Goal: Task Accomplishment & Management: Manage account settings

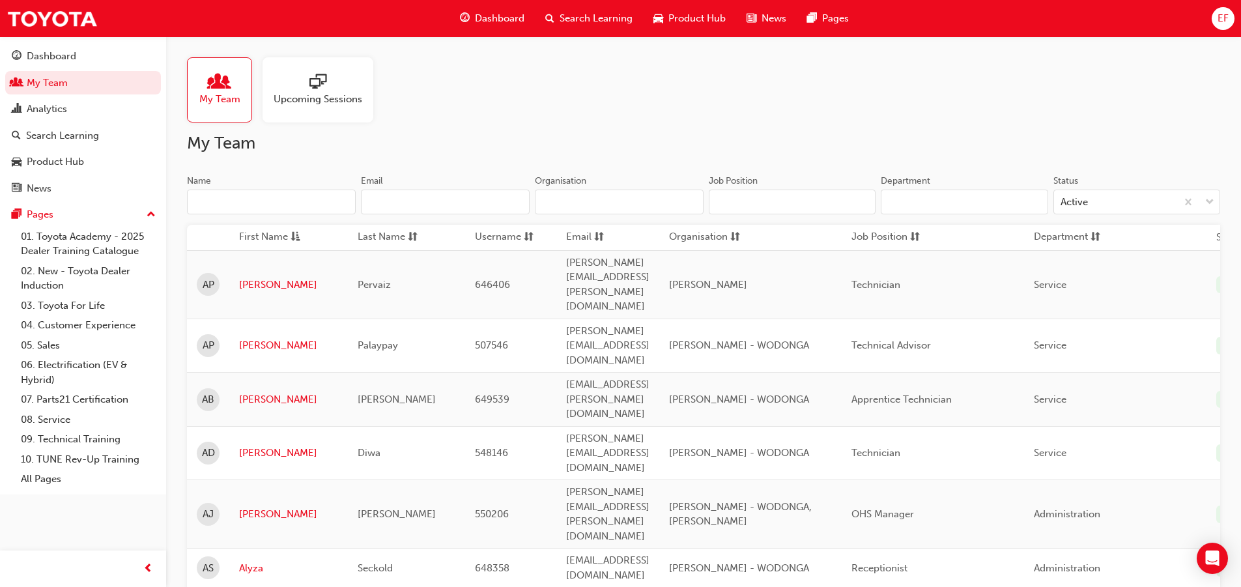
click at [309, 205] on input "Name" at bounding box center [271, 202] width 169 height 25
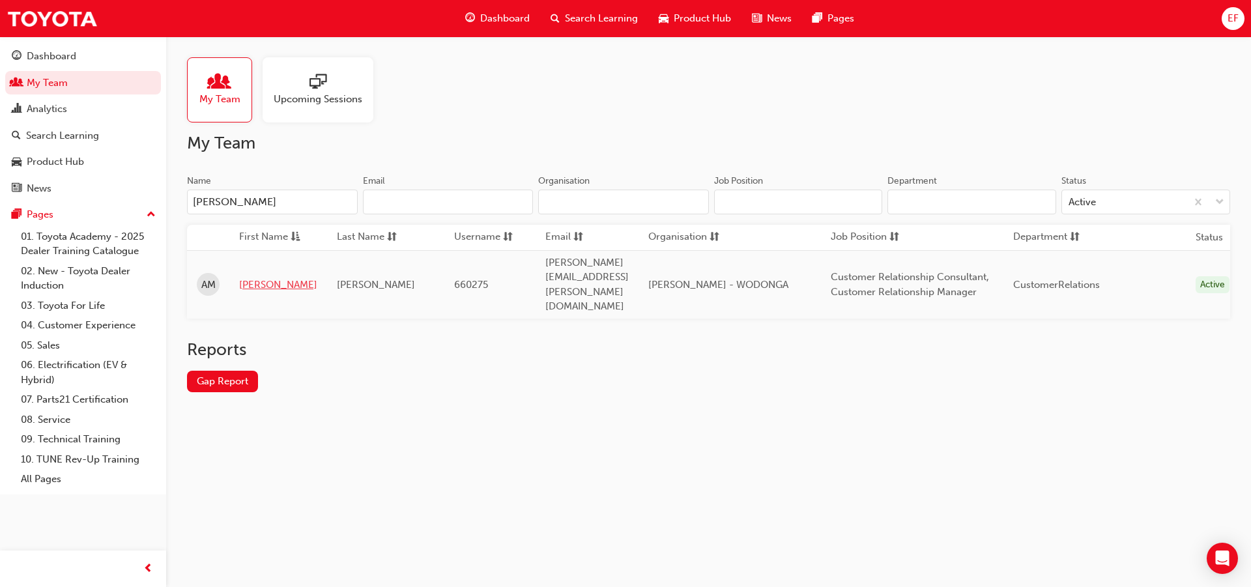
type input "[PERSON_NAME]"
click at [255, 277] on link "[PERSON_NAME]" at bounding box center [278, 284] width 78 height 15
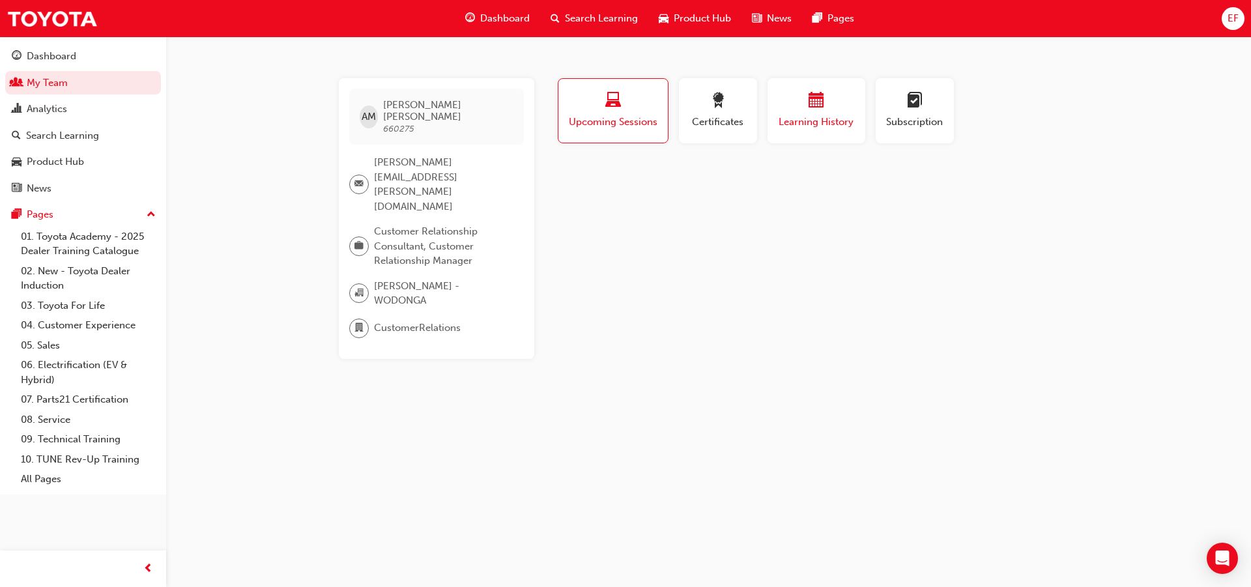
click at [787, 114] on div "Learning History" at bounding box center [816, 110] width 78 height 37
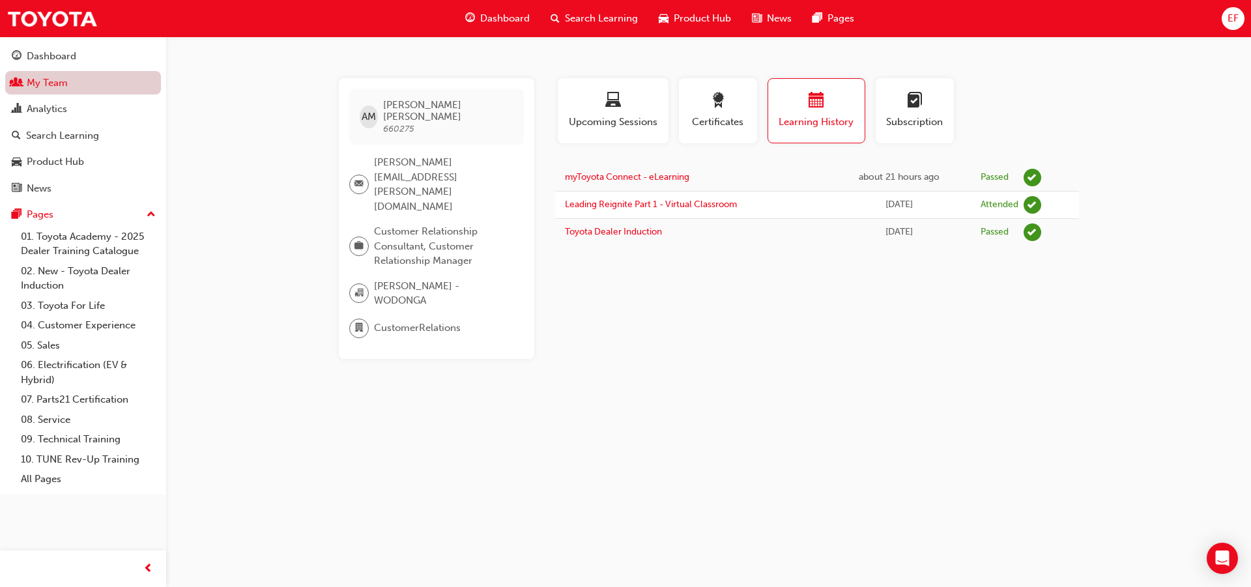
click at [109, 77] on link "My Team" at bounding box center [83, 83] width 156 height 24
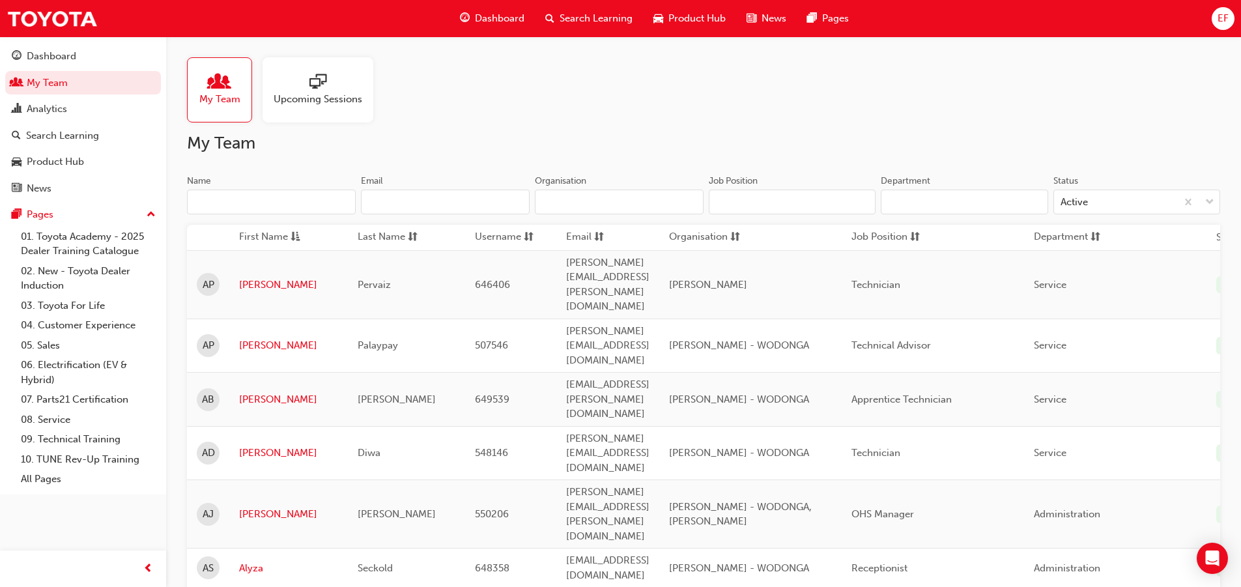
click at [272, 196] on input "Name" at bounding box center [271, 202] width 169 height 25
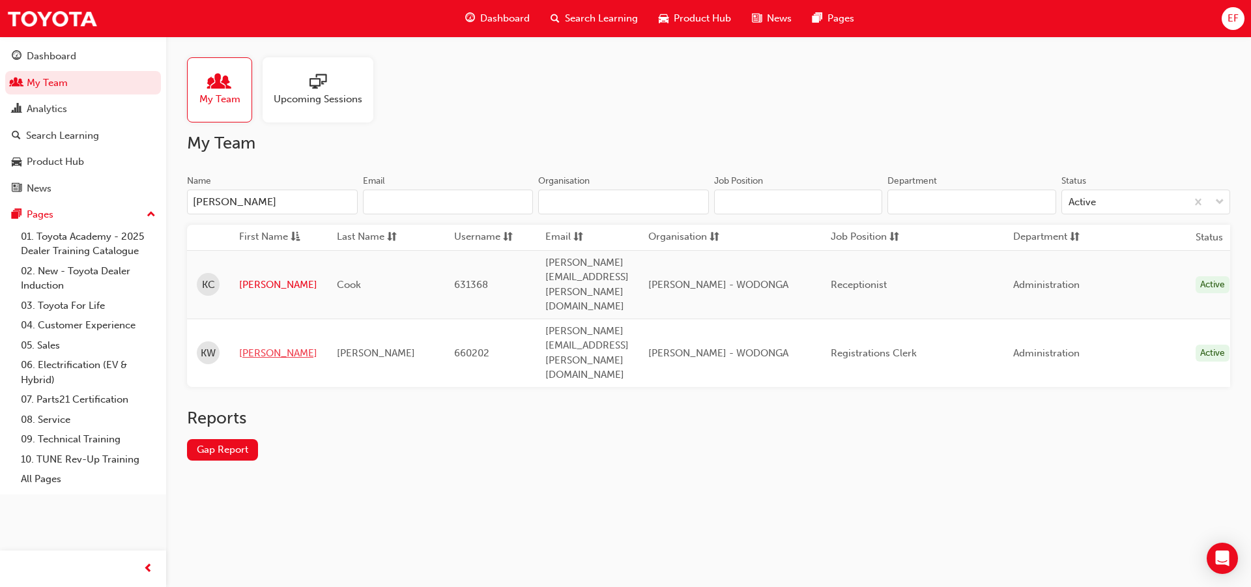
type input "[PERSON_NAME]"
click at [264, 346] on link "[PERSON_NAME]" at bounding box center [278, 353] width 78 height 15
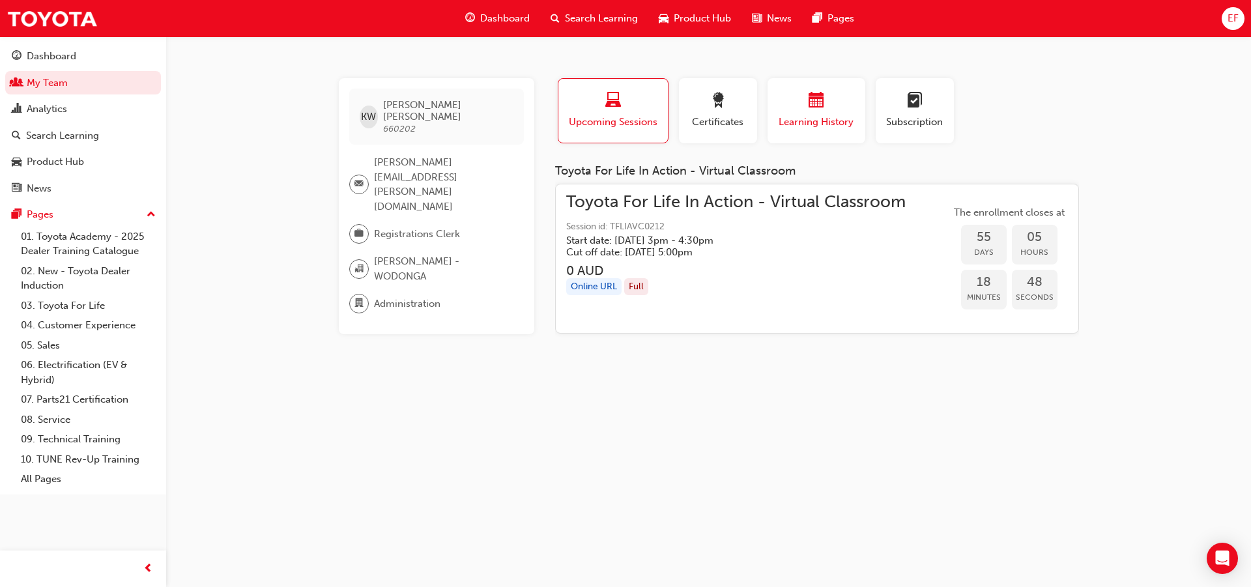
click at [804, 122] on span "Learning History" at bounding box center [816, 122] width 78 height 15
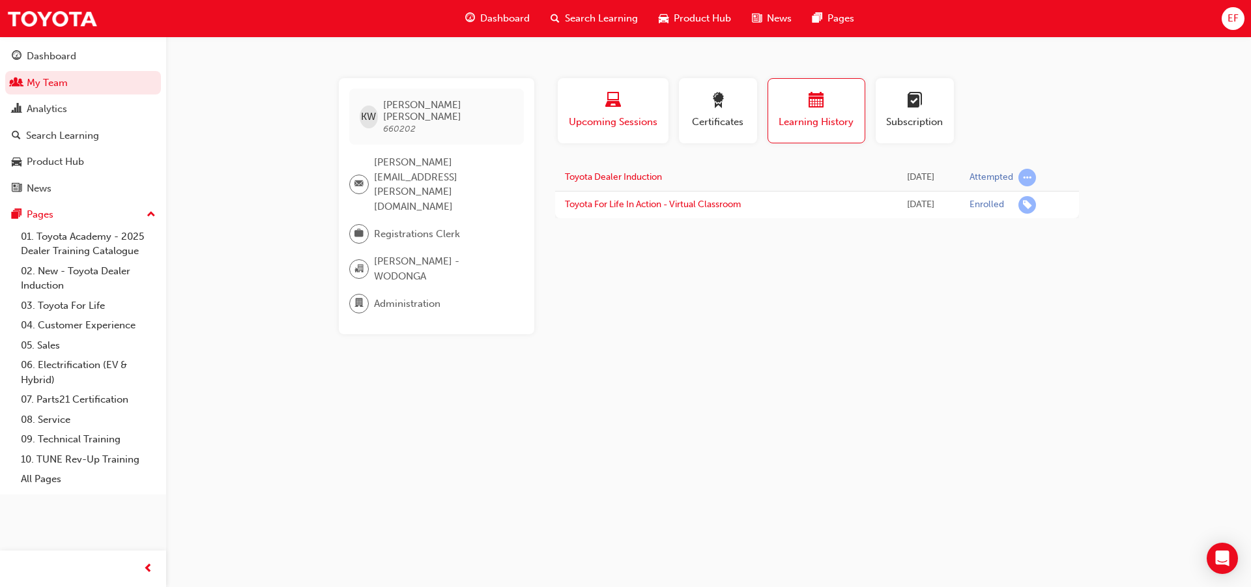
click at [639, 131] on button "Upcoming Sessions" at bounding box center [613, 110] width 111 height 65
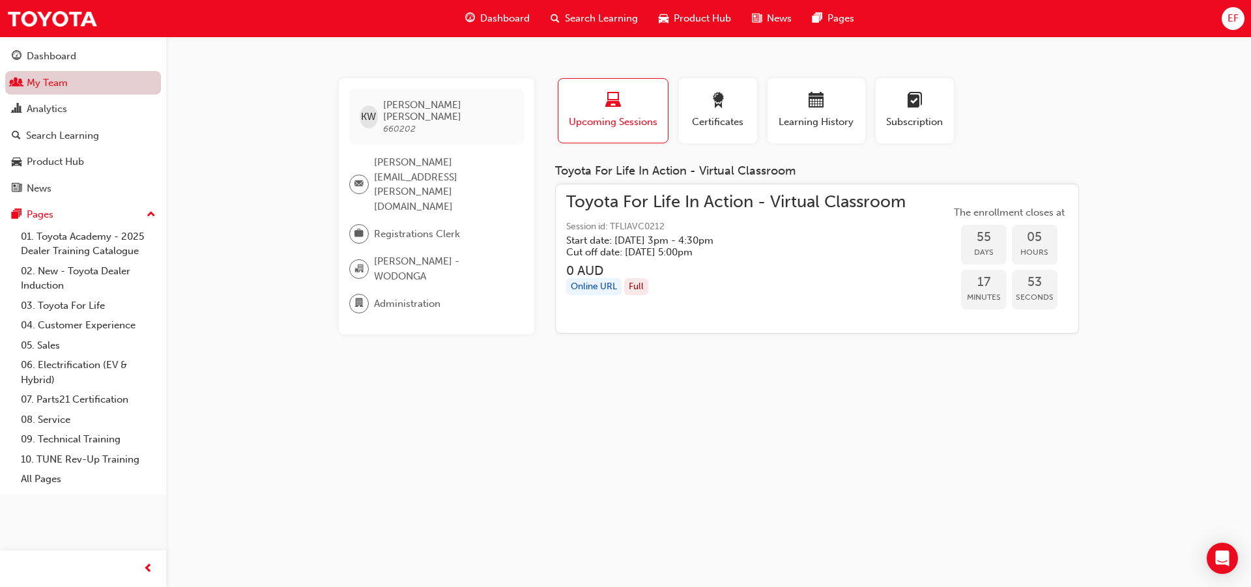
click at [50, 72] on link "My Team" at bounding box center [83, 83] width 156 height 24
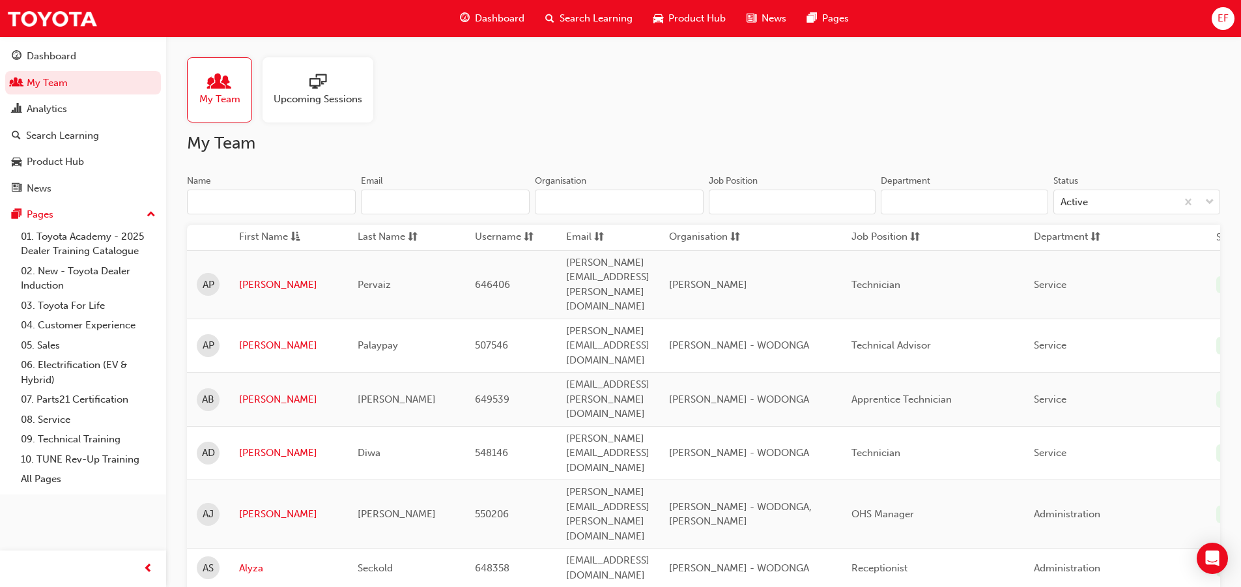
click at [231, 199] on input "Name" at bounding box center [271, 202] width 169 height 25
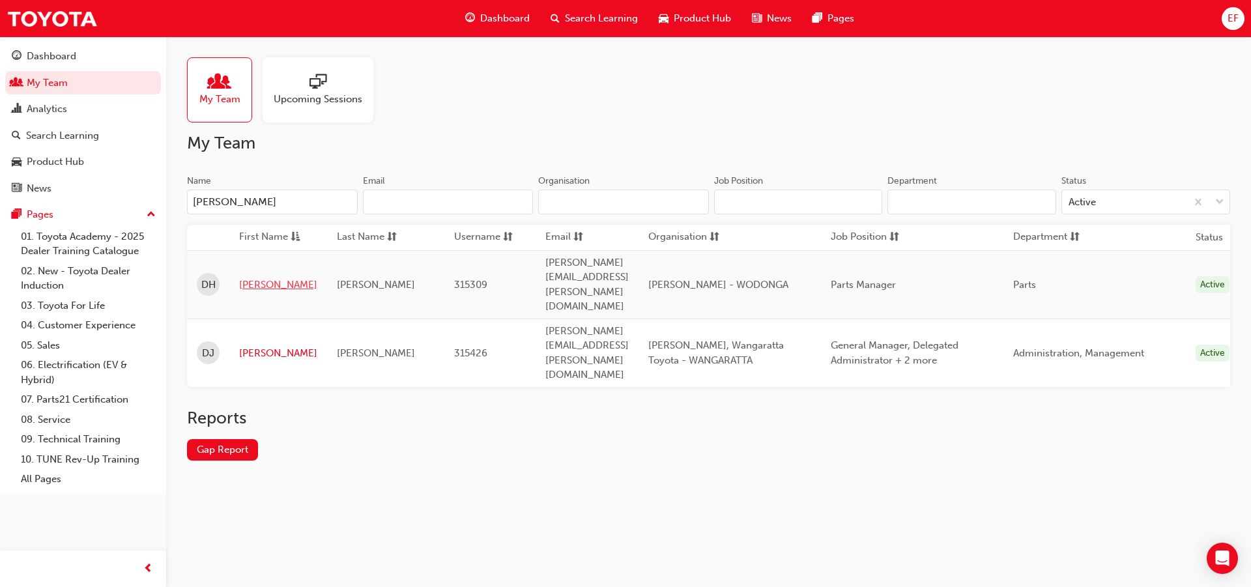
type input "[PERSON_NAME]"
click at [250, 277] on link "[PERSON_NAME]" at bounding box center [278, 284] width 78 height 15
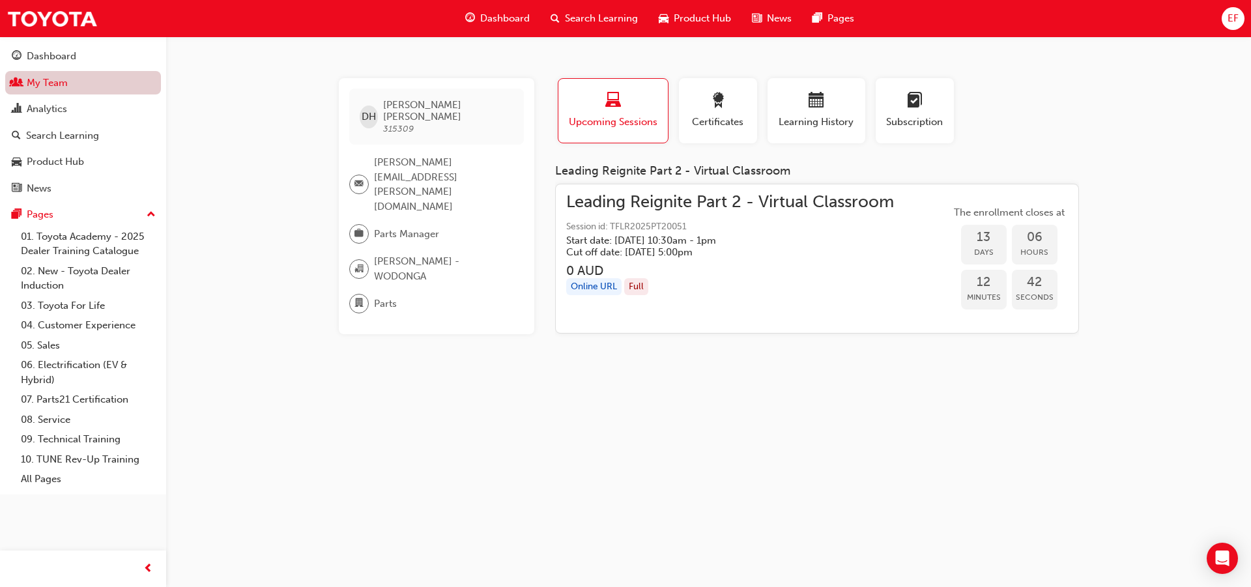
click at [44, 76] on link "My Team" at bounding box center [83, 83] width 156 height 24
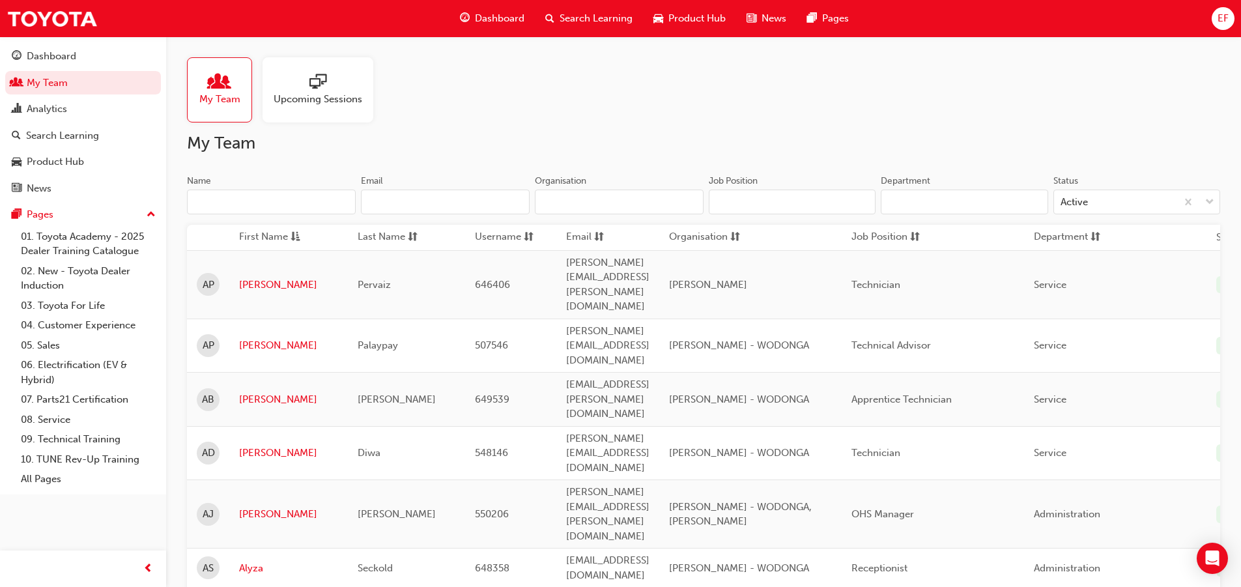
click at [233, 195] on input "Name" at bounding box center [271, 202] width 169 height 25
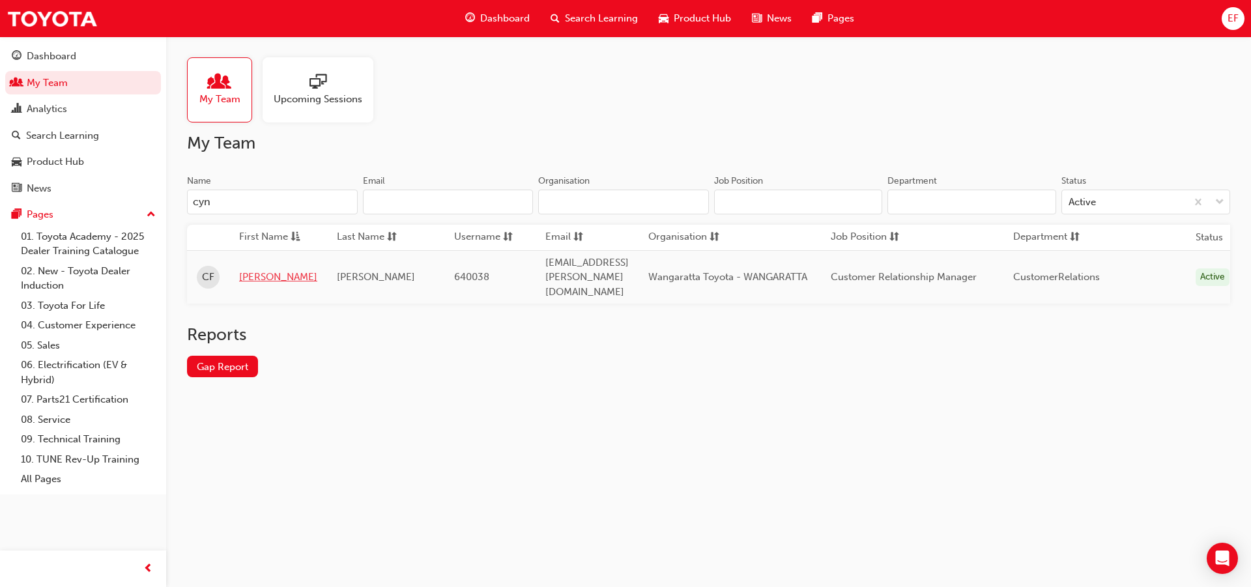
type input "cyn"
click at [260, 270] on link "[PERSON_NAME]" at bounding box center [278, 277] width 78 height 15
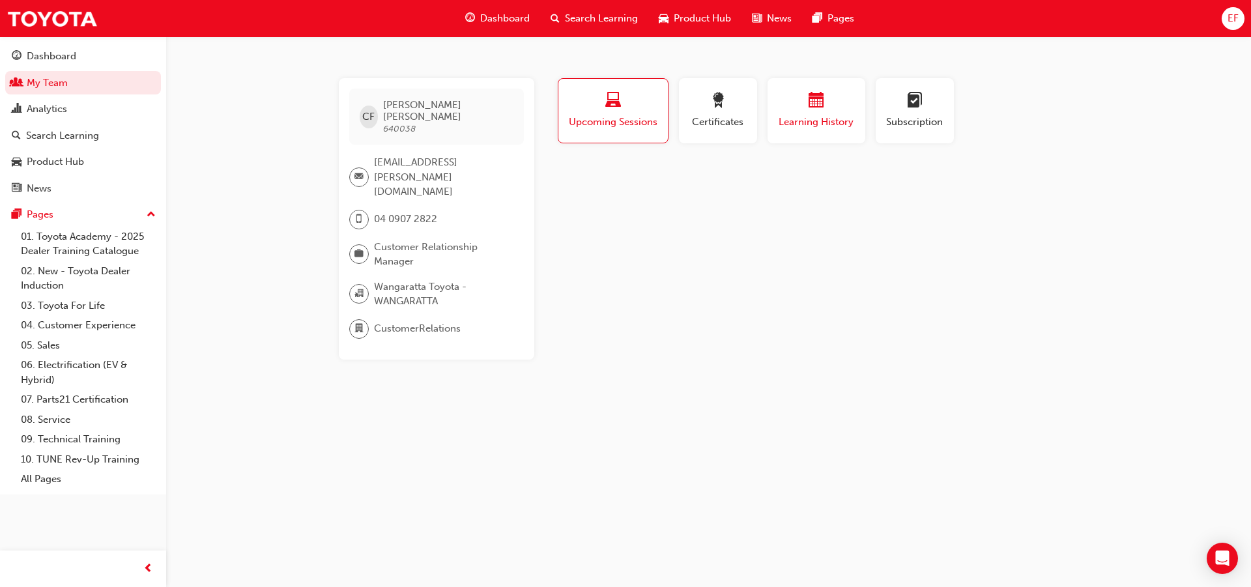
click at [783, 126] on span "Learning History" at bounding box center [816, 122] width 78 height 15
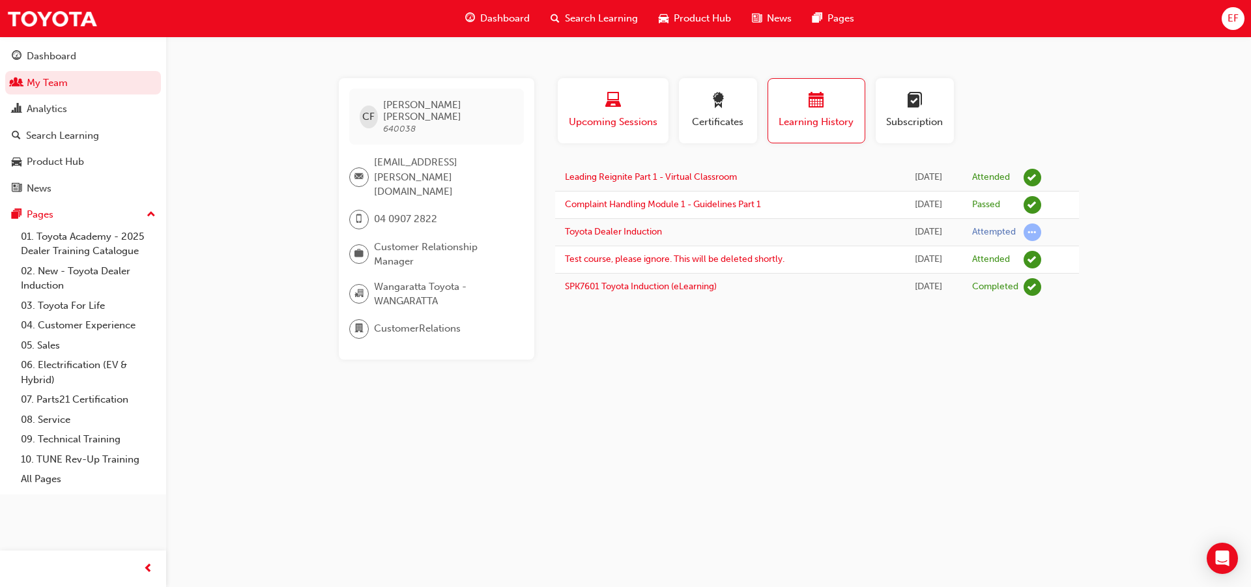
click at [589, 125] on span "Upcoming Sessions" at bounding box center [612, 122] width 91 height 15
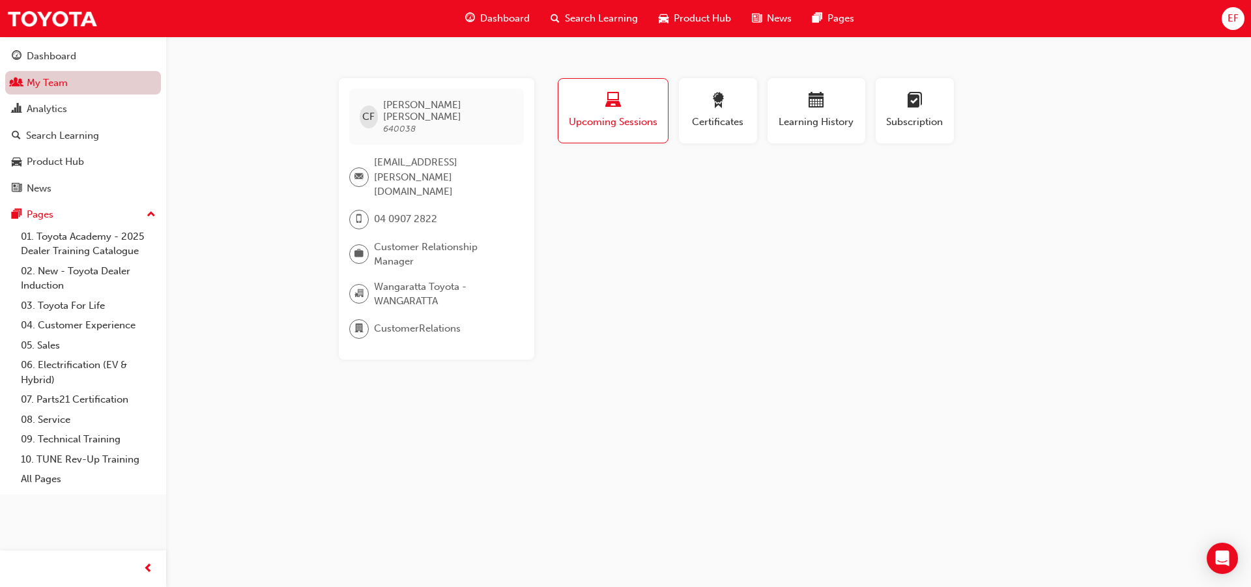
click at [120, 83] on link "My Team" at bounding box center [83, 83] width 156 height 24
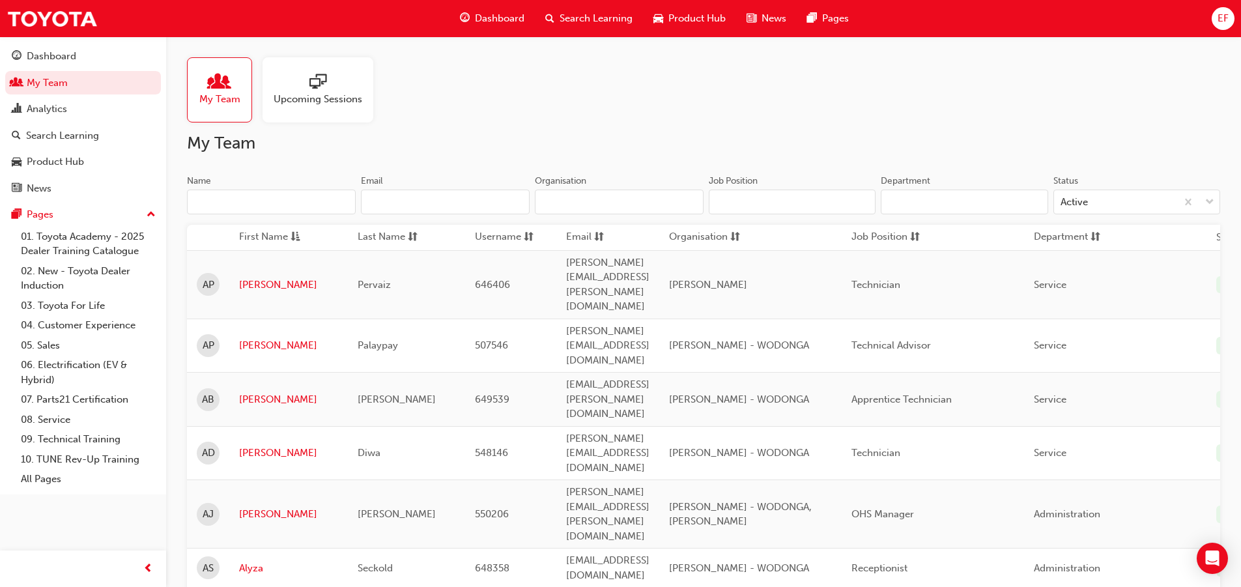
click at [279, 205] on input "Name" at bounding box center [271, 202] width 169 height 25
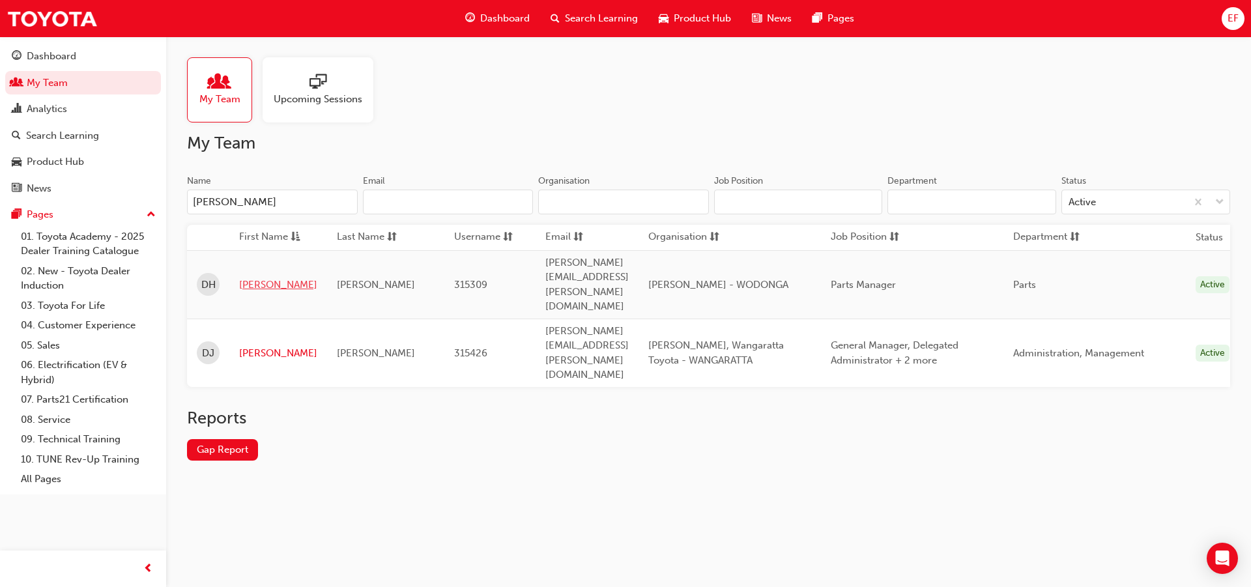
type input "[PERSON_NAME]"
click at [257, 277] on link "[PERSON_NAME]" at bounding box center [278, 284] width 78 height 15
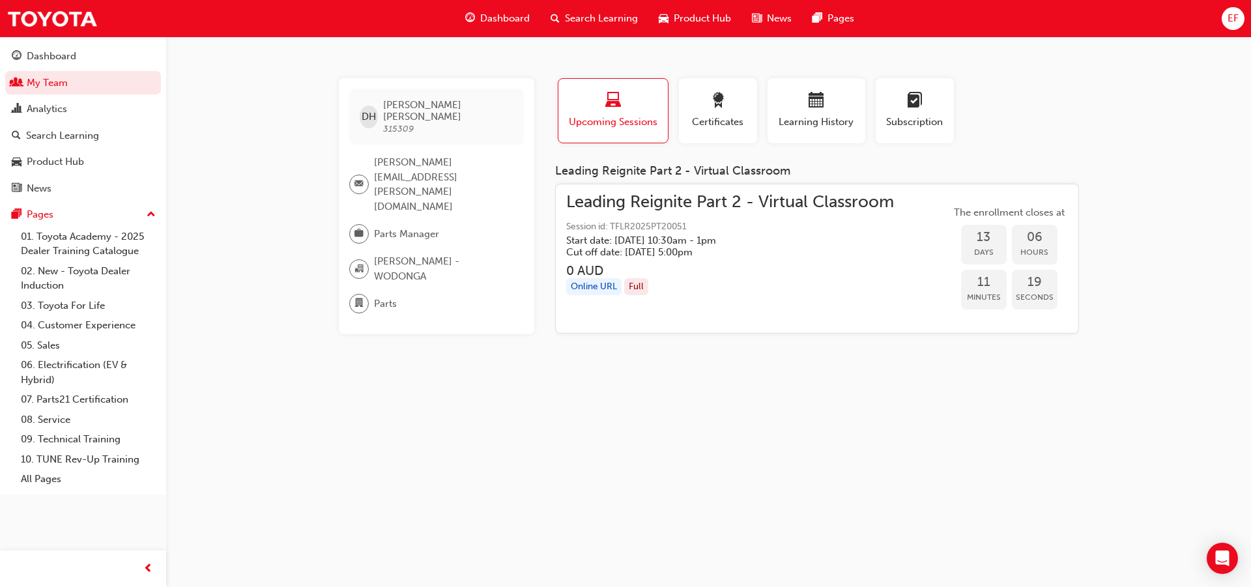
click at [625, 199] on span "Leading Reignite Part 2 - Virtual Classroom" at bounding box center [730, 202] width 328 height 15
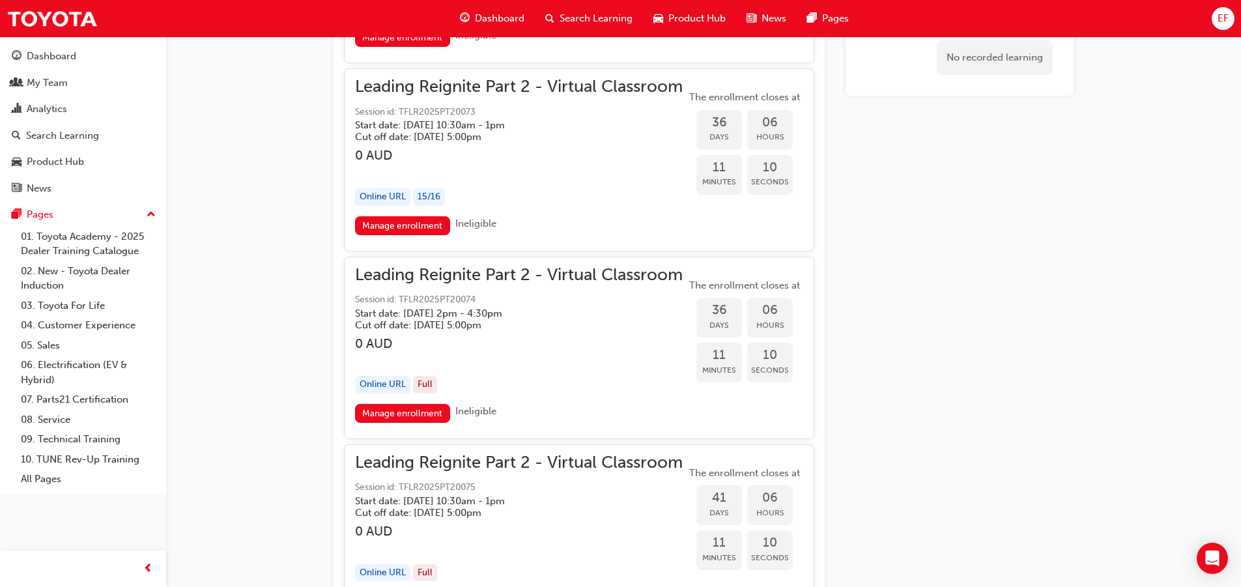
scroll to position [7821, 0]
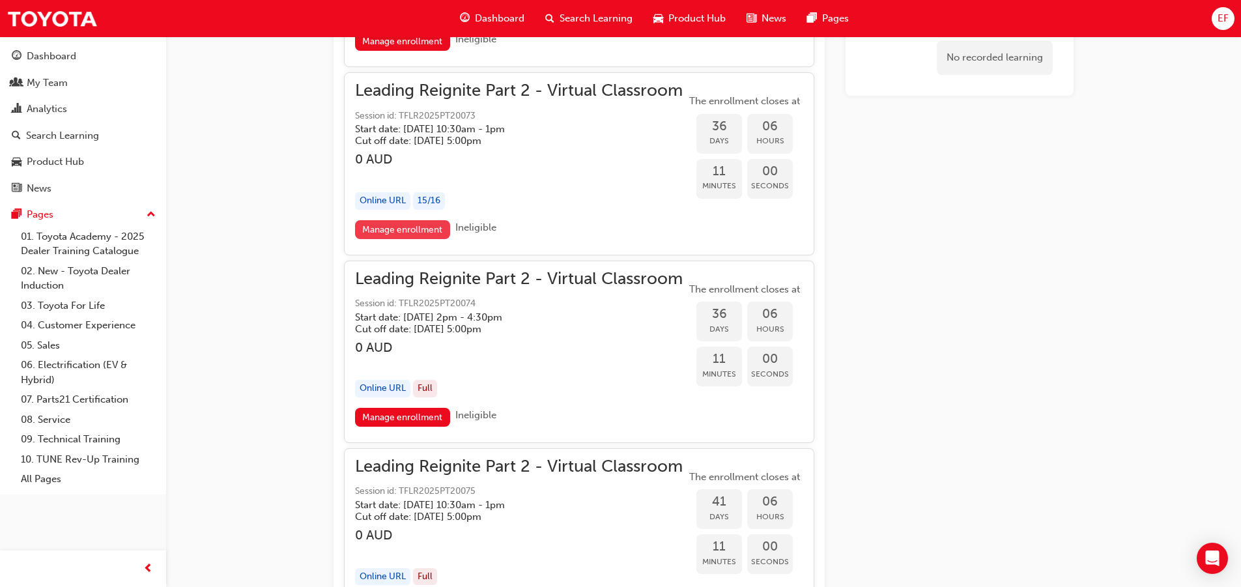
click at [418, 239] on link "Manage enrollment" at bounding box center [402, 229] width 95 height 19
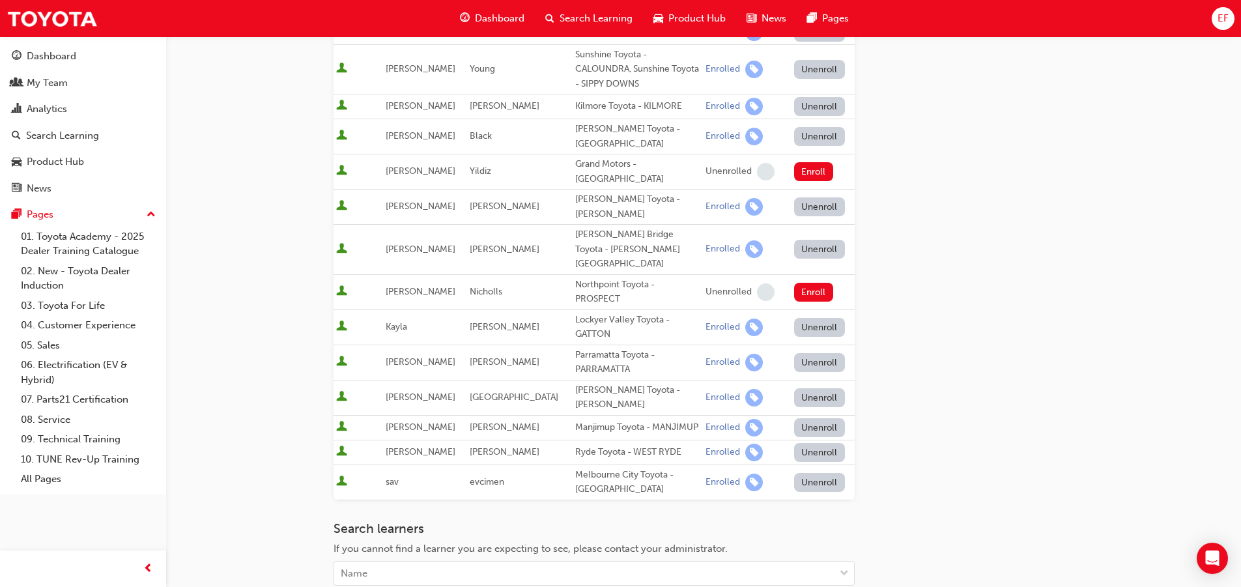
scroll to position [426, 0]
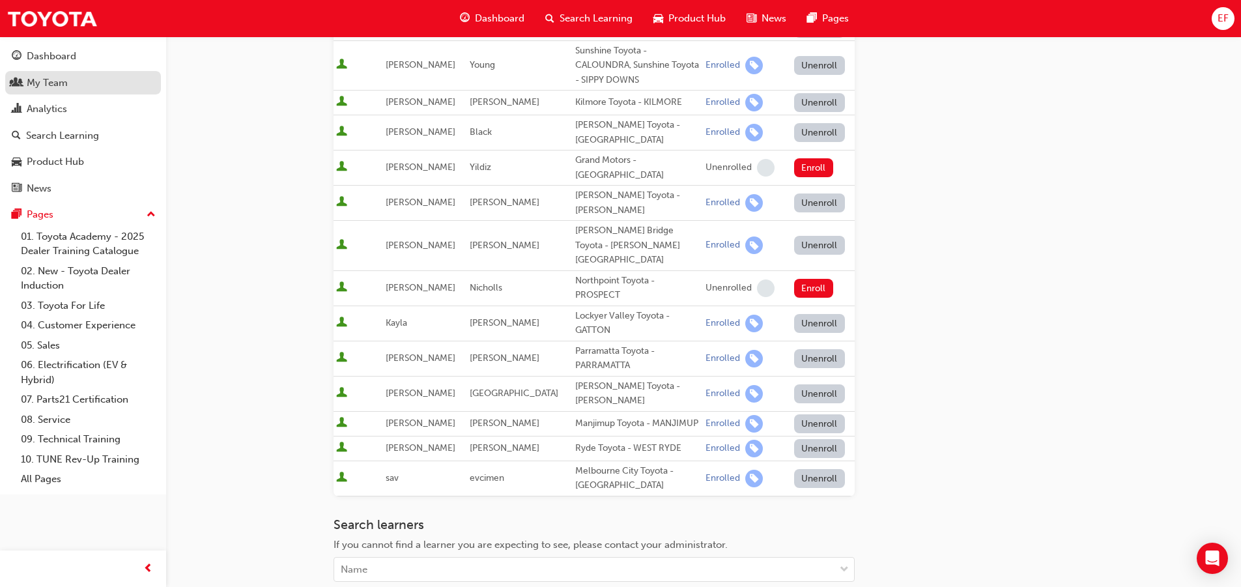
click at [64, 86] on div "My Team" at bounding box center [47, 83] width 41 height 15
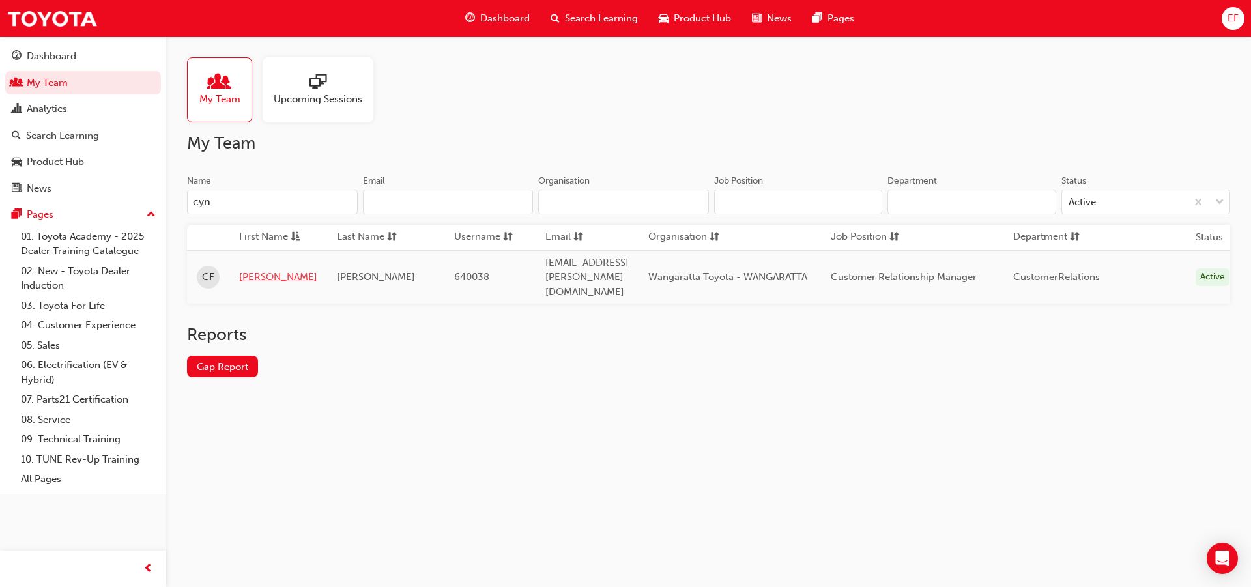
type input "cyn"
click at [250, 272] on link "[PERSON_NAME]" at bounding box center [278, 277] width 78 height 15
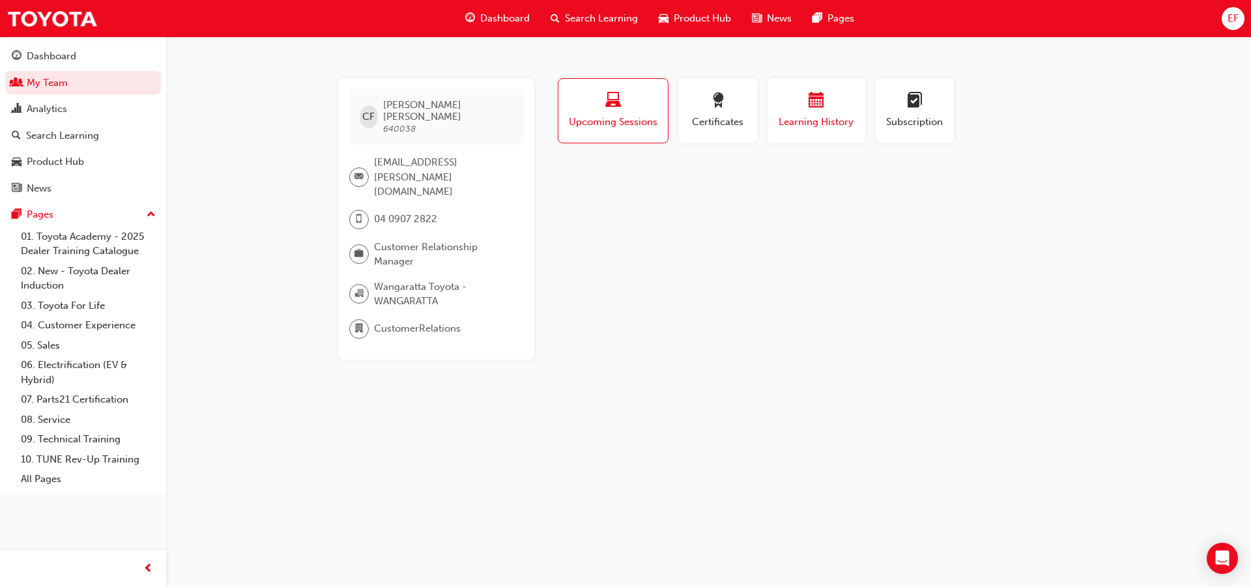
click at [830, 129] on span "Learning History" at bounding box center [816, 122] width 78 height 15
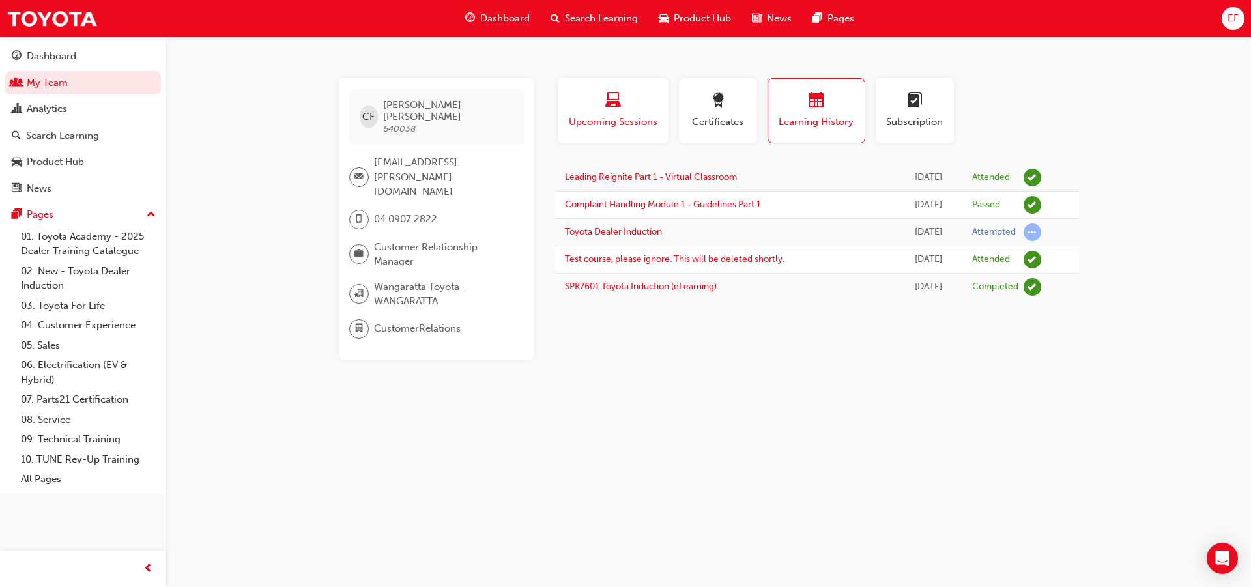
click at [588, 103] on div "button" at bounding box center [612, 102] width 91 height 20
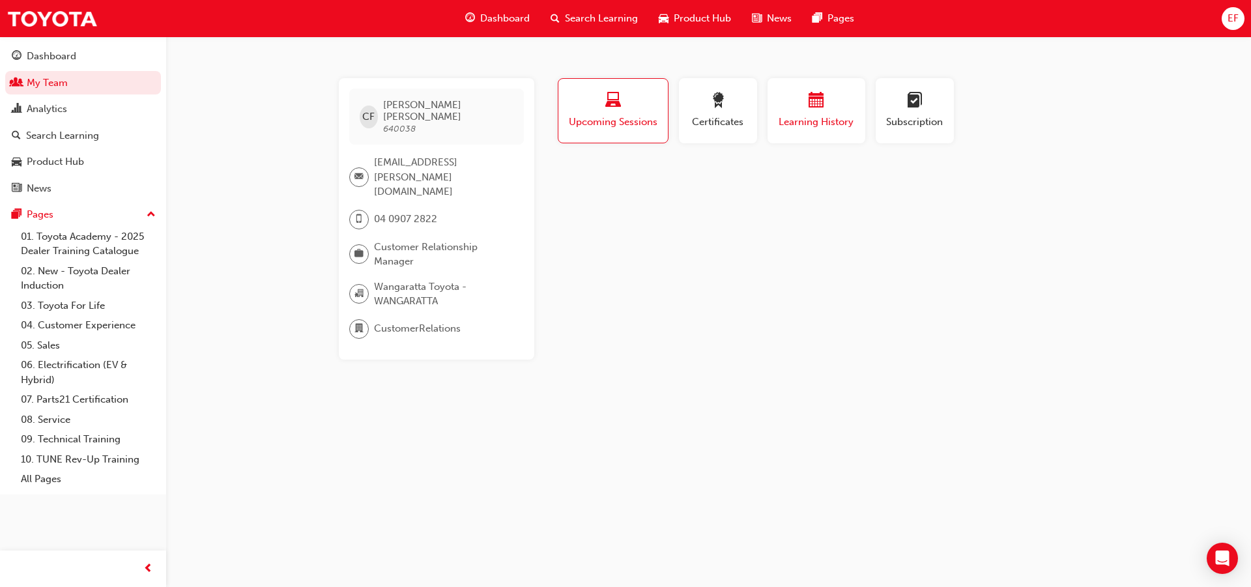
click at [816, 106] on span "calendar-icon" at bounding box center [816, 101] width 16 height 18
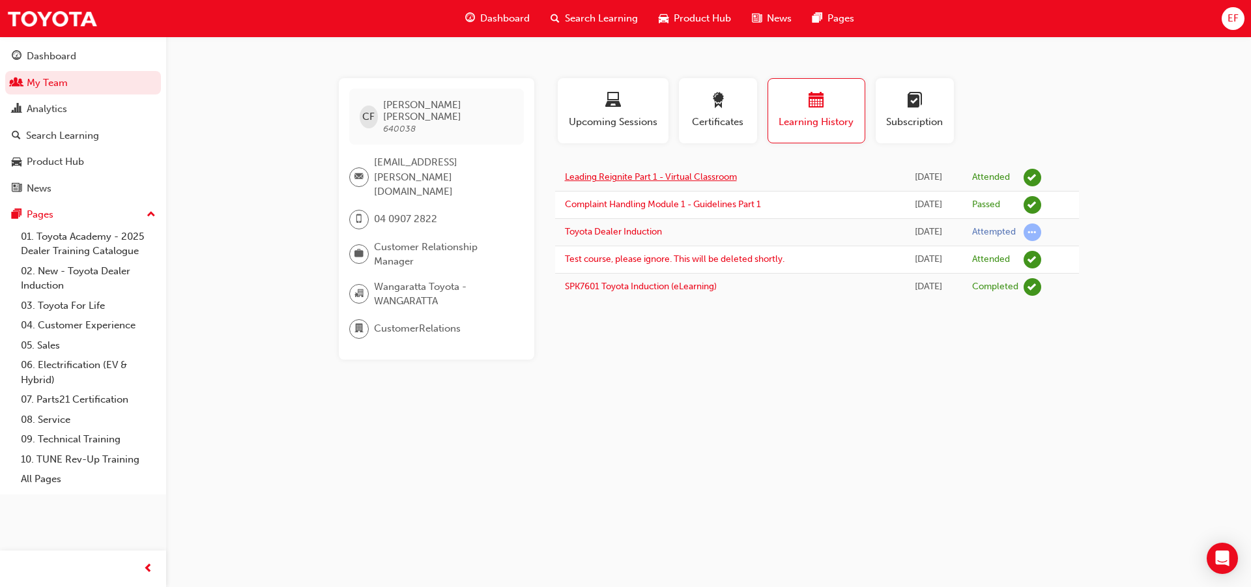
click at [677, 176] on link "Leading Reignite Part 1 - Virtual Classroom" at bounding box center [651, 176] width 172 height 11
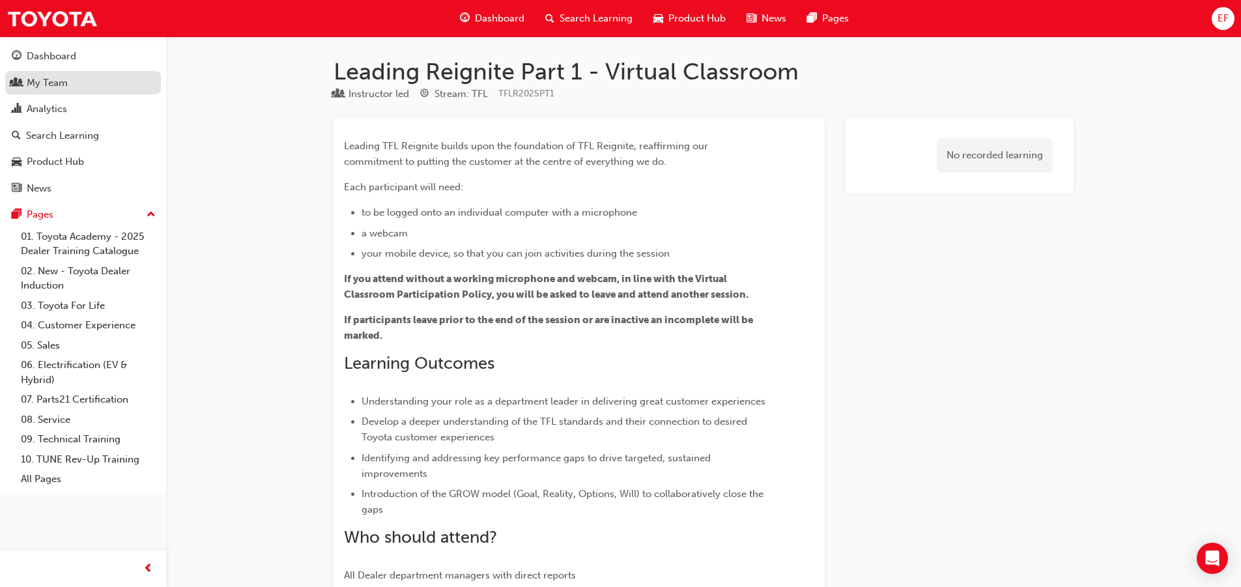
click at [96, 87] on div "My Team" at bounding box center [83, 83] width 143 height 16
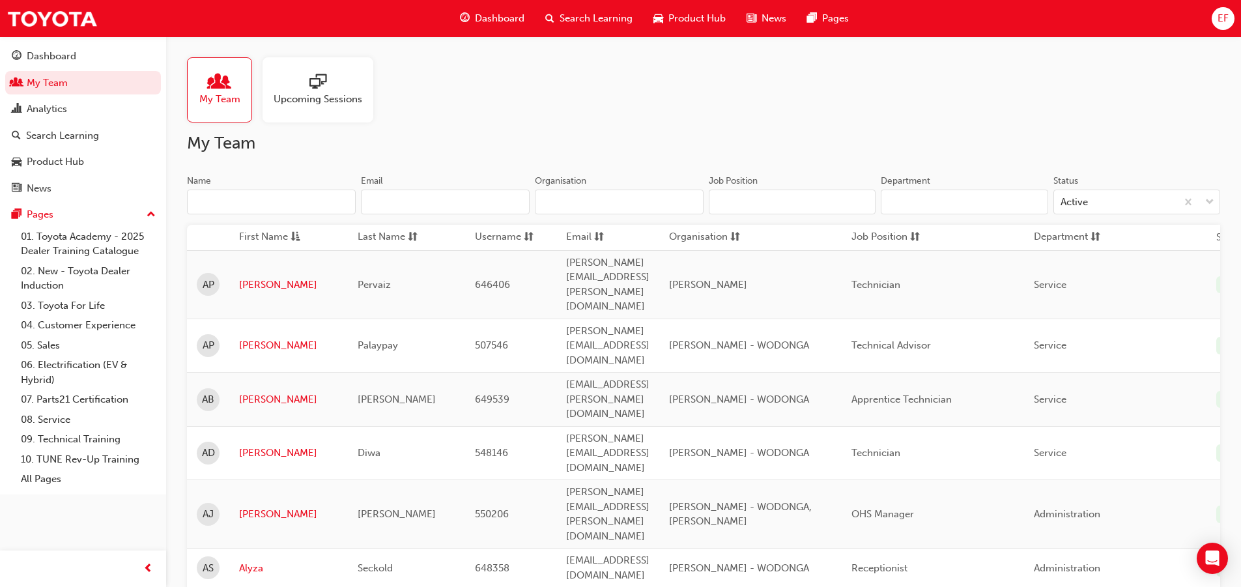
click at [239, 213] on input "Name" at bounding box center [271, 202] width 169 height 25
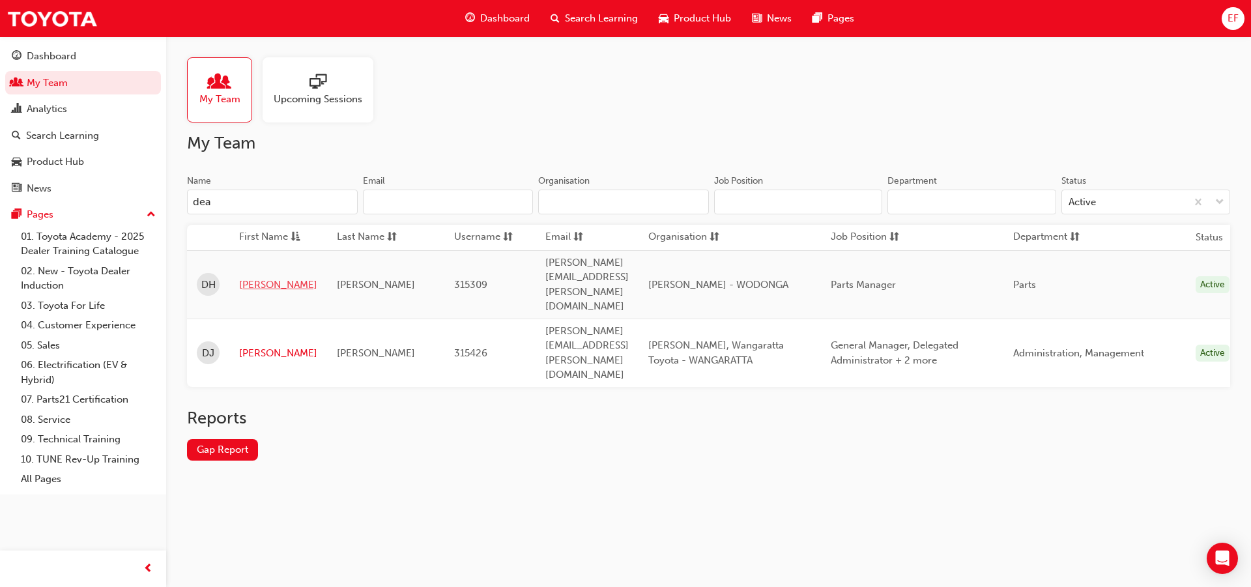
type input "dea"
click at [266, 277] on link "[PERSON_NAME]" at bounding box center [278, 284] width 78 height 15
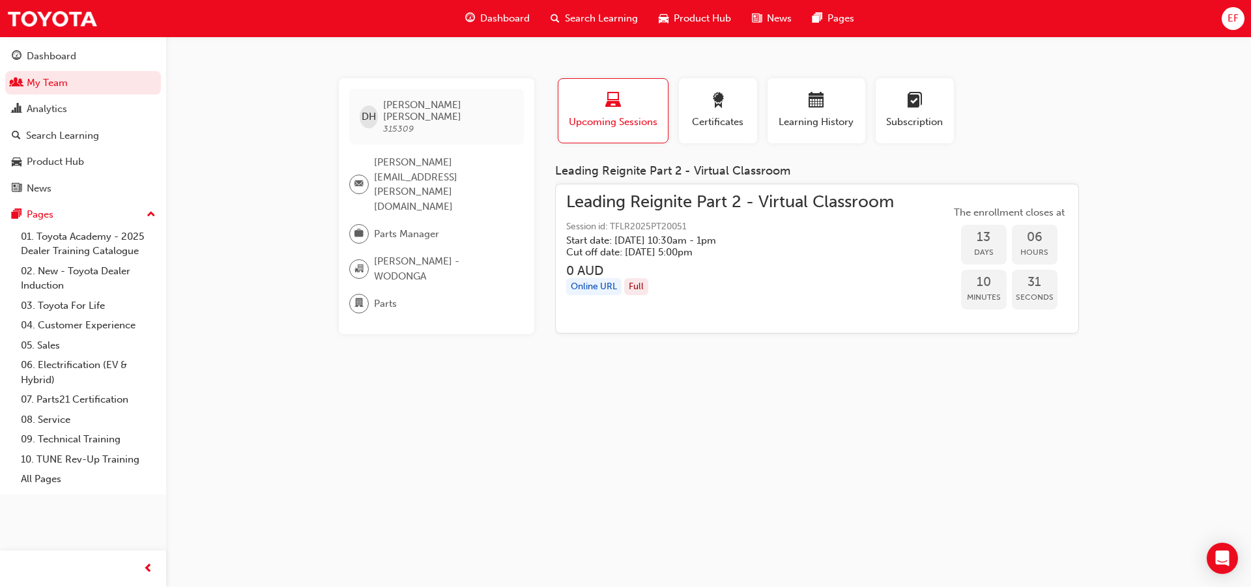
click at [687, 198] on span "Leading Reignite Part 2 - Virtual Classroom" at bounding box center [730, 202] width 328 height 15
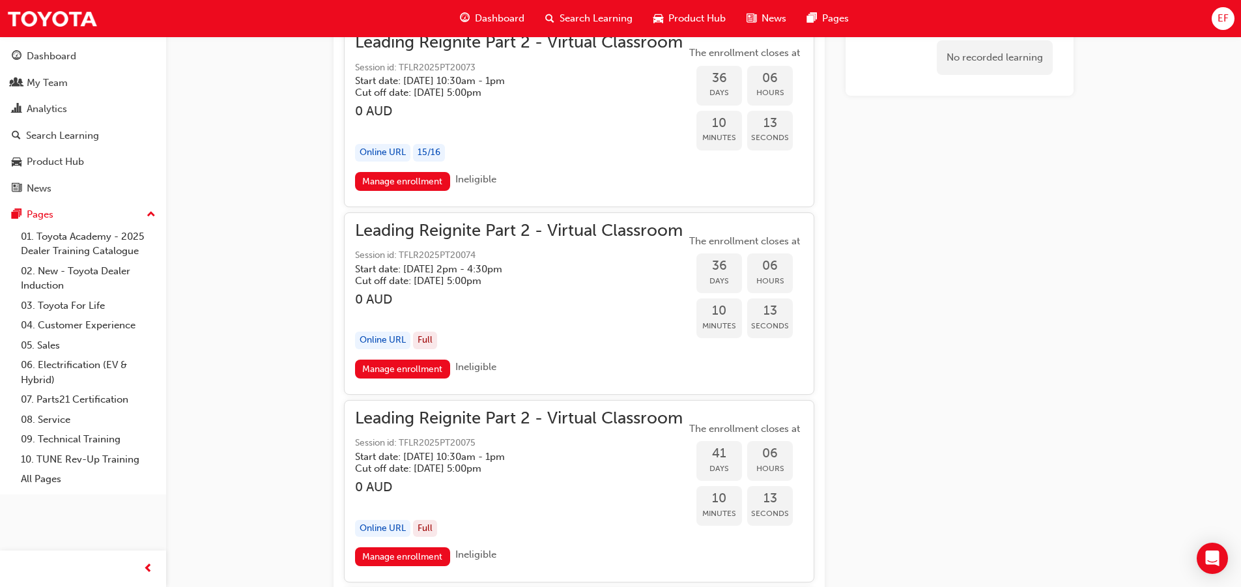
scroll to position [7873, 0]
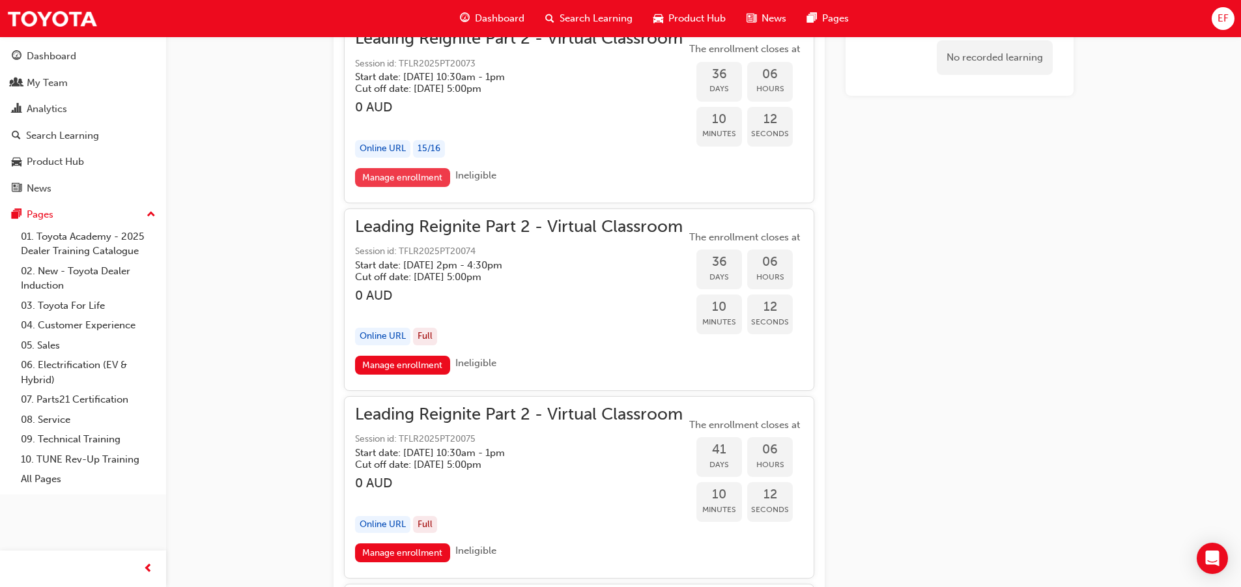
click at [405, 187] on link "Manage enrollment" at bounding box center [402, 177] width 95 height 19
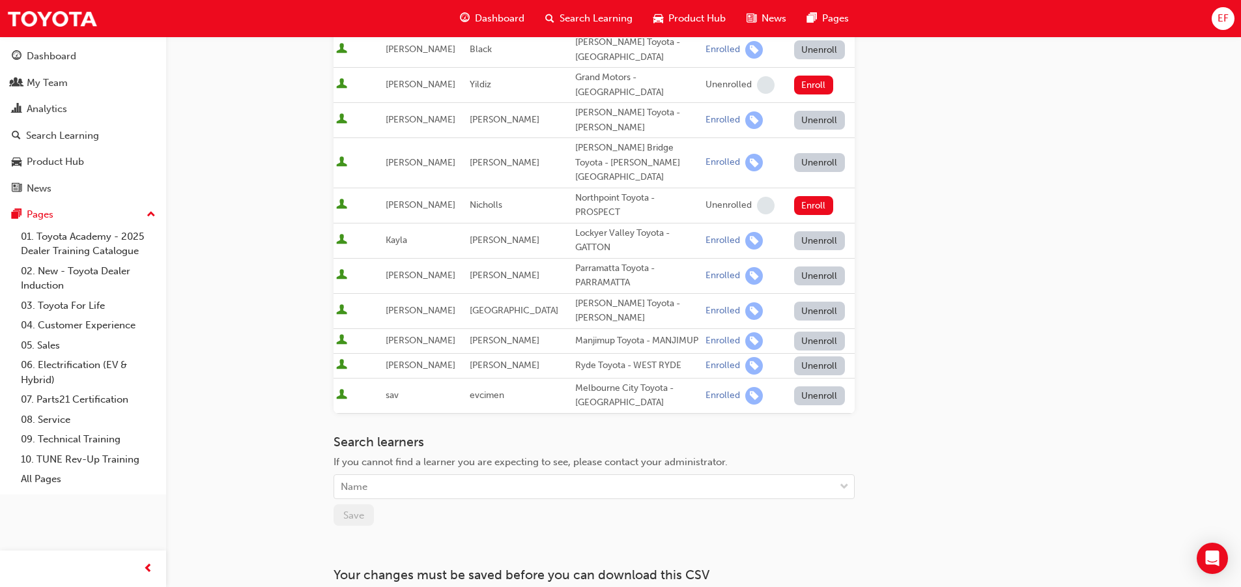
scroll to position [509, 0]
click at [407, 475] on div "Name" at bounding box center [584, 486] width 500 height 23
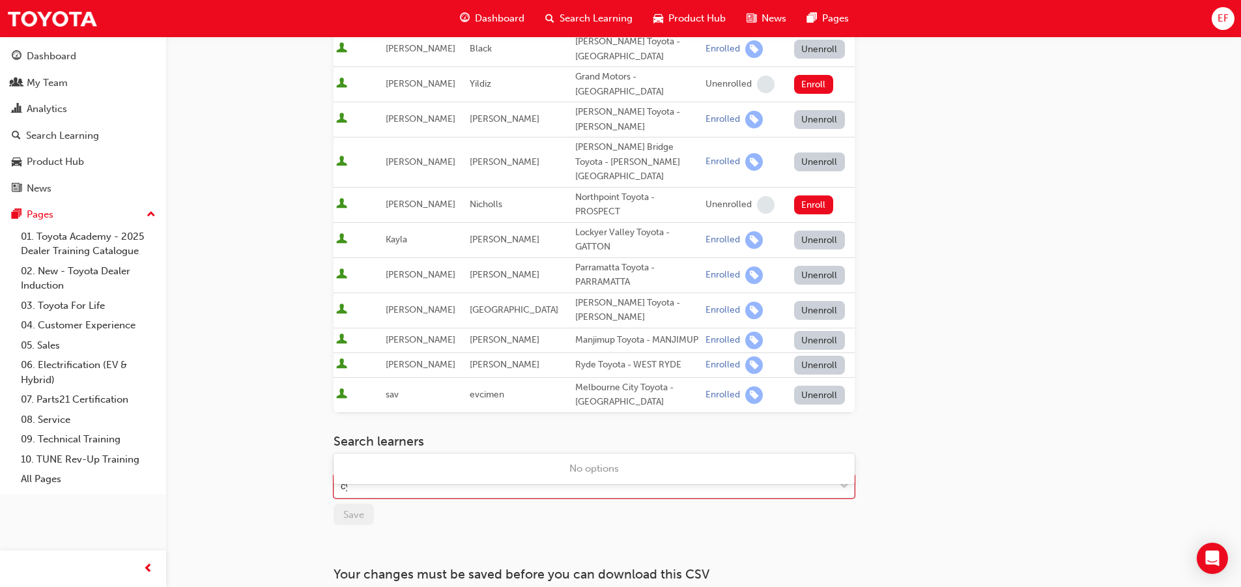
type input "cyn"
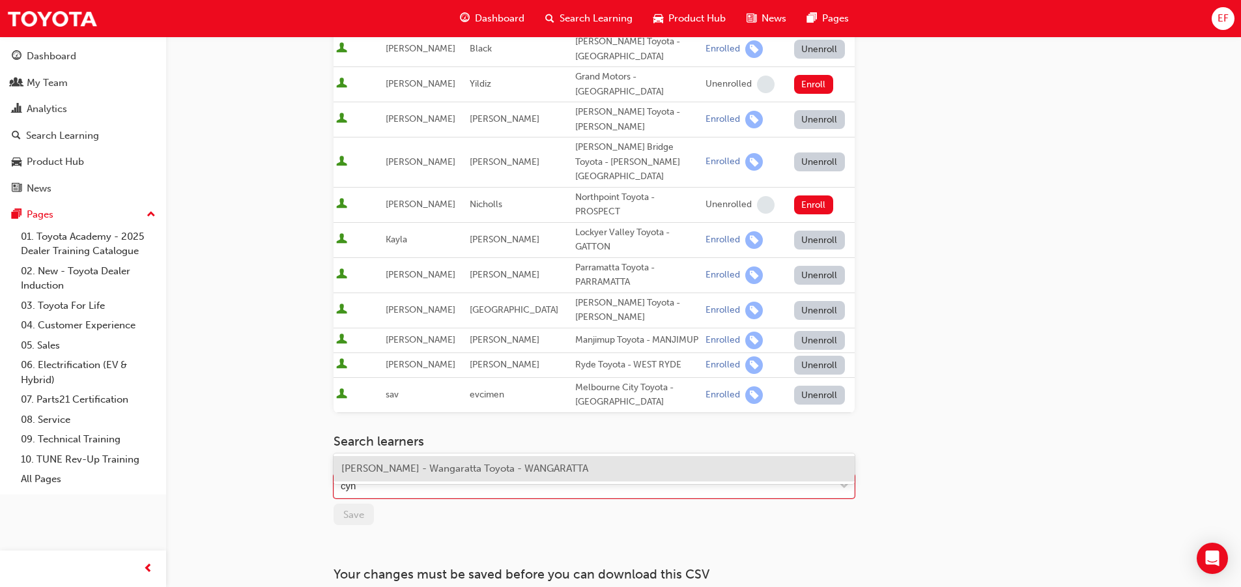
click at [403, 479] on div "[PERSON_NAME] - Wangaratta Toyota - WANGARATTA" at bounding box center [594, 468] width 521 height 25
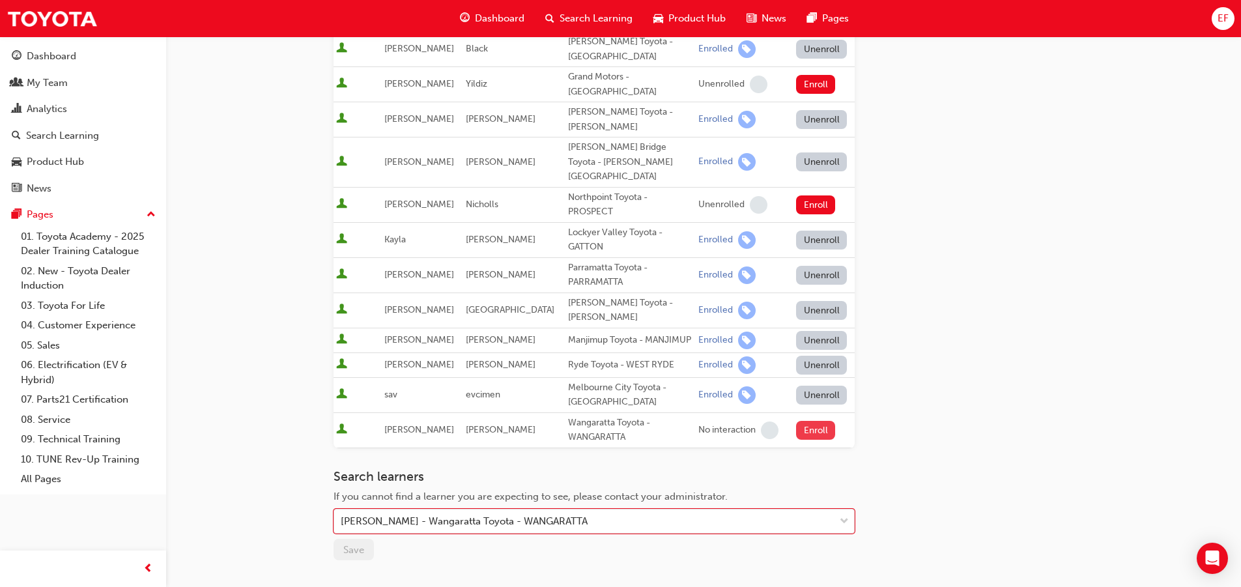
click at [801, 421] on button "Enroll" at bounding box center [815, 430] width 39 height 19
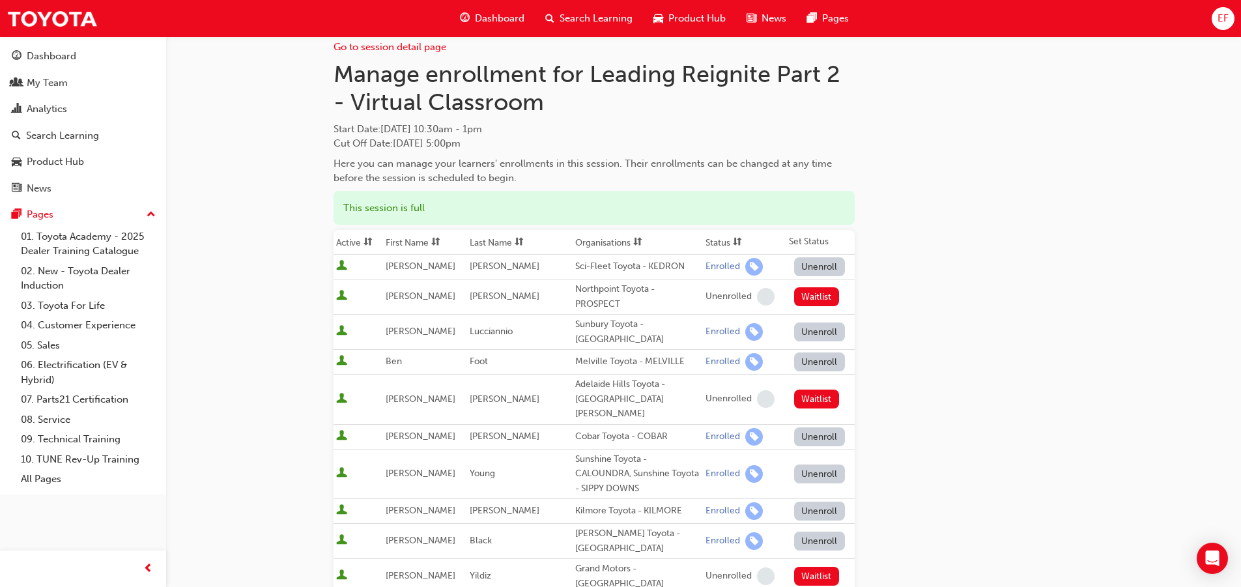
scroll to position [0, 0]
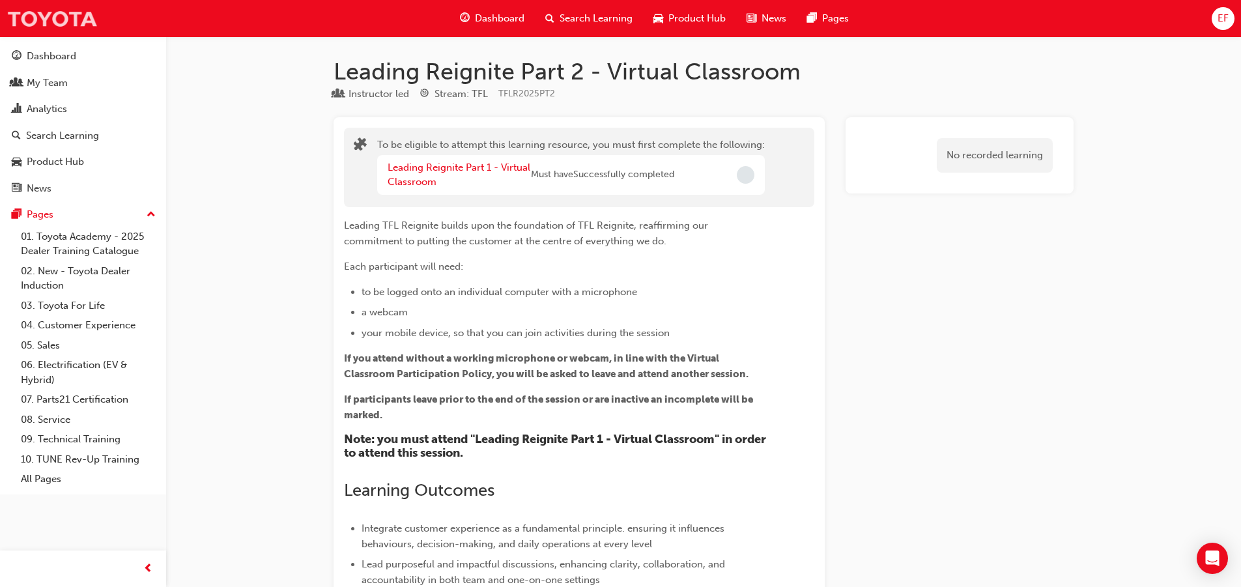
scroll to position [7873, 0]
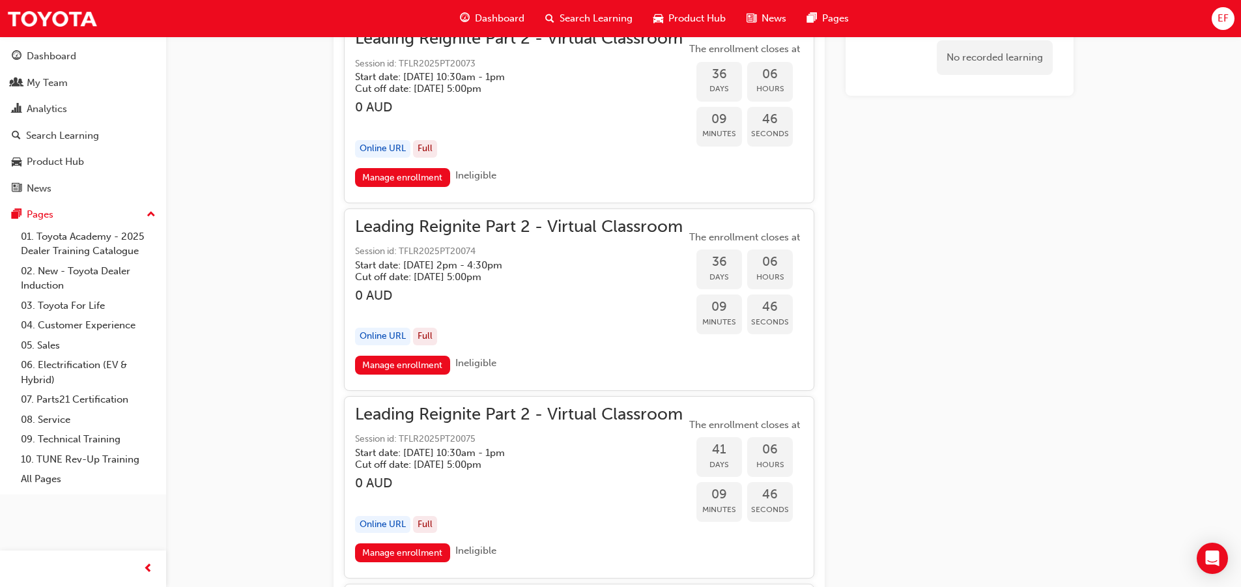
click at [449, 234] on span "Leading Reignite Part 2 - Virtual Classroom" at bounding box center [519, 227] width 328 height 15
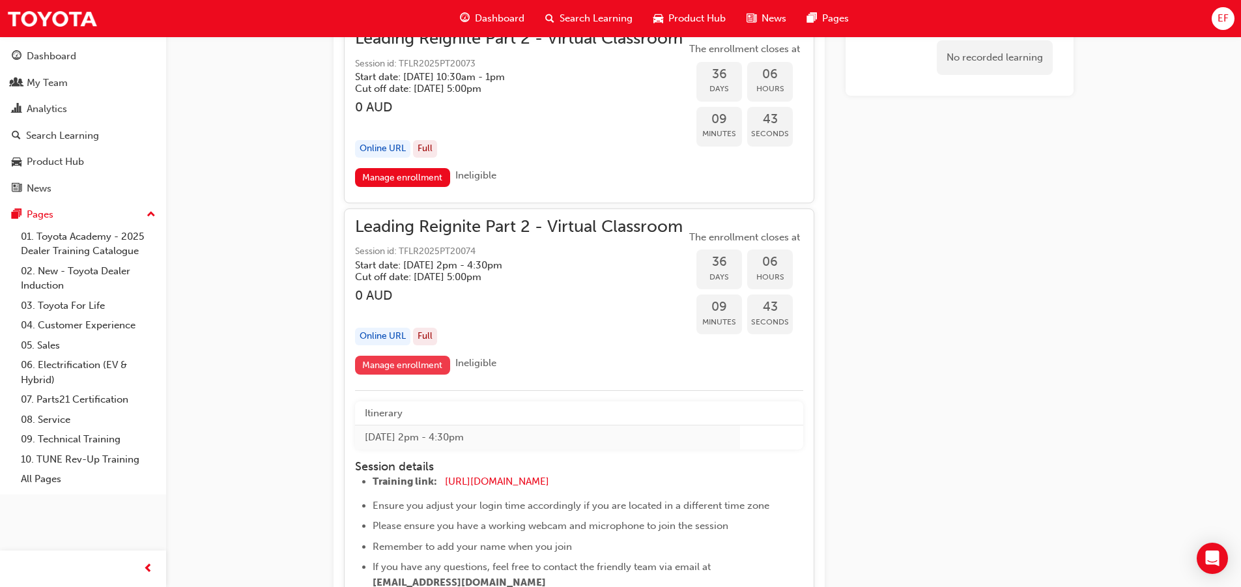
click at [386, 375] on link "Manage enrollment" at bounding box center [402, 365] width 95 height 19
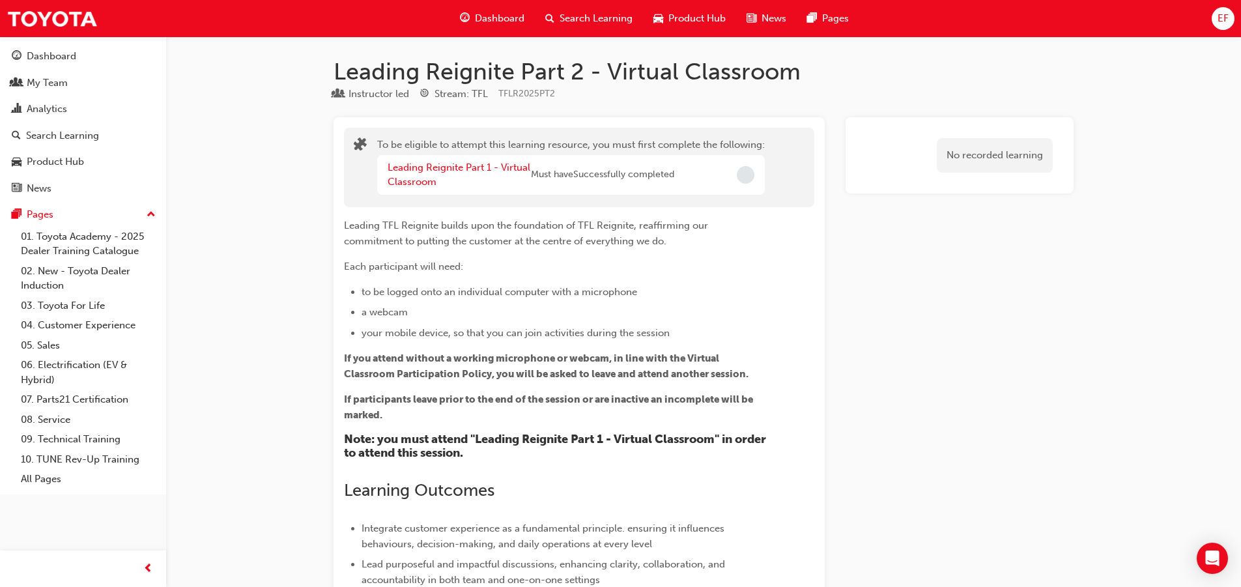
scroll to position [7873, 0]
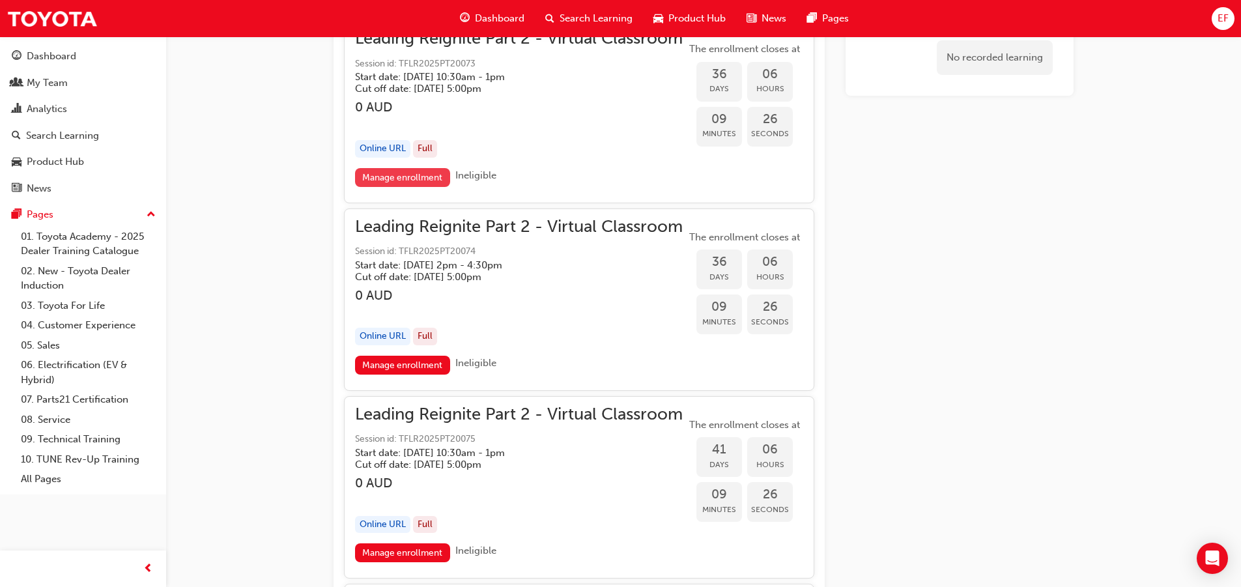
click at [408, 184] on link "Manage enrollment" at bounding box center [402, 177] width 95 height 19
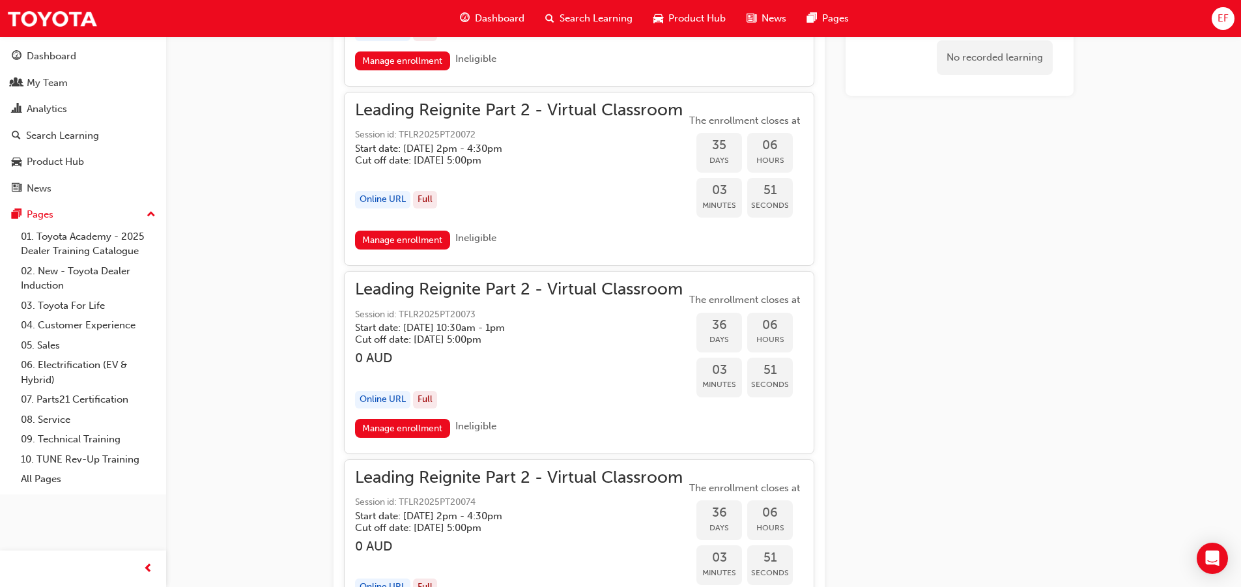
scroll to position [7618, 0]
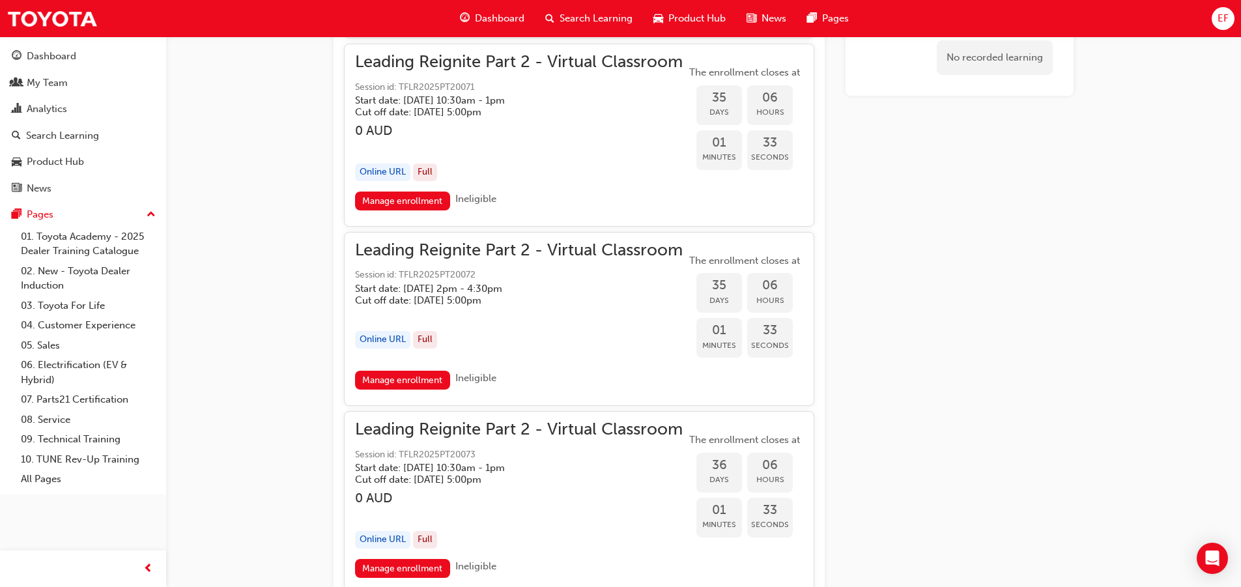
scroll to position [7464, 0]
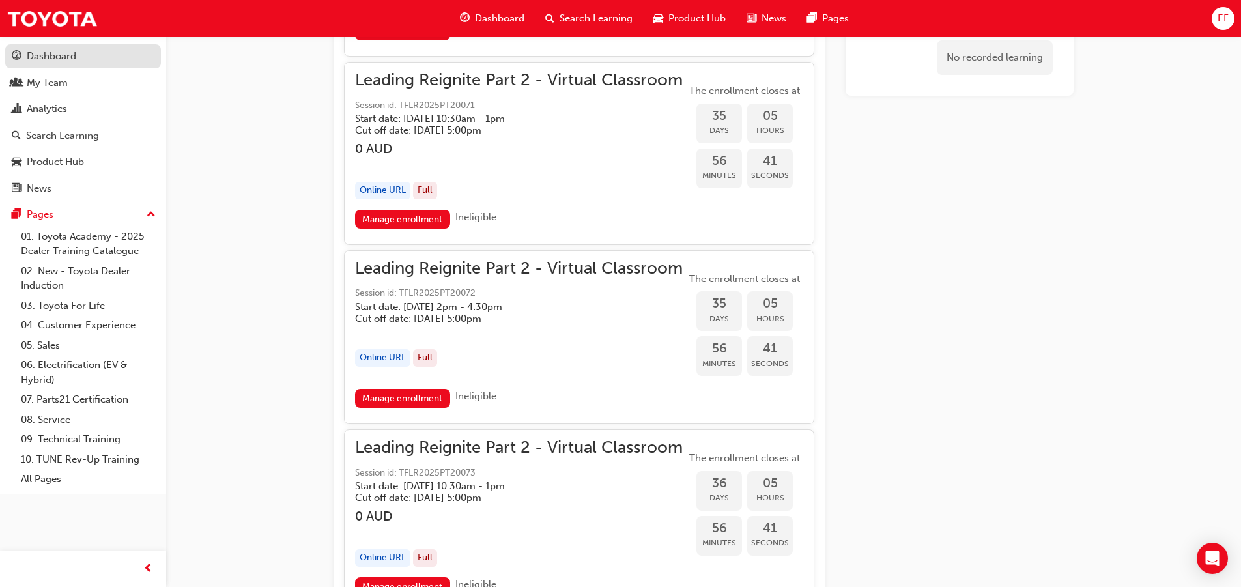
click at [83, 49] on div "Dashboard" at bounding box center [83, 56] width 143 height 16
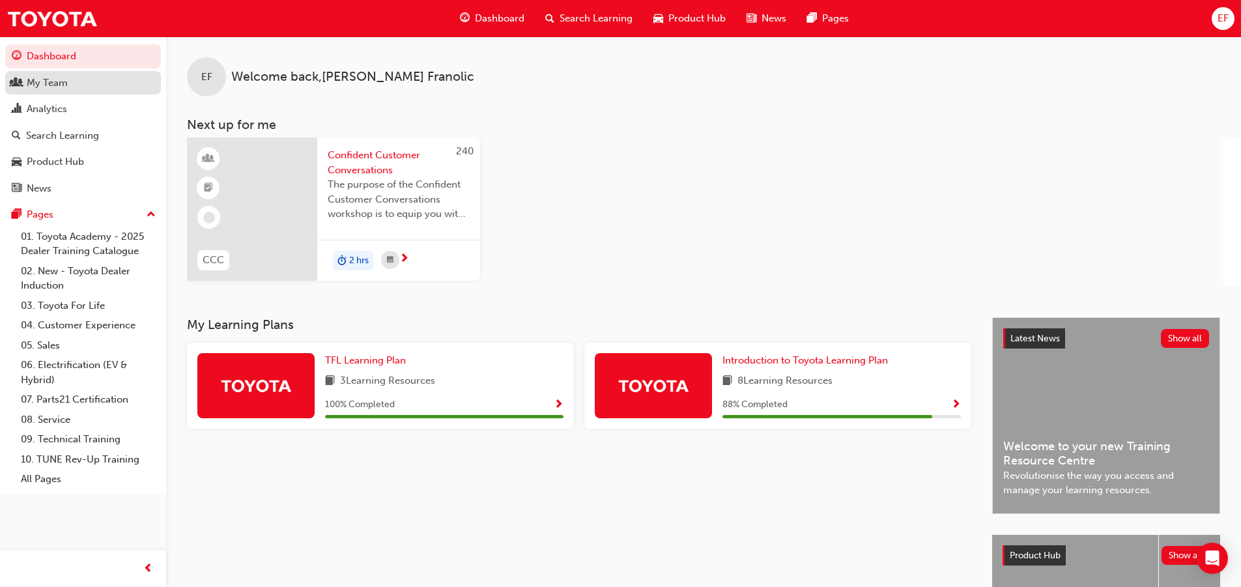
click at [114, 77] on div "My Team" at bounding box center [83, 83] width 143 height 16
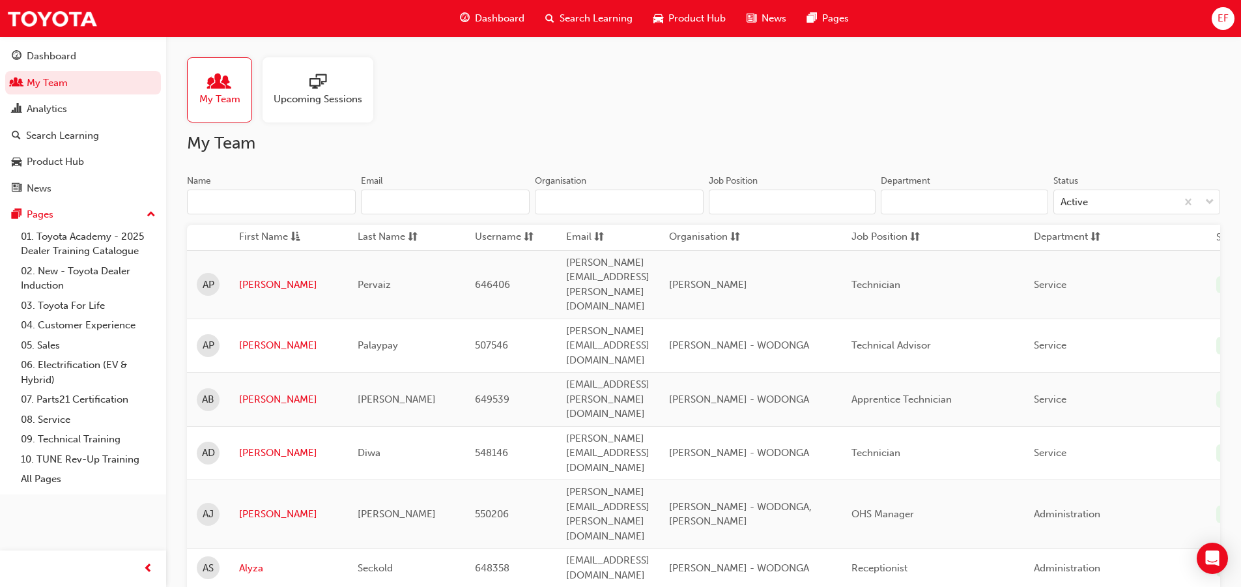
click at [321, 82] on span "sessionType_ONLINE_URL-icon" at bounding box center [317, 83] width 17 height 18
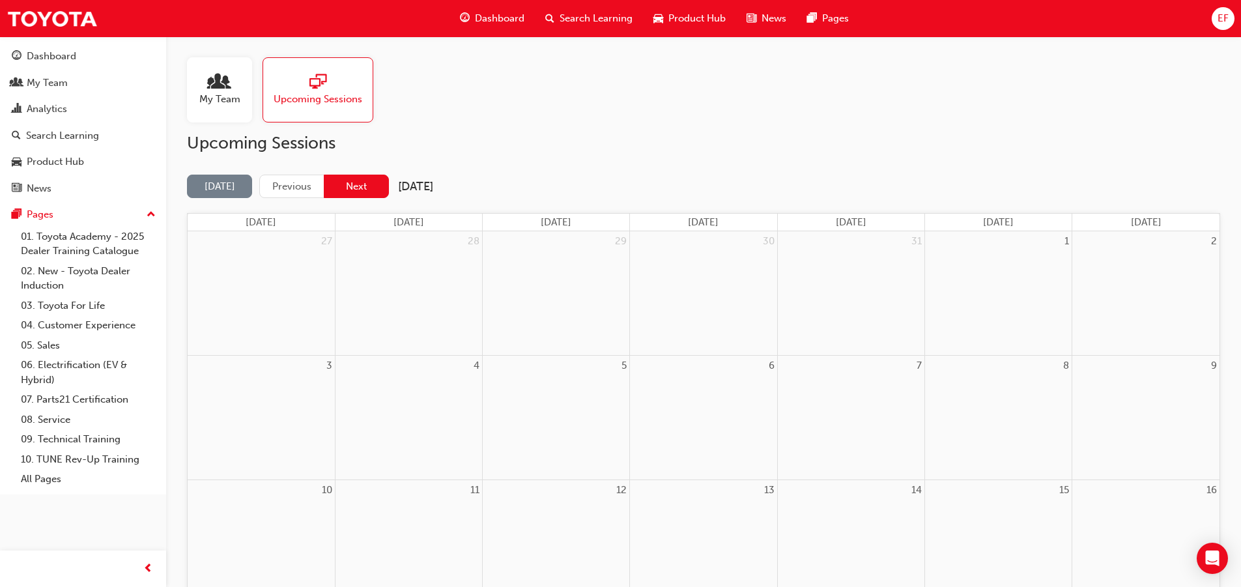
click at [353, 184] on button "Next" at bounding box center [356, 187] width 65 height 24
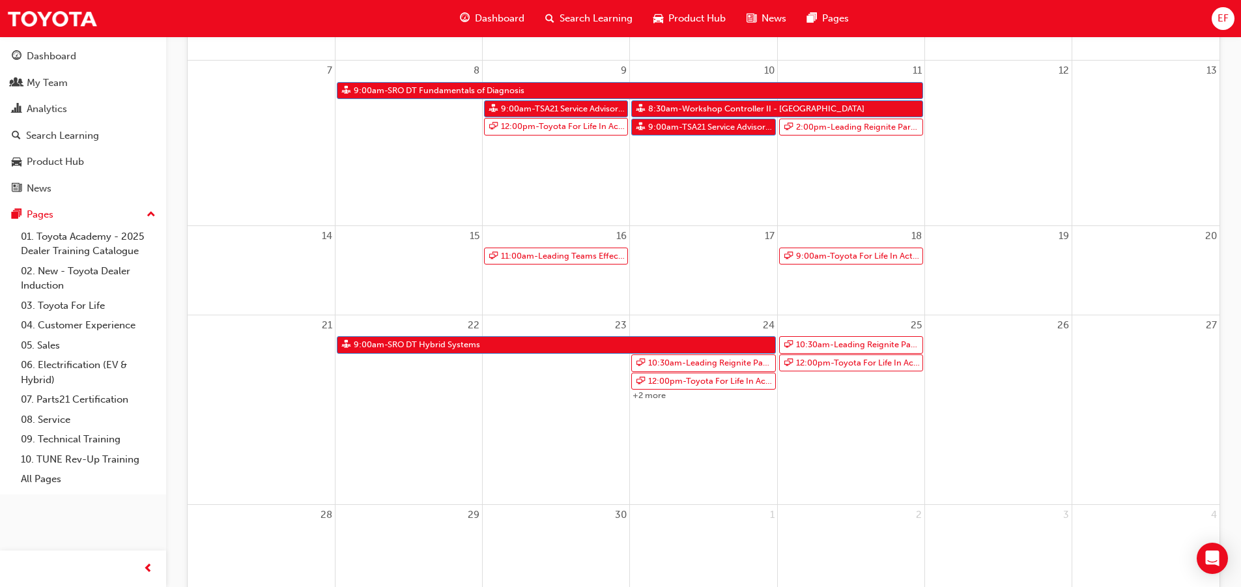
scroll to position [297, 0]
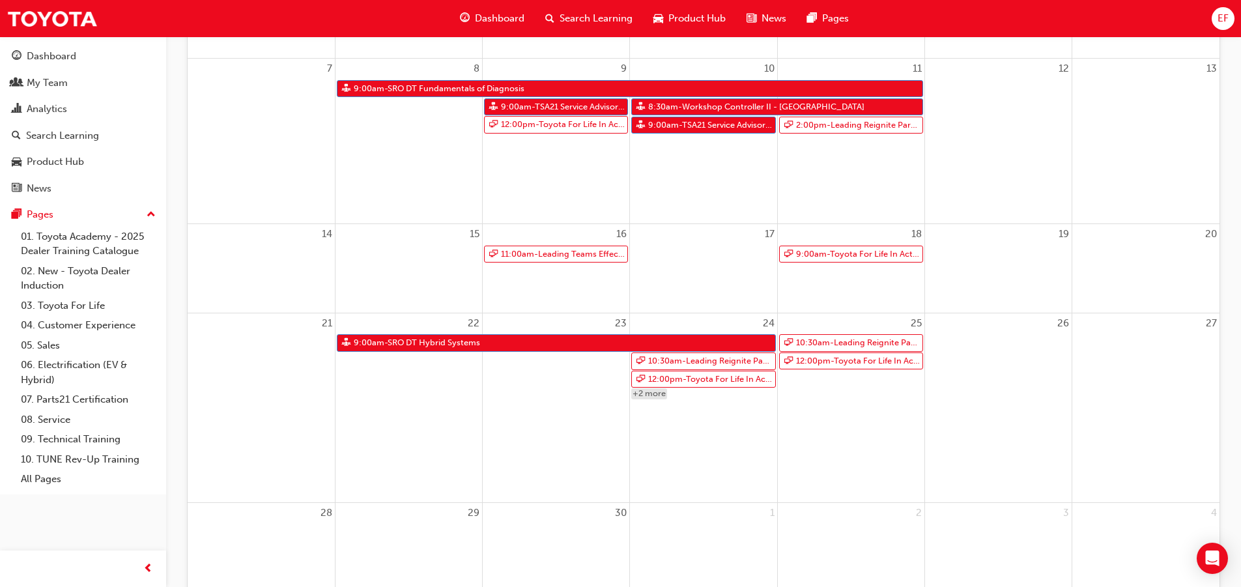
click at [650, 391] on link "+2 more" at bounding box center [649, 393] width 36 height 11
click at [647, 391] on link "+2 more" at bounding box center [649, 393] width 36 height 11
click at [639, 391] on link "+2 more" at bounding box center [649, 393] width 36 height 11
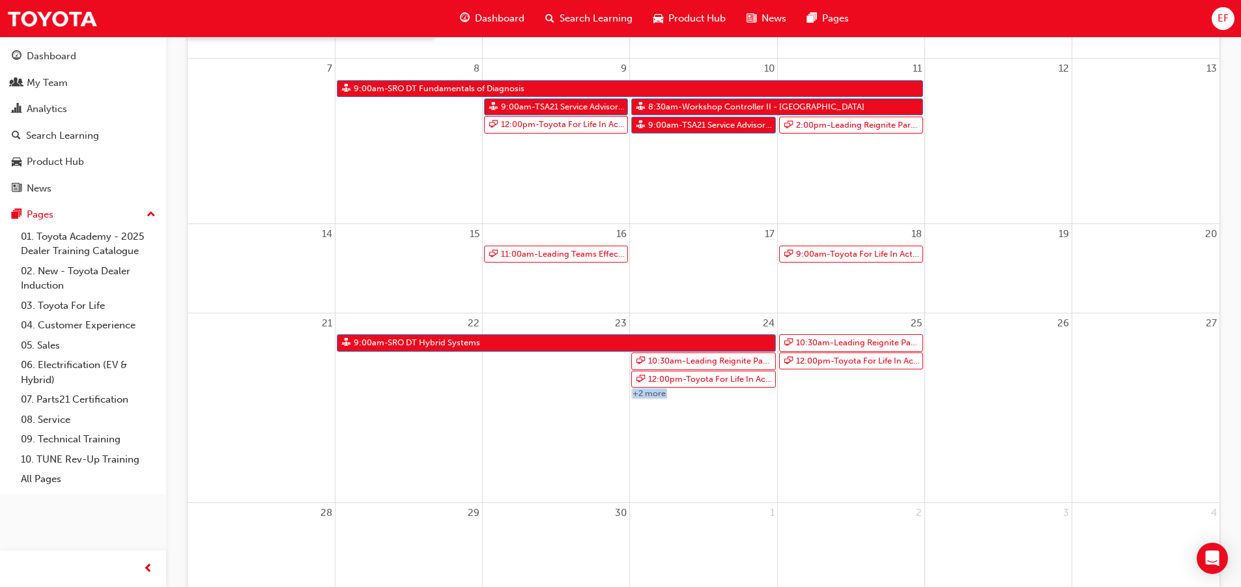
click at [639, 391] on link "+2 more" at bounding box center [649, 393] width 36 height 11
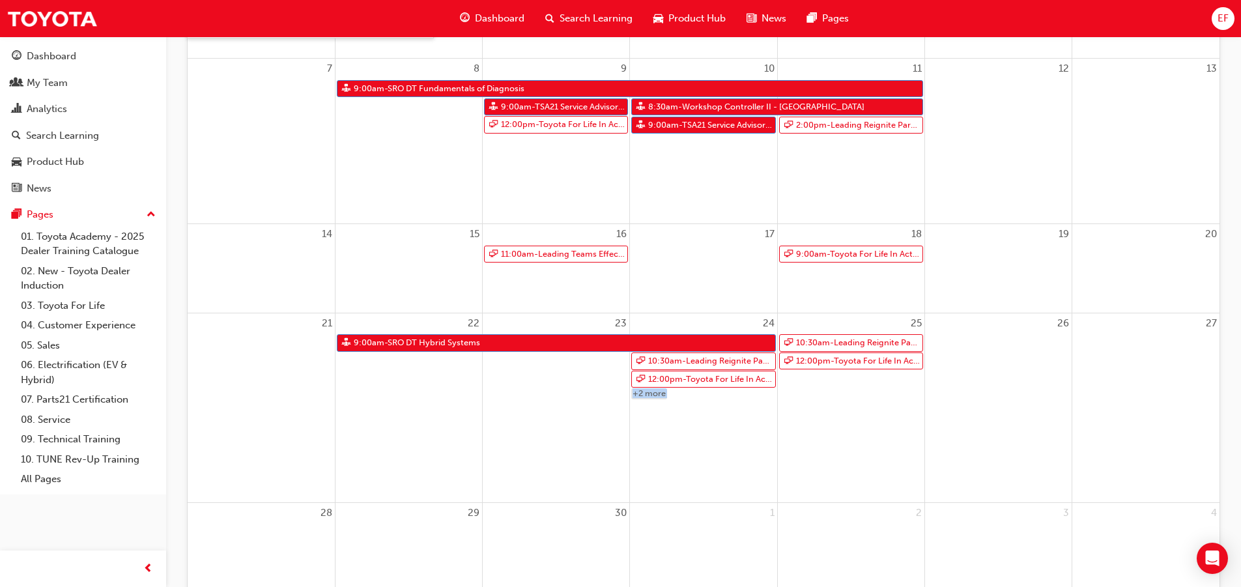
click at [639, 391] on link "+2 more" at bounding box center [649, 393] width 36 height 11
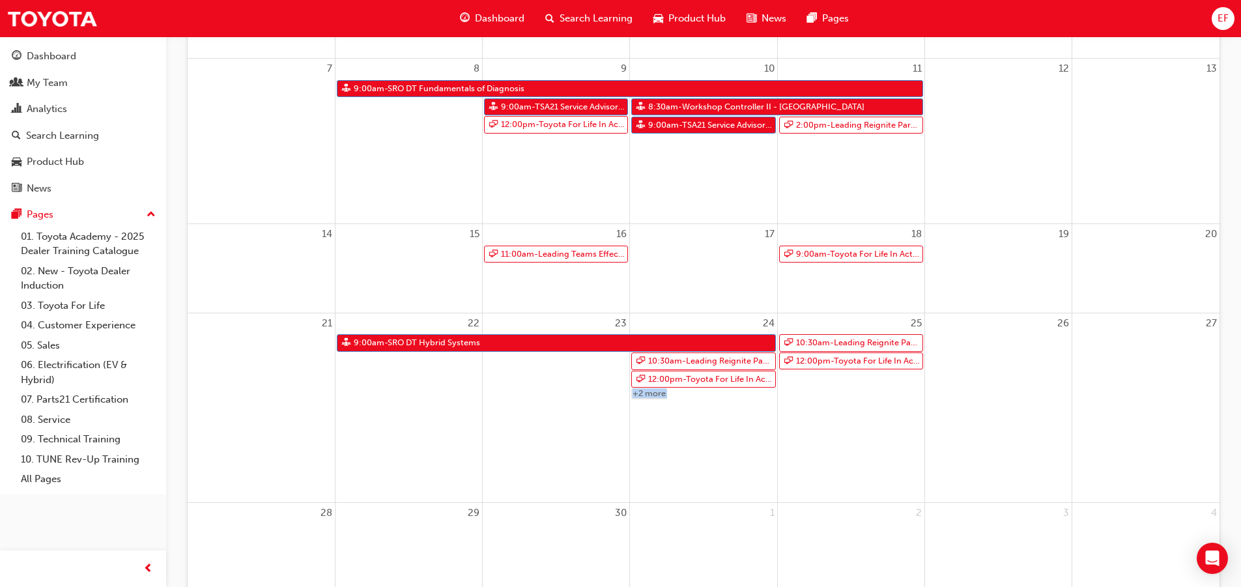
click at [639, 391] on link "+2 more" at bounding box center [649, 393] width 36 height 11
click at [721, 402] on div "24 10:30am - Leading Reignite Part 2 - Virtual Classroom 12:00pm - Toyota For L…" at bounding box center [703, 408] width 147 height 190
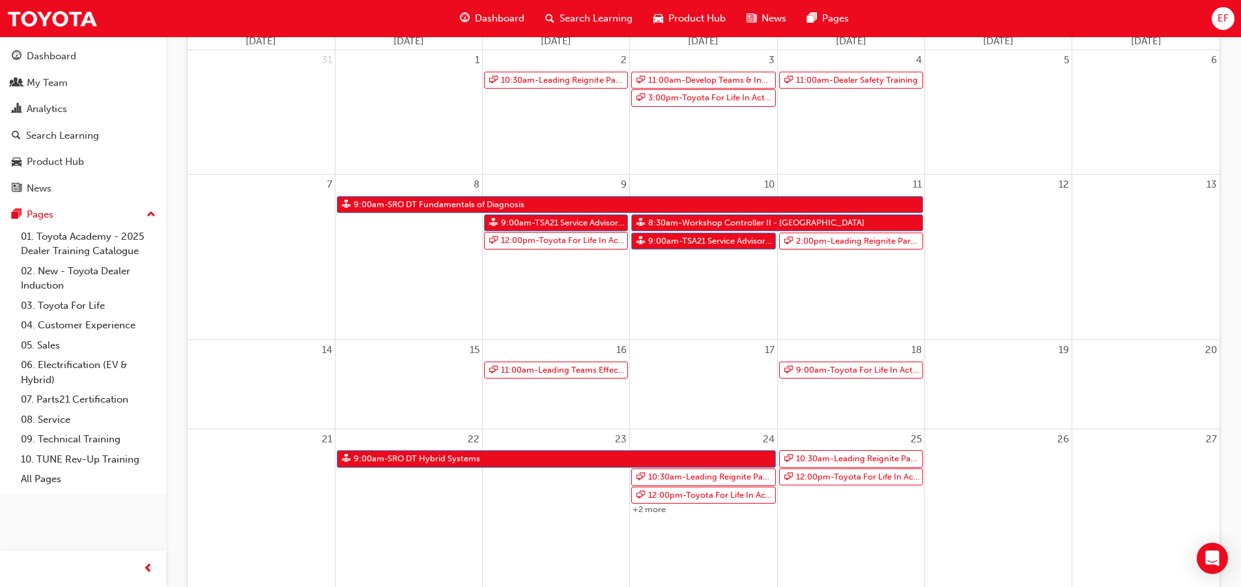
scroll to position [186, 0]
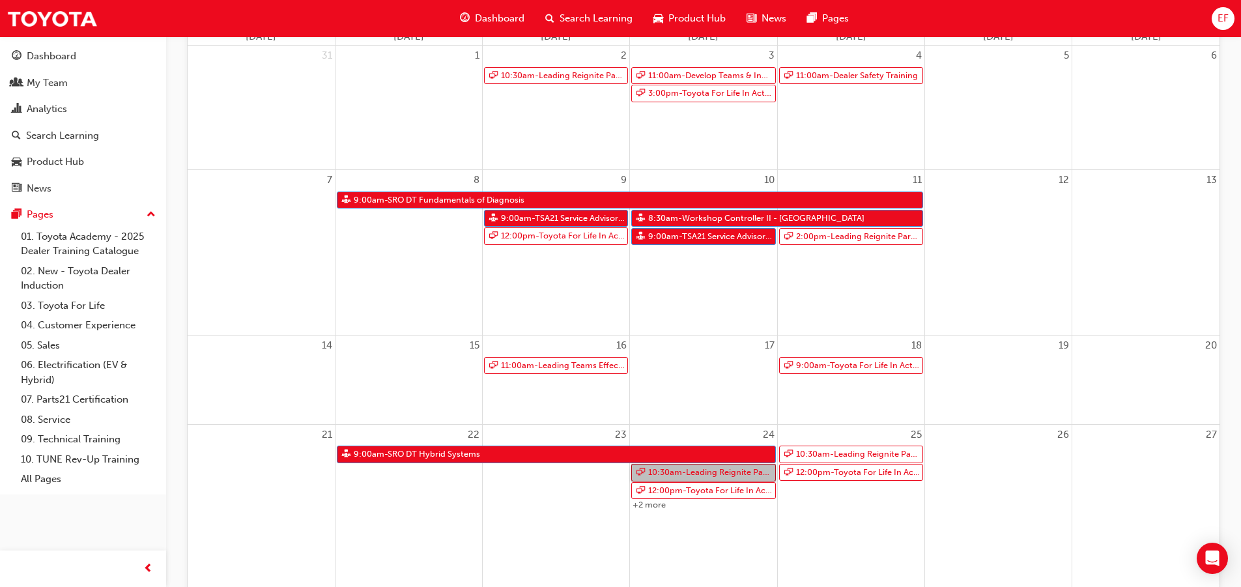
click at [738, 479] on link "10:30am - Leading Reignite Part 2 - Virtual Classroom" at bounding box center [703, 473] width 144 height 18
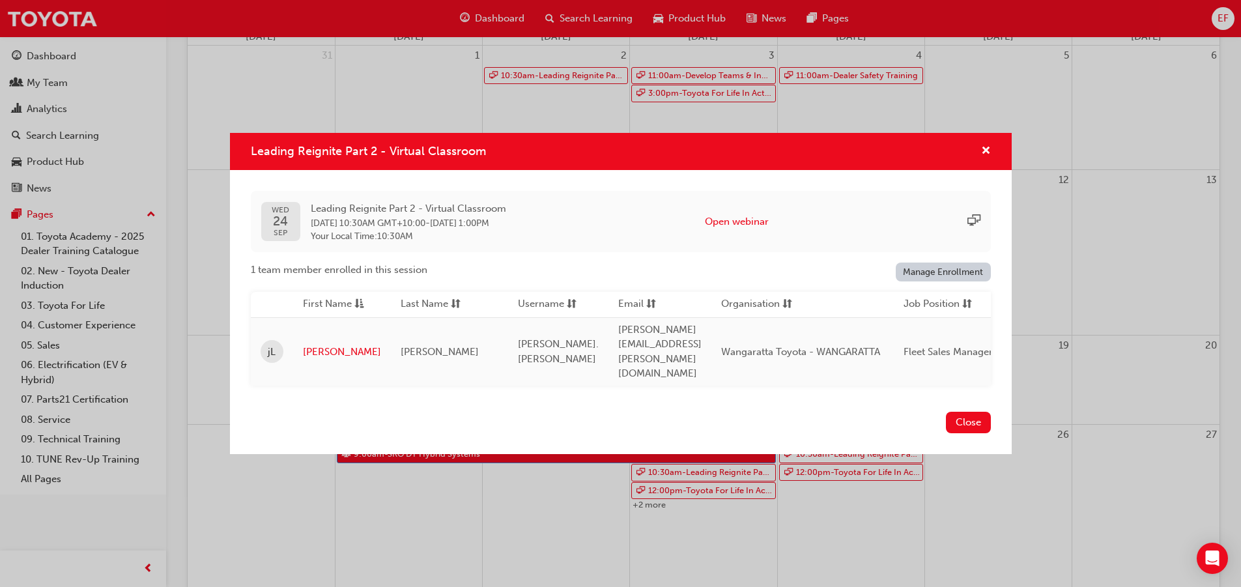
click at [738, 479] on div "Leading Reignite Part 2 - Virtual Classroom [DATE] Leading Reignite Part 2 - Vi…" at bounding box center [620, 293] width 1241 height 587
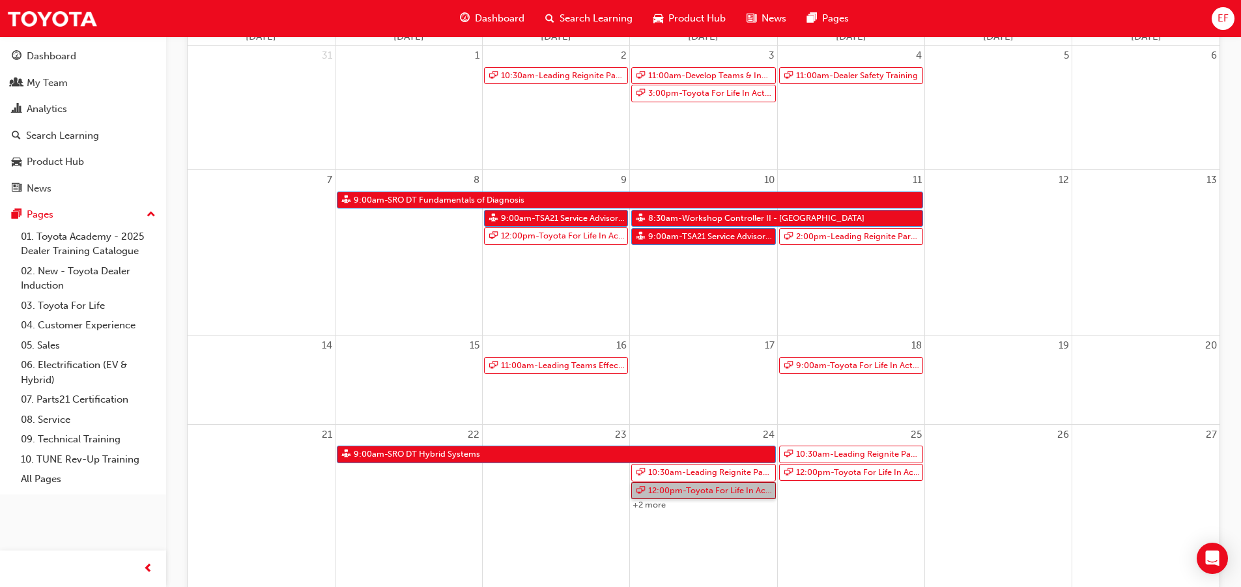
click at [735, 489] on link "12:00pm - Toyota For Life In Action - Virtual Classroom" at bounding box center [703, 491] width 144 height 18
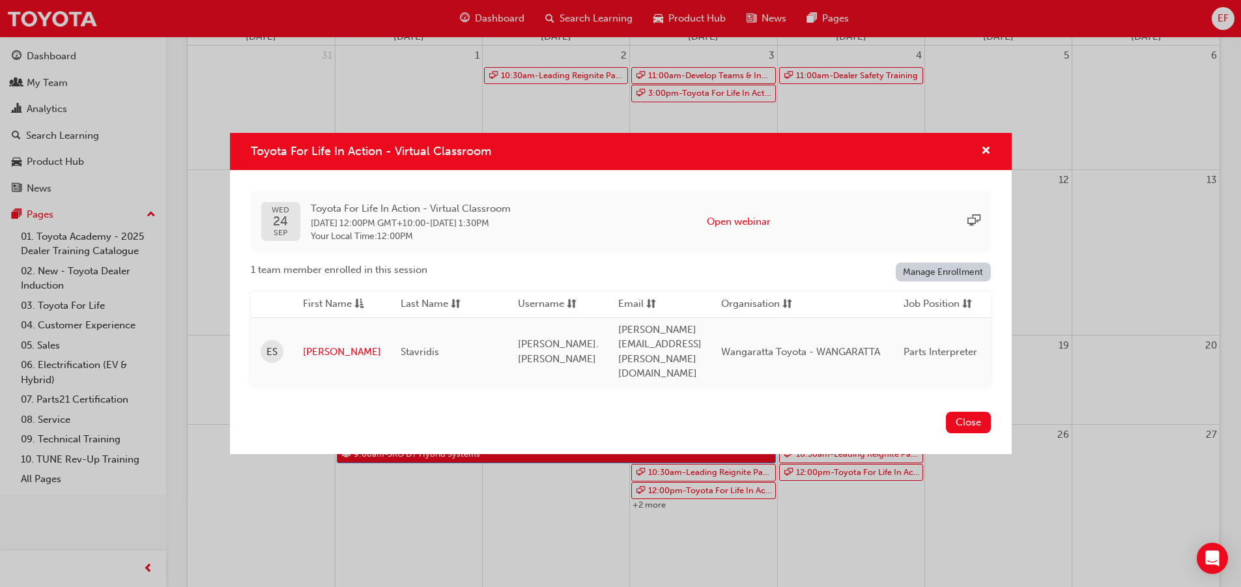
click at [537, 498] on div "Toyota For Life In Action - Virtual Classroom [DATE] Toyota For Life In Action …" at bounding box center [620, 293] width 1241 height 587
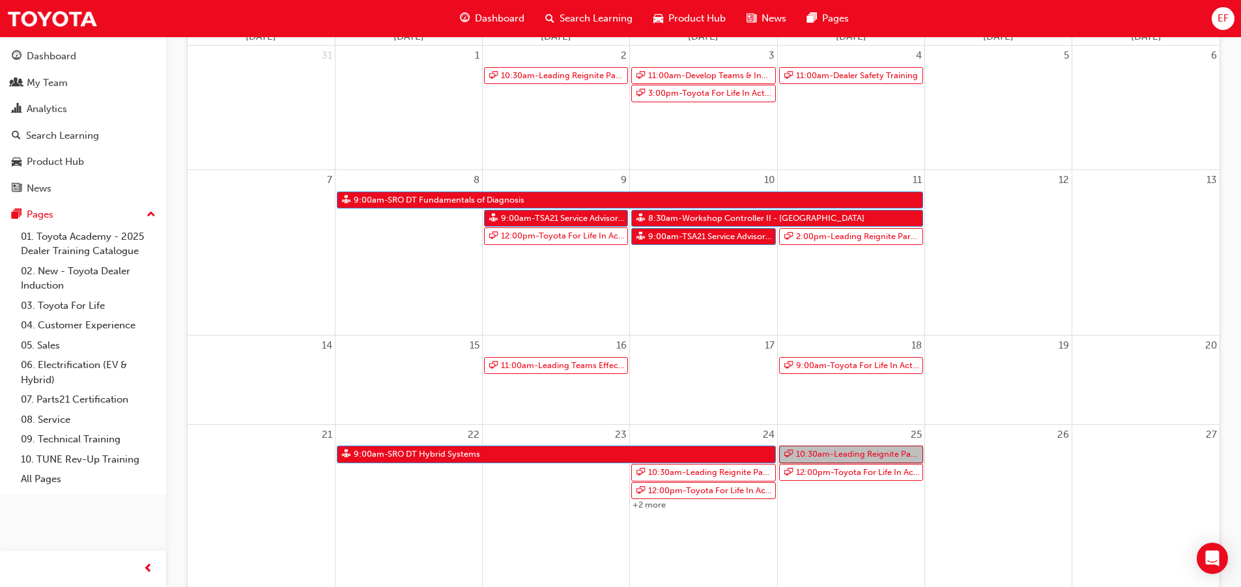
click at [813, 455] on link "10:30am - Leading Reignite Part 2 - Virtual Classroom" at bounding box center [851, 455] width 144 height 18
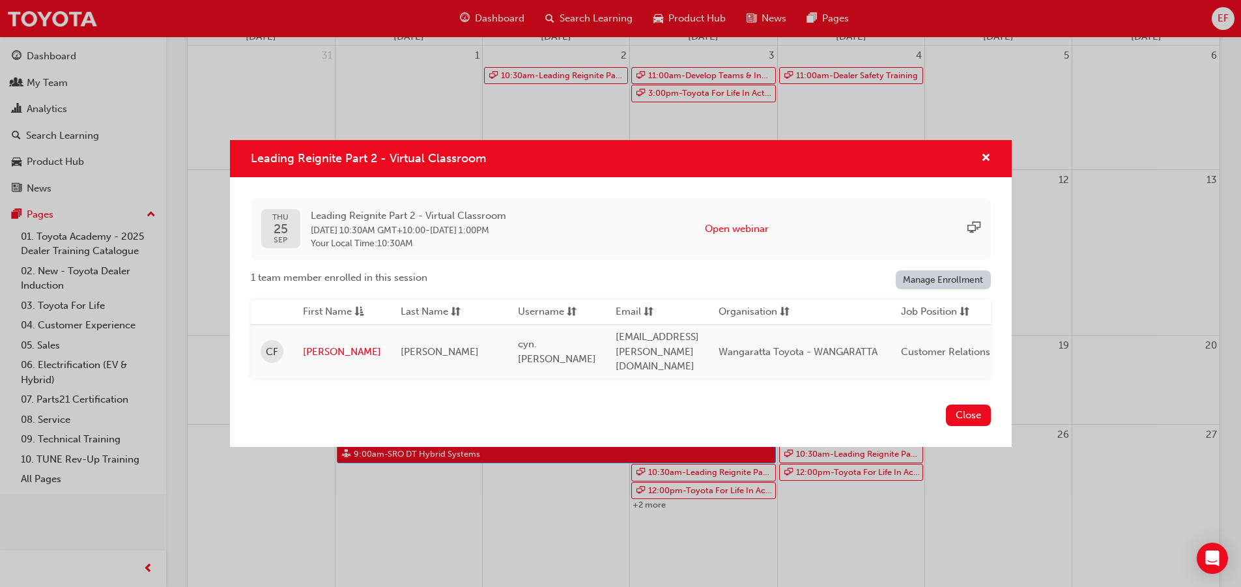
click at [481, 505] on div "Leading Reignite Part 2 - Virtual Classroom [DATE] Leading Reignite Part 2 - Vi…" at bounding box center [620, 293] width 1241 height 587
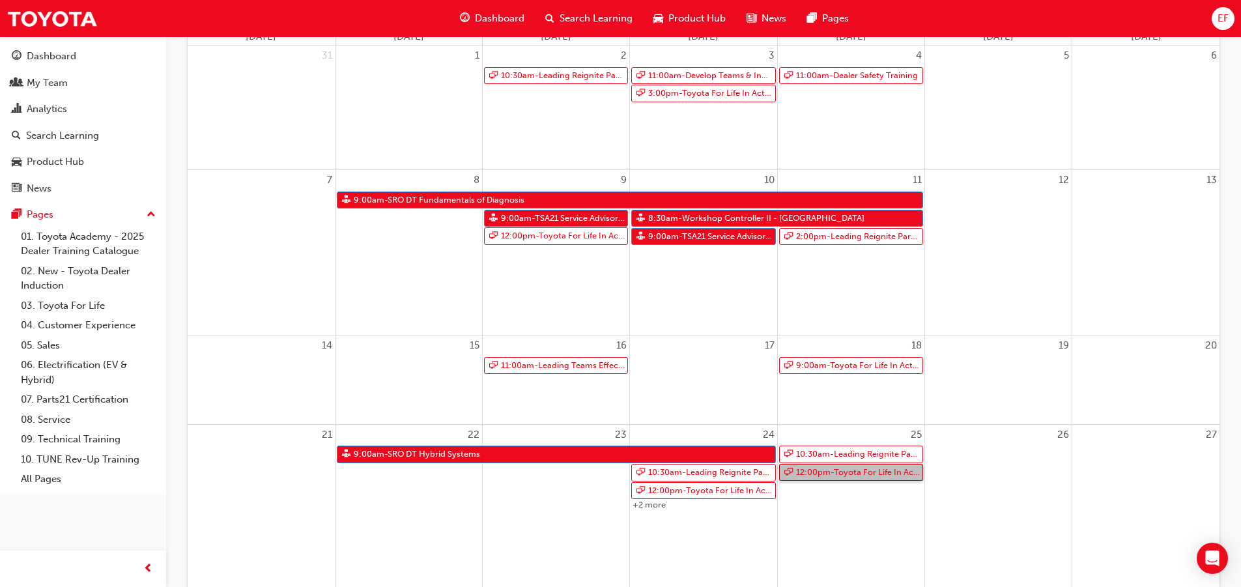
click at [821, 469] on link "12:00pm - Toyota For Life In Action - Virtual Classroom" at bounding box center [851, 473] width 144 height 18
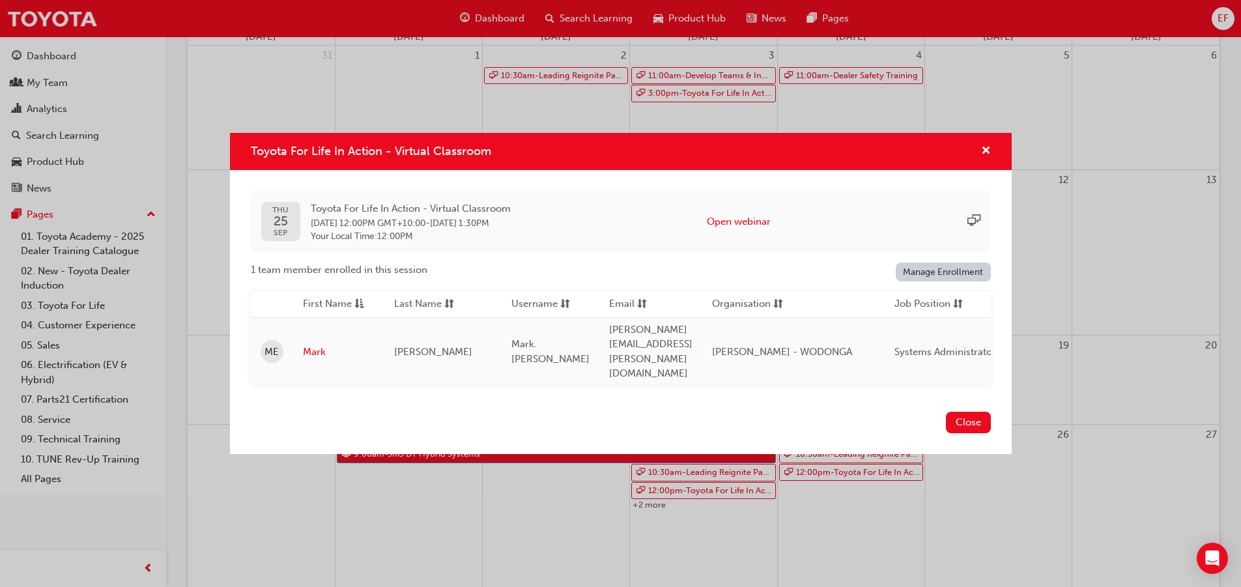
click at [479, 467] on div "Toyota For Life In Action - Virtual Classroom [DATE] Toyota For Life In Action …" at bounding box center [620, 293] width 1241 height 587
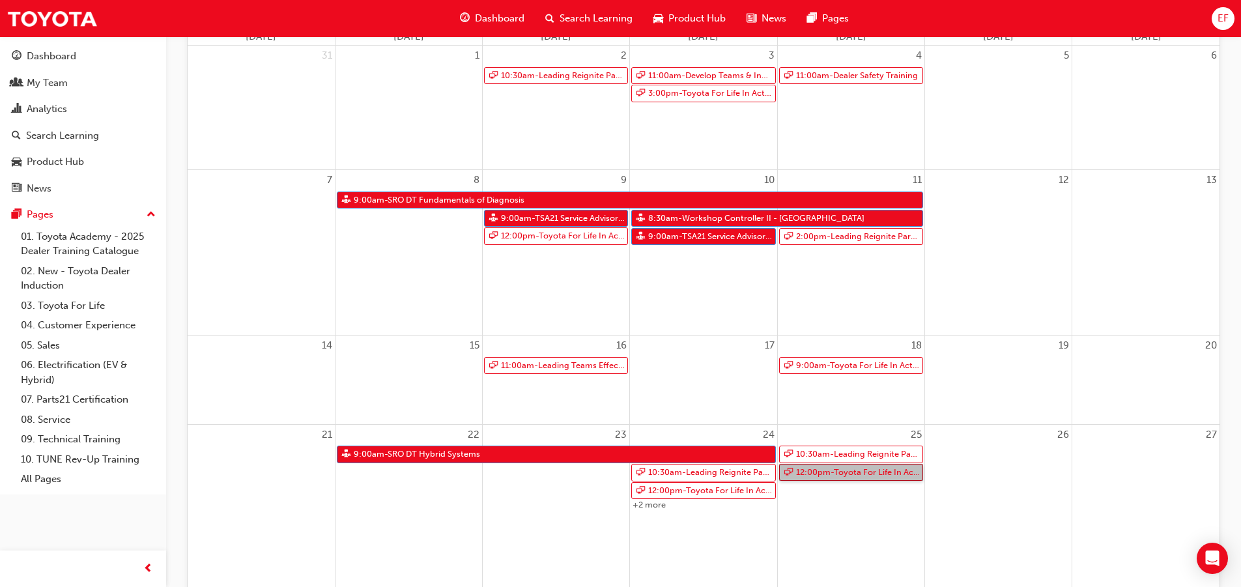
click at [851, 476] on link "12:00pm - Toyota For Life In Action - Virtual Classroom" at bounding box center [851, 473] width 144 height 18
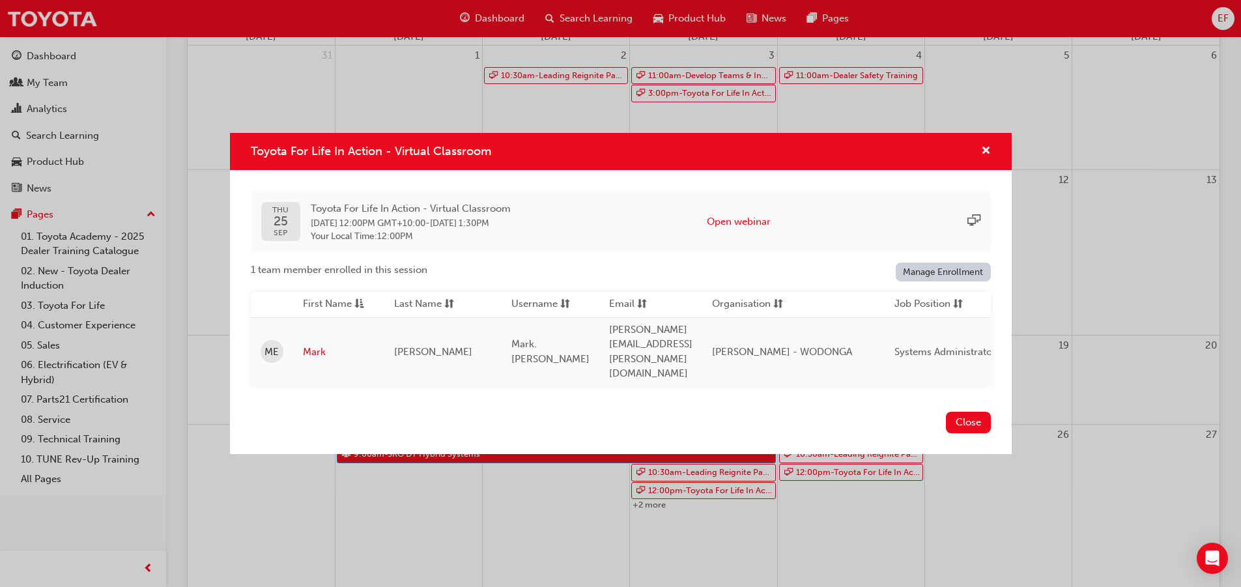
click at [476, 128] on div "Toyota For Life In Action - Virtual Classroom [DATE] Toyota For Life In Action …" at bounding box center [620, 293] width 1241 height 587
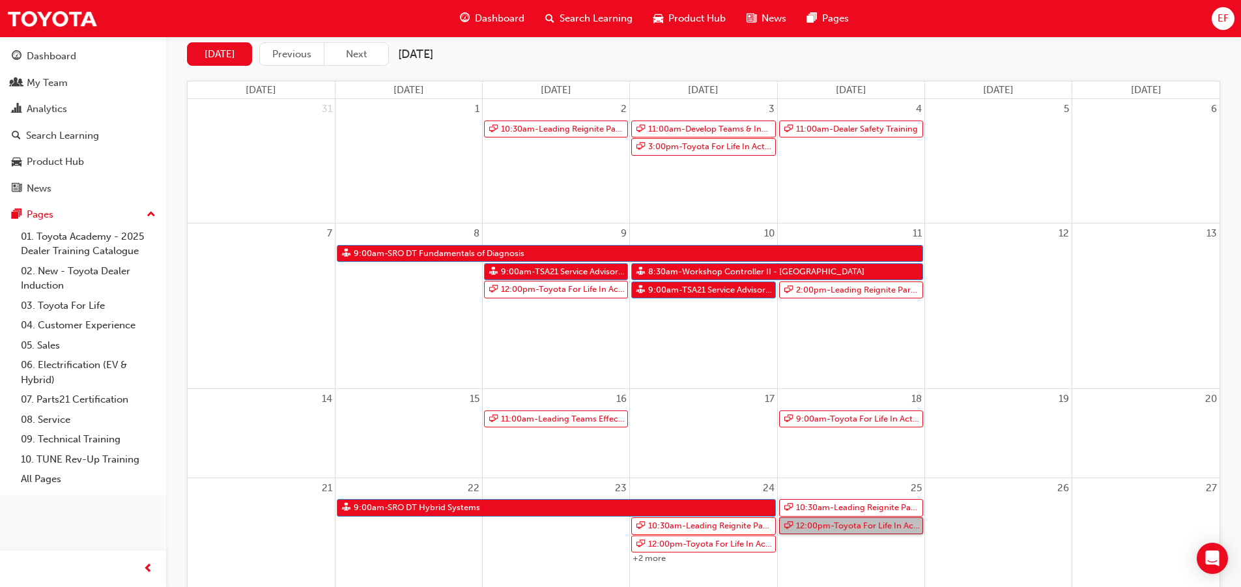
scroll to position [108, 0]
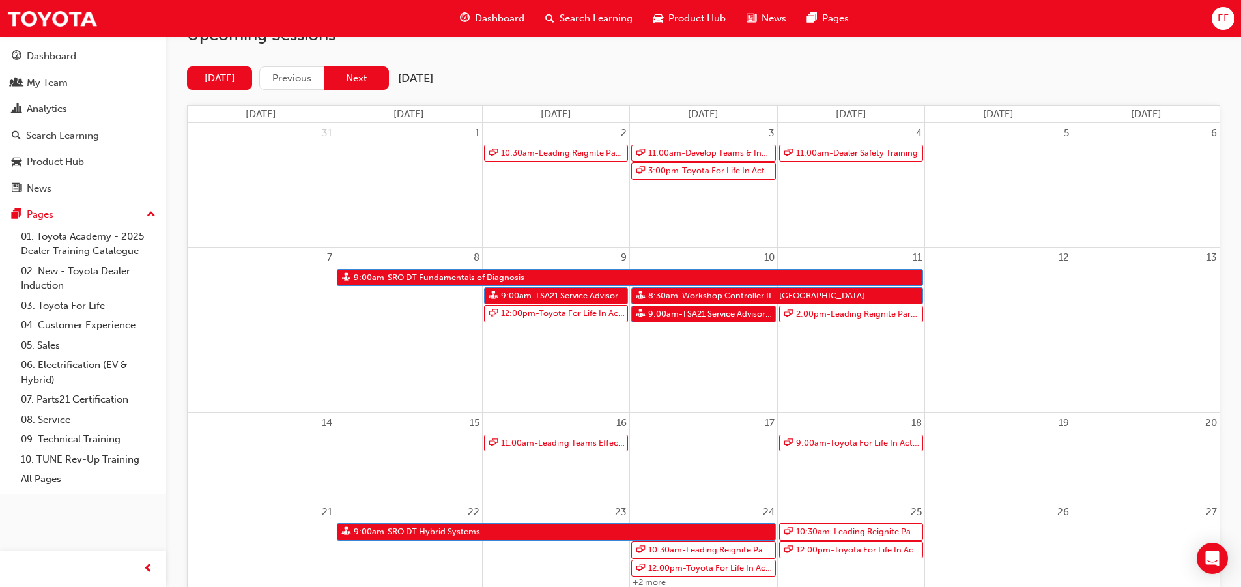
click at [363, 66] on button "Next" at bounding box center [356, 78] width 65 height 24
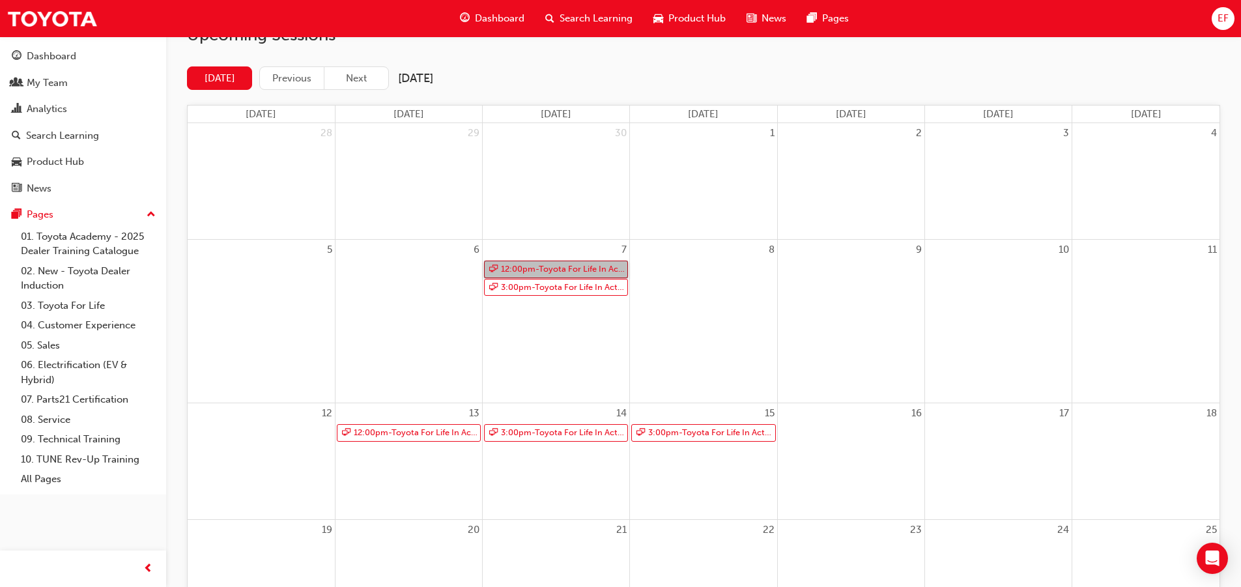
click at [527, 268] on link "12:00pm - Toyota For Life In Action - Virtual Classroom" at bounding box center [556, 270] width 144 height 18
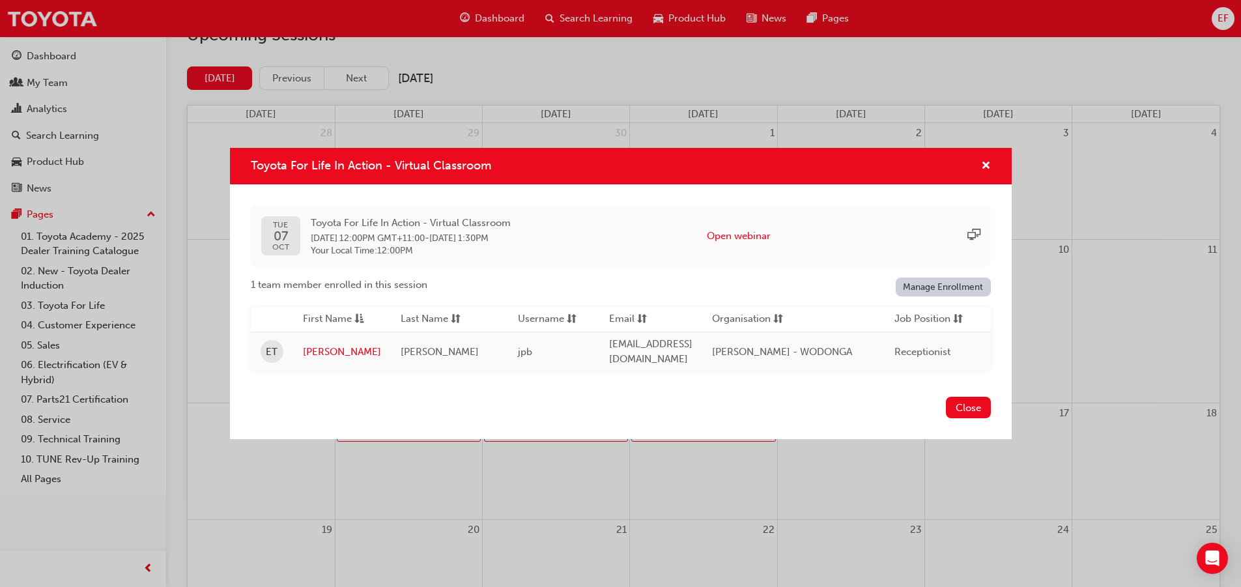
click at [490, 498] on div "Toyota For Life In Action - Virtual Classroom [DATE] Toyota For Life In Action …" at bounding box center [620, 293] width 1241 height 587
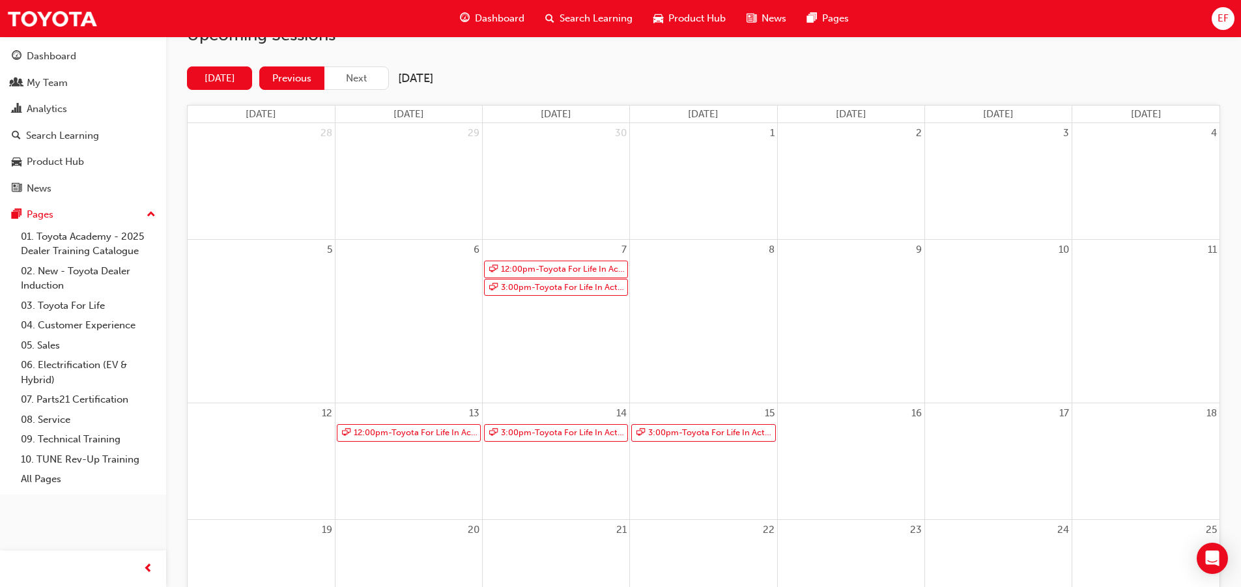
click at [279, 77] on button "Previous" at bounding box center [291, 78] width 65 height 24
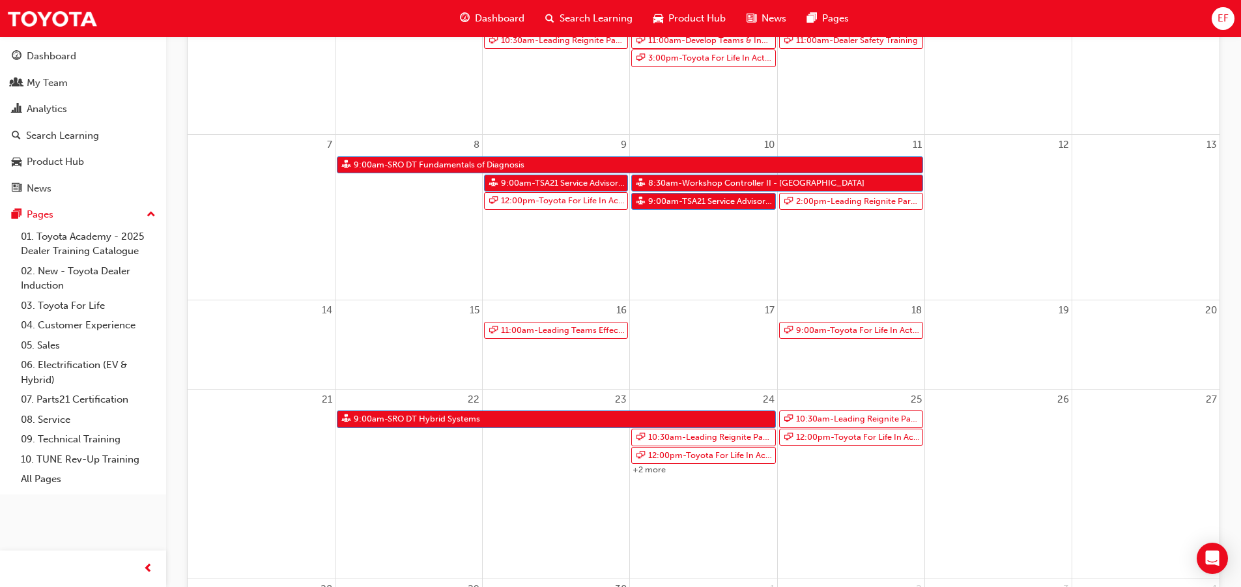
scroll to position [267, 0]
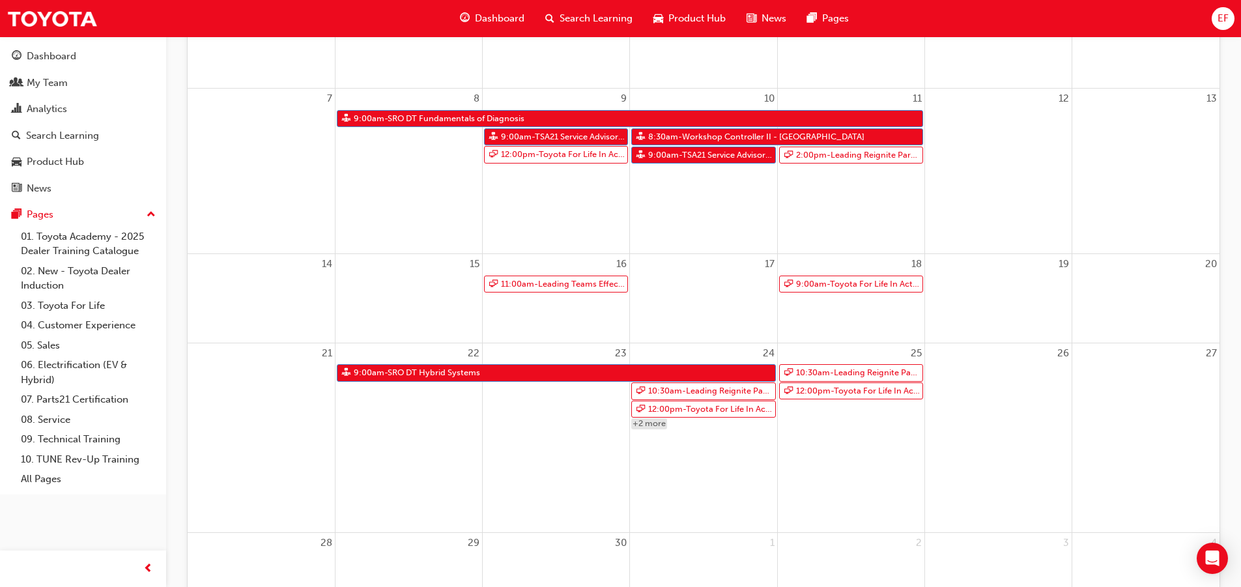
click at [649, 421] on link "+2 more" at bounding box center [649, 423] width 36 height 11
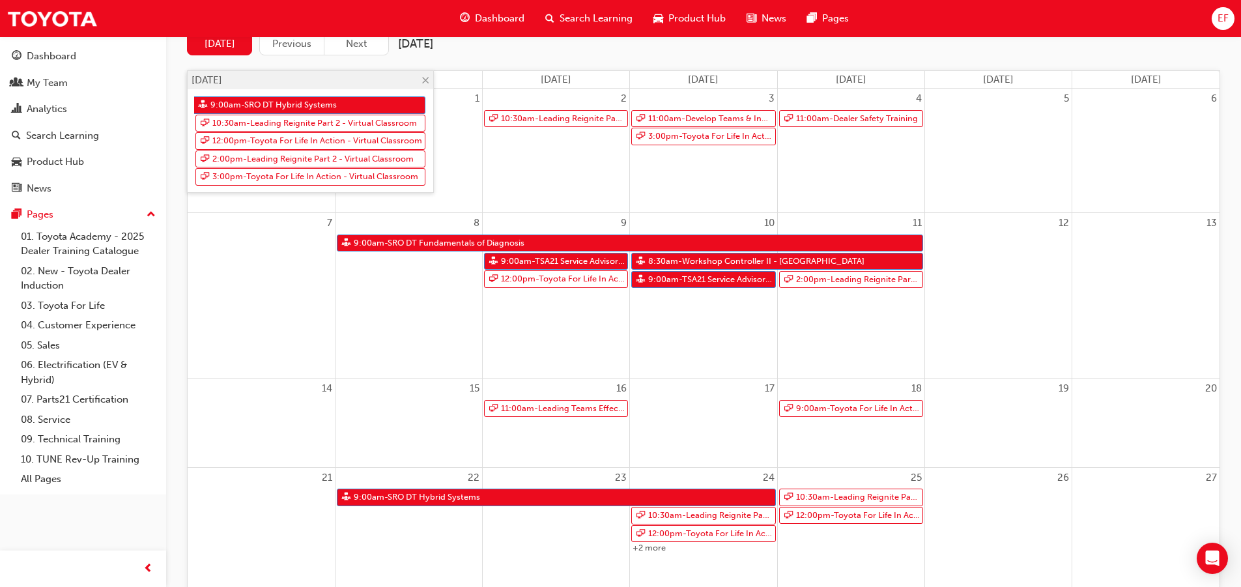
scroll to position [141, 0]
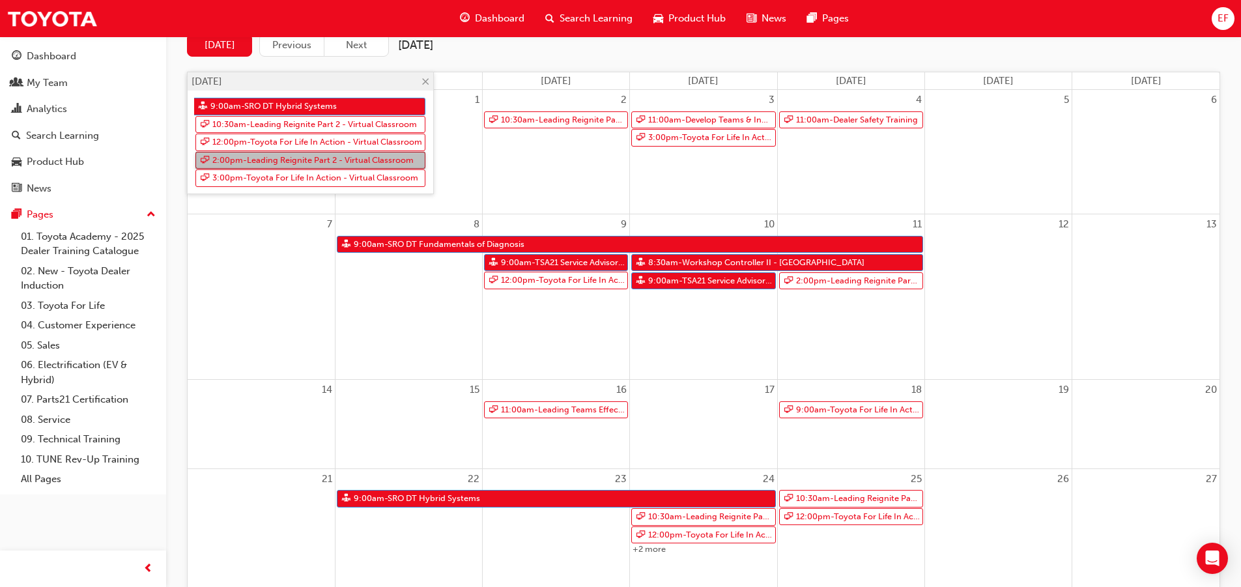
click at [360, 156] on link "2:00pm - Leading Reignite Part 2 - Virtual Classroom" at bounding box center [310, 161] width 230 height 18
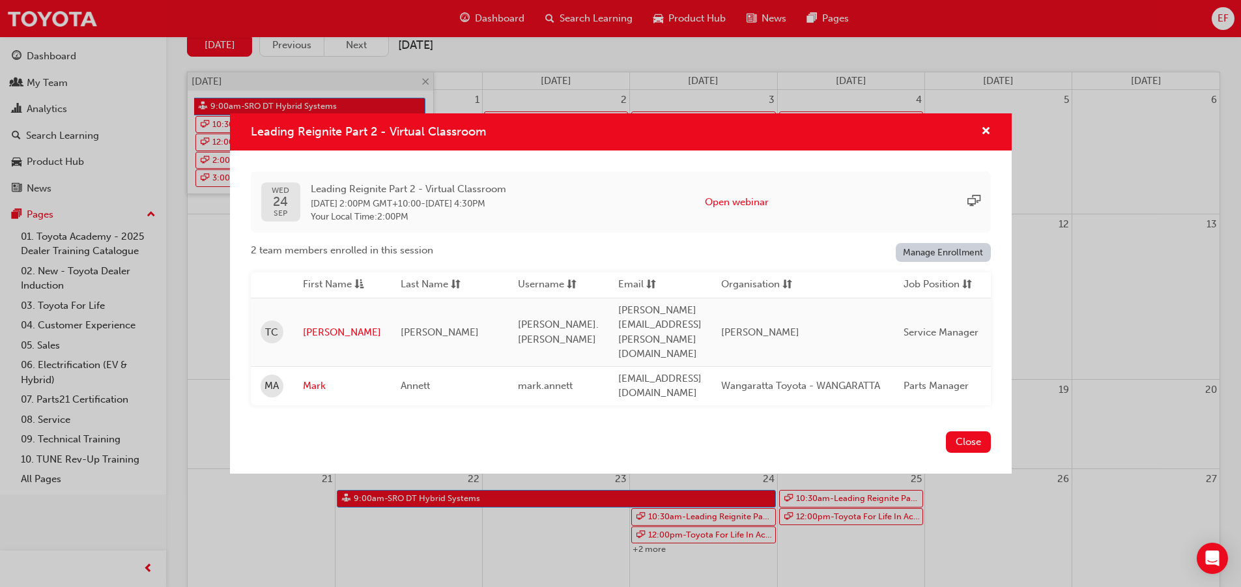
click at [242, 464] on div "Leading Reignite Part 2 - Virtual Classroom [DATE] Leading Reignite Part 2 - Vi…" at bounding box center [620, 293] width 1241 height 587
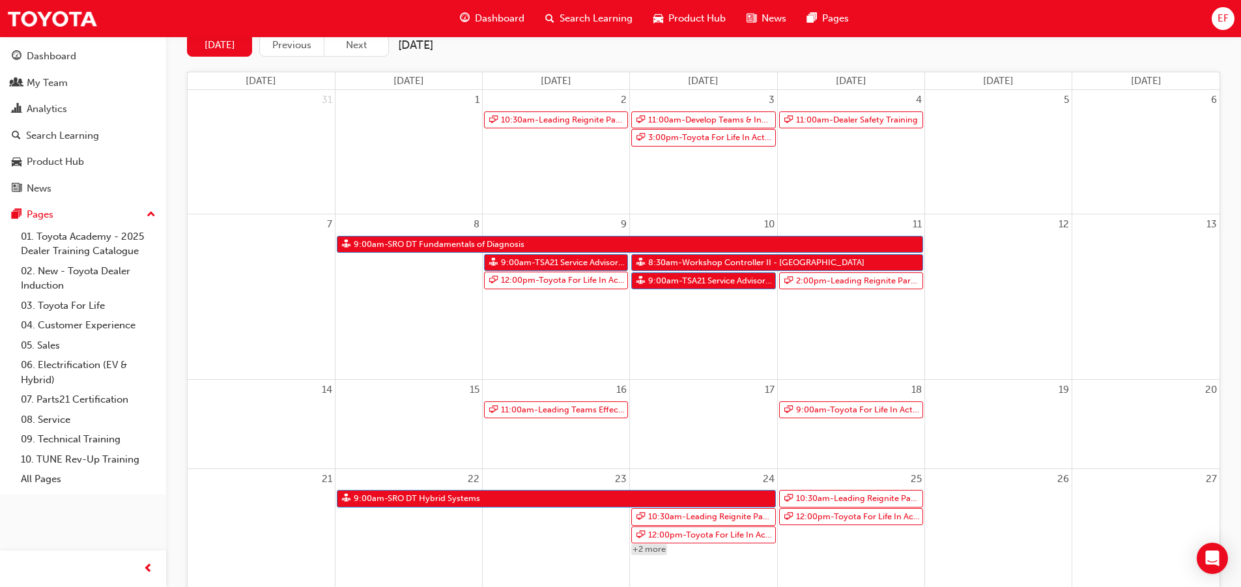
click at [646, 550] on link "+2 more" at bounding box center [649, 549] width 36 height 11
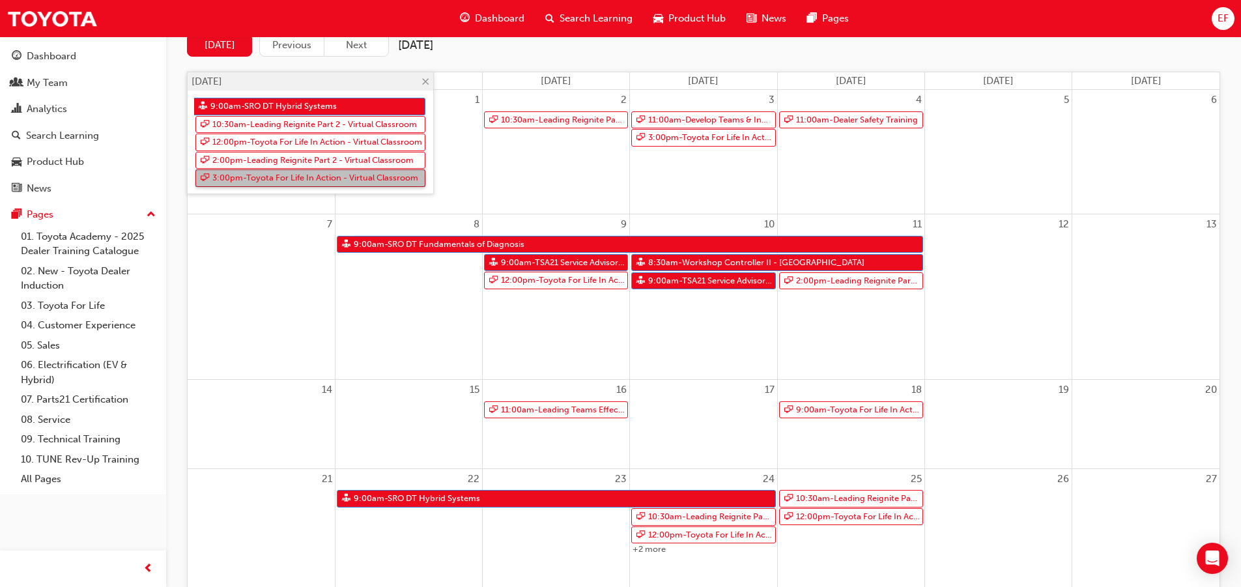
click at [307, 184] on link "3:00pm - Toyota For Life In Action - Virtual Classroom" at bounding box center [310, 178] width 230 height 18
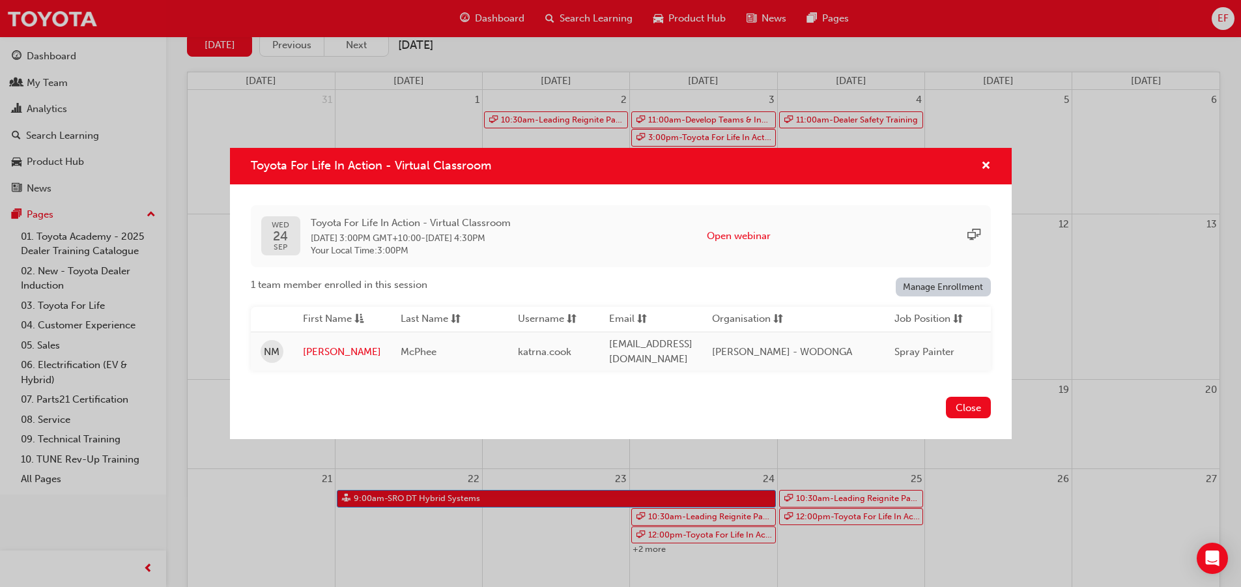
click at [277, 493] on div "Toyota For Life In Action - Virtual Classroom [DATE] Toyota For Life In Action …" at bounding box center [620, 293] width 1241 height 587
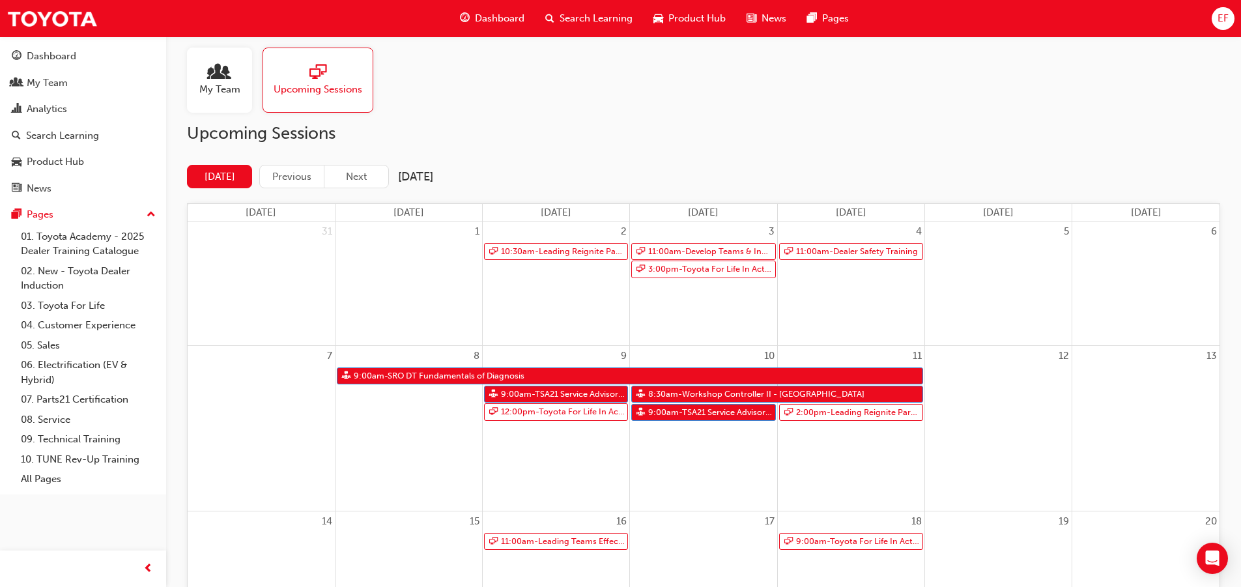
scroll to position [0, 0]
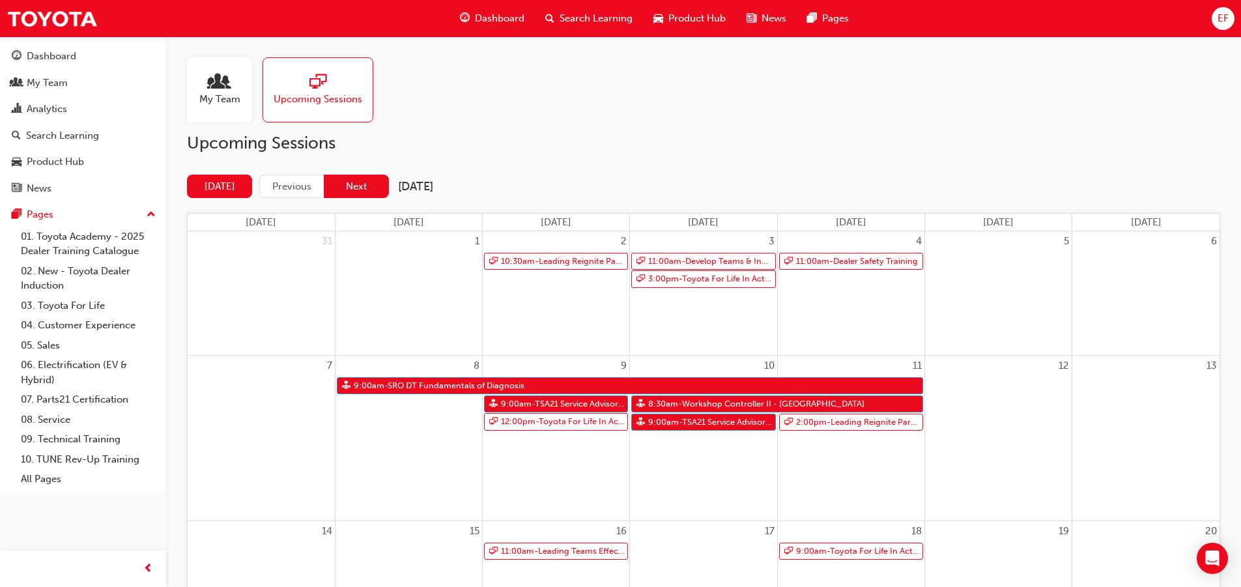
click at [355, 186] on button "Next" at bounding box center [356, 187] width 65 height 24
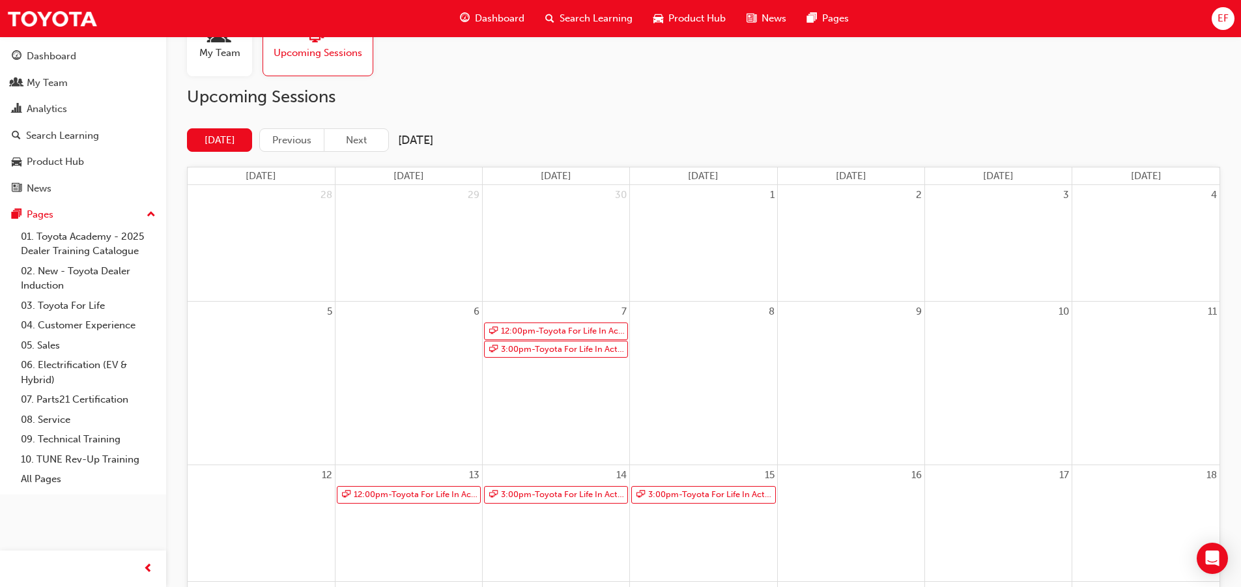
scroll to position [55, 0]
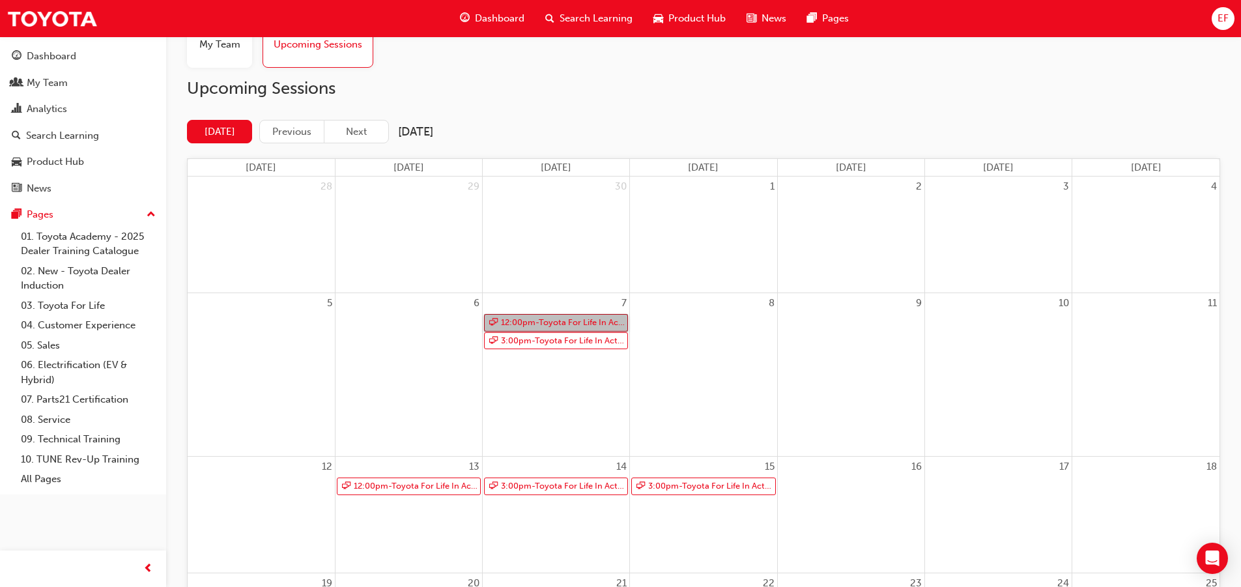
click at [526, 329] on link "12:00pm - Toyota For Life In Action - Virtual Classroom" at bounding box center [556, 323] width 144 height 18
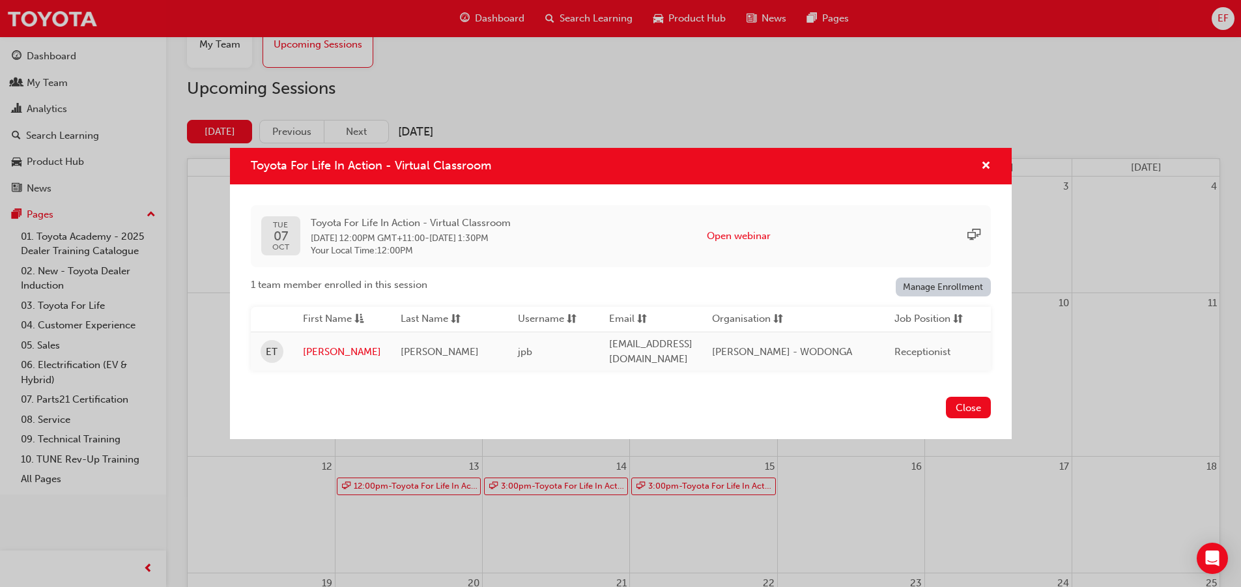
click at [380, 435] on div "Close" at bounding box center [621, 415] width 782 height 48
click at [380, 453] on div "Toyota For Life In Action - Virtual Classroom [DATE] Toyota For Life In Action …" at bounding box center [620, 293] width 1241 height 587
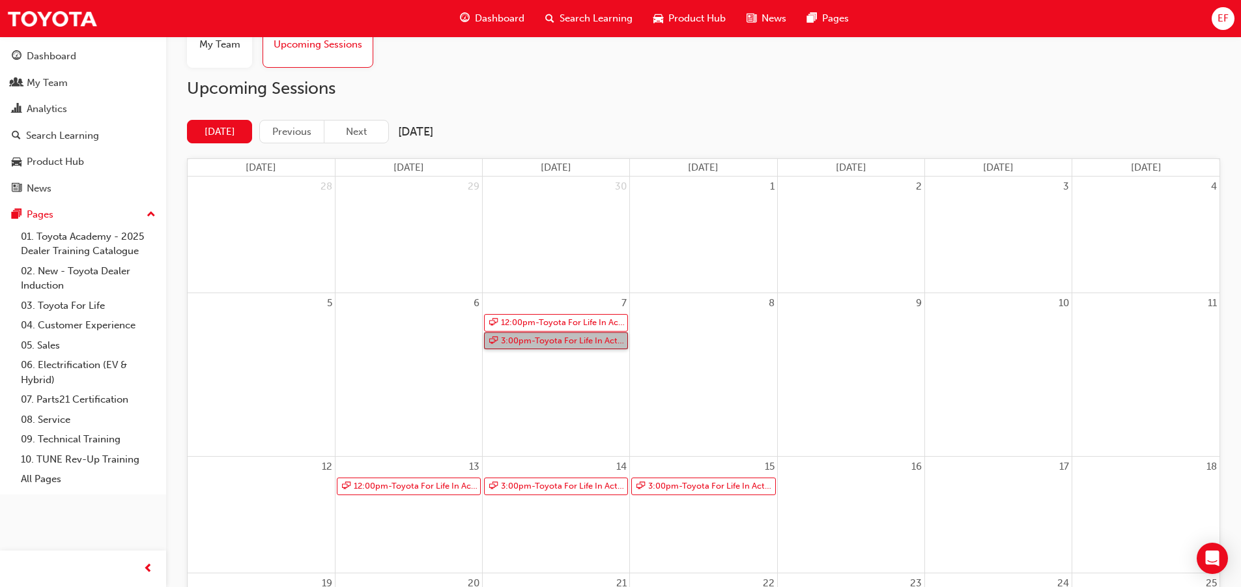
click at [569, 345] on link "3:00pm - Toyota For Life In Action - Virtual Classroom" at bounding box center [556, 341] width 144 height 18
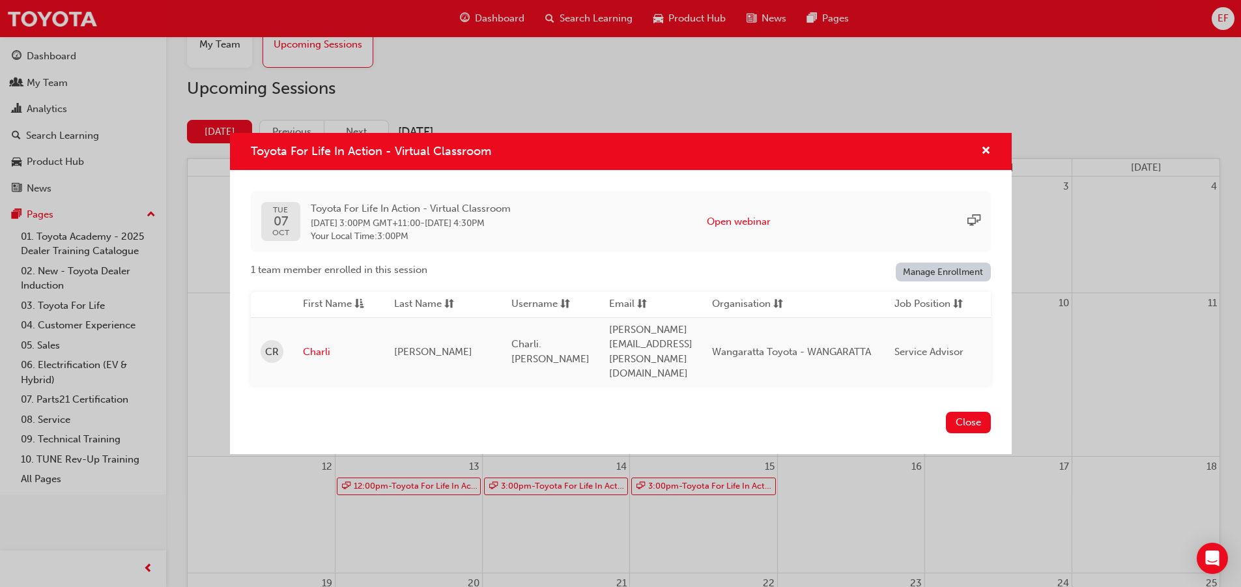
click at [382, 489] on div "Toyota For Life In Action - Virtual Classroom [DATE] Toyota For Life In Action …" at bounding box center [620, 293] width 1241 height 587
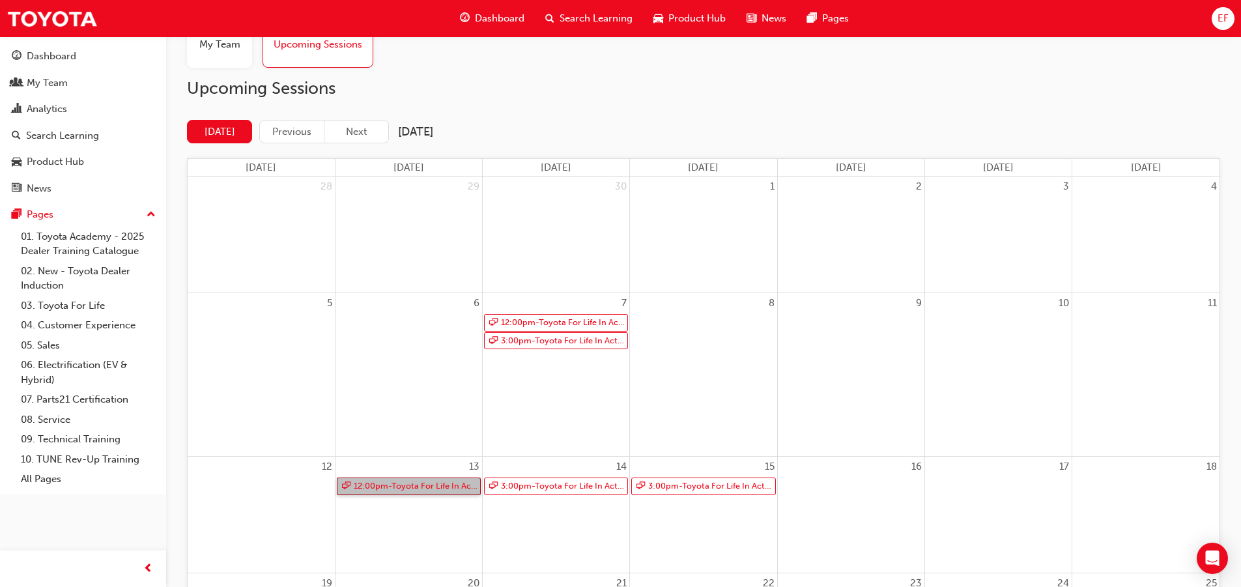
click at [382, 489] on link "12:00pm - Toyota For Life In Action - Virtual Classroom" at bounding box center [409, 486] width 144 height 18
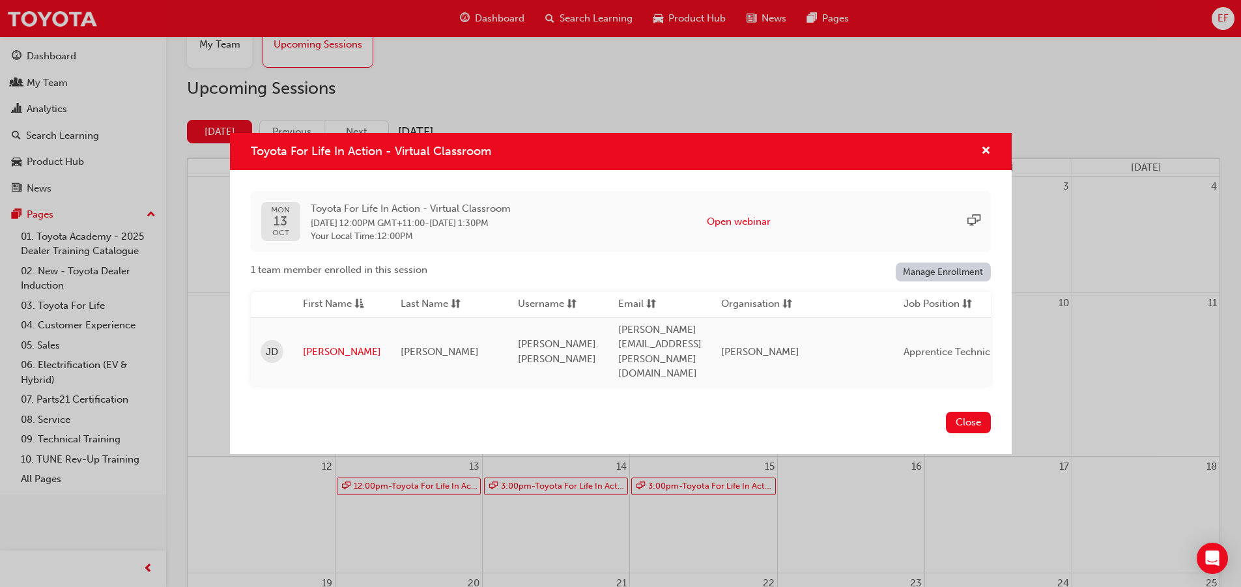
click at [376, 490] on div "Toyota For Life In Action - Virtual Classroom [DATE] Toyota For Life In Action …" at bounding box center [620, 293] width 1241 height 587
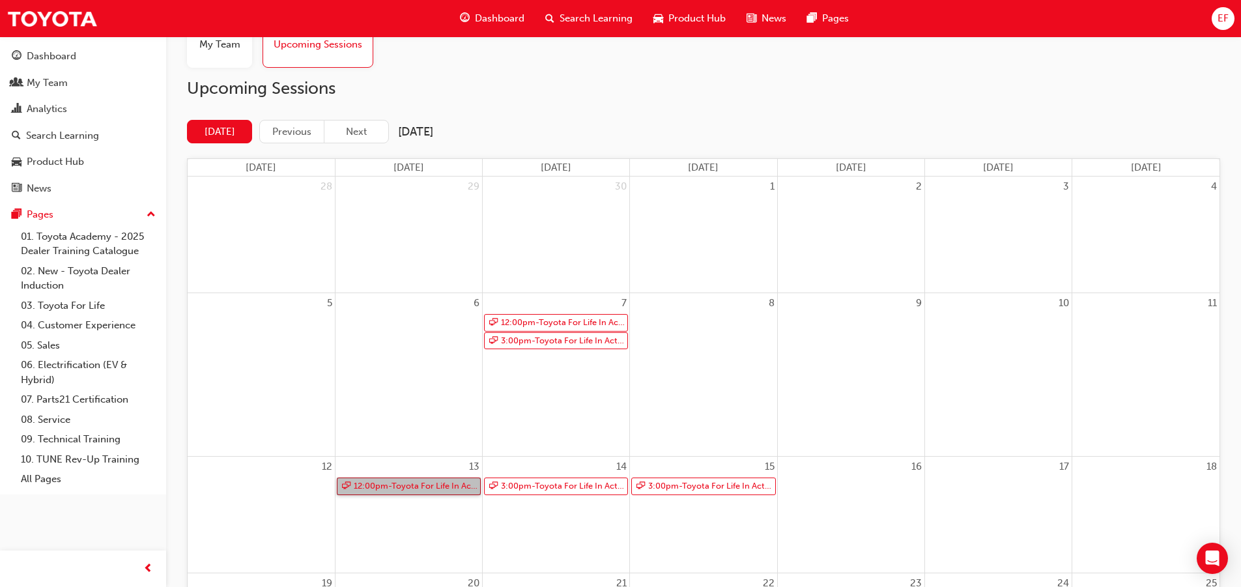
click at [376, 490] on link "12:00pm - Toyota For Life In Action - Virtual Classroom" at bounding box center [409, 486] width 144 height 18
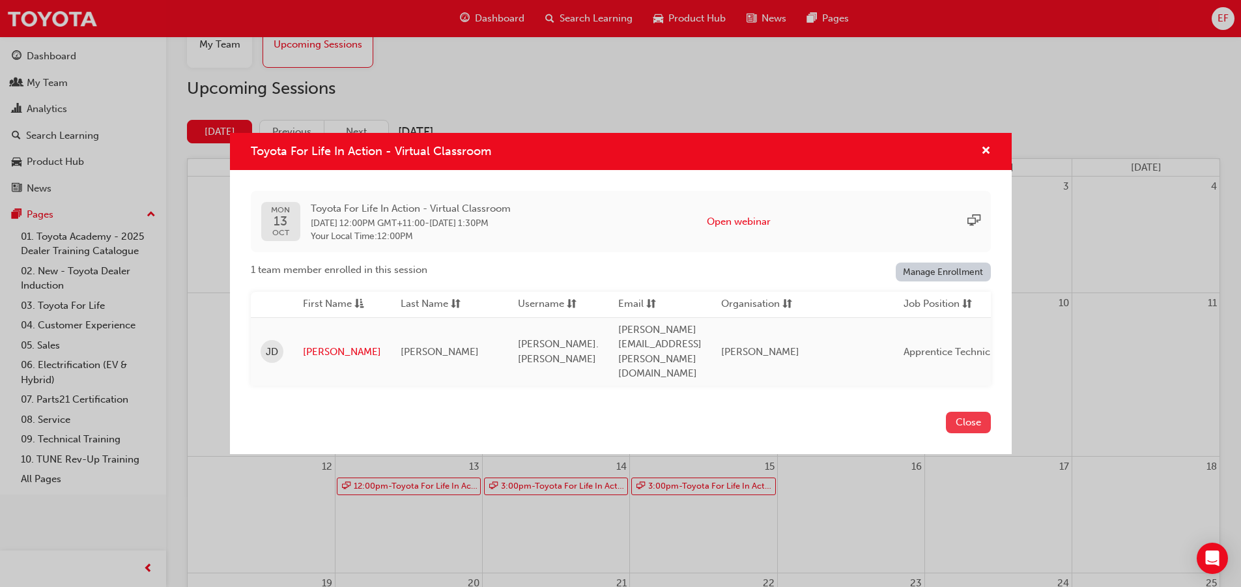
click at [963, 412] on button "Close" at bounding box center [968, 422] width 45 height 21
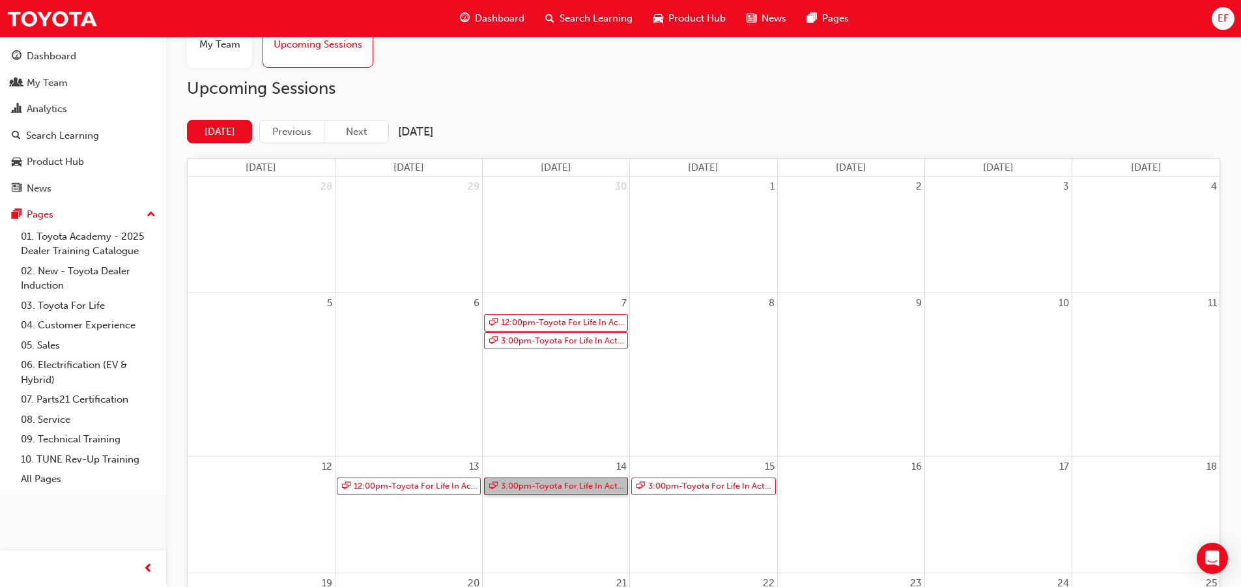
click at [570, 487] on link "3:00pm - Toyota For Life In Action - Virtual Classroom" at bounding box center [556, 486] width 144 height 18
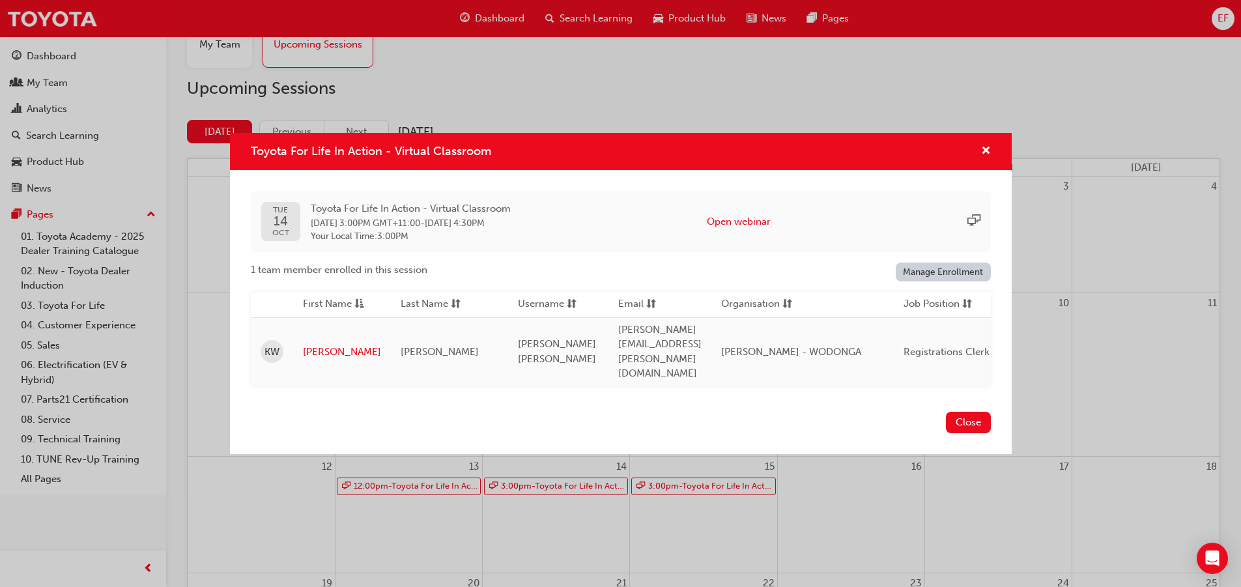
click at [320, 496] on div "Toyota For Life In Action - Virtual Classroom [DATE] Toyota For Life In Action …" at bounding box center [620, 293] width 1241 height 587
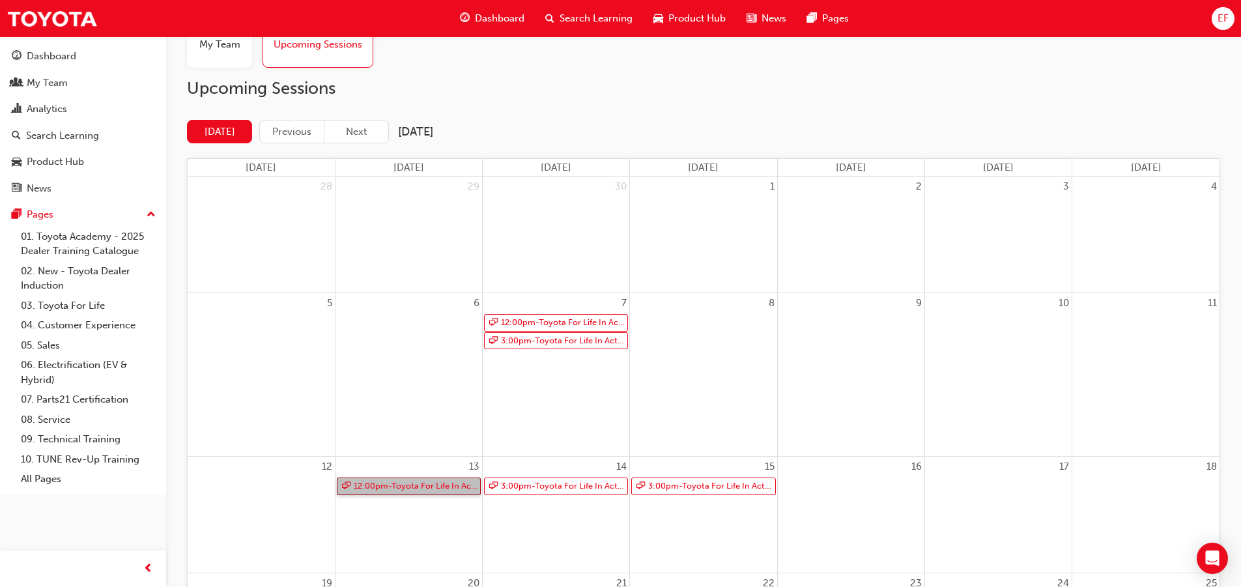
click at [427, 481] on link "12:00pm - Toyota For Life In Action - Virtual Classroom" at bounding box center [409, 486] width 144 height 18
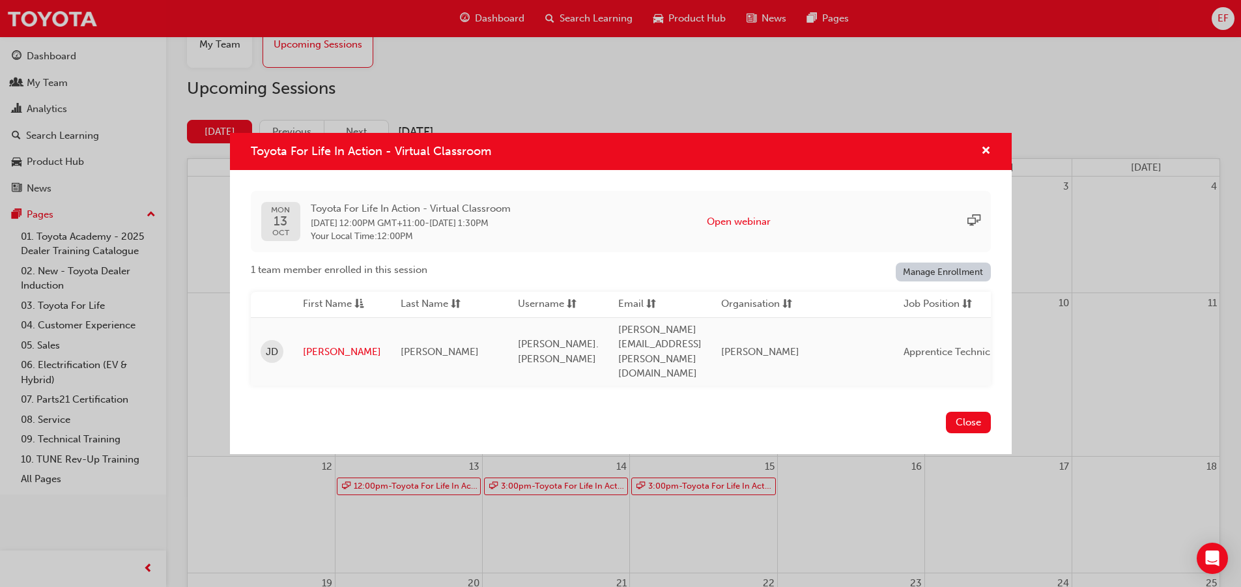
click at [469, 550] on div "Toyota For Life In Action - Virtual Classroom [DATE] Toyota For Life In Action …" at bounding box center [620, 293] width 1241 height 587
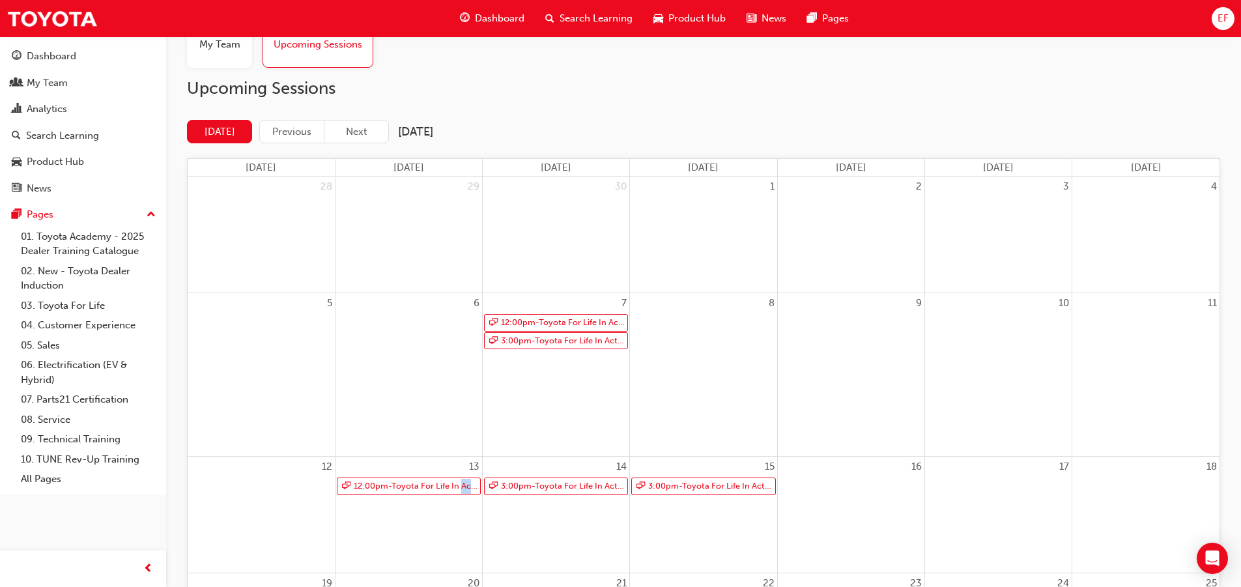
click at [469, 550] on div "13 12:00pm - Toyota For Life In Action - Virtual Classroom" at bounding box center [408, 515] width 147 height 116
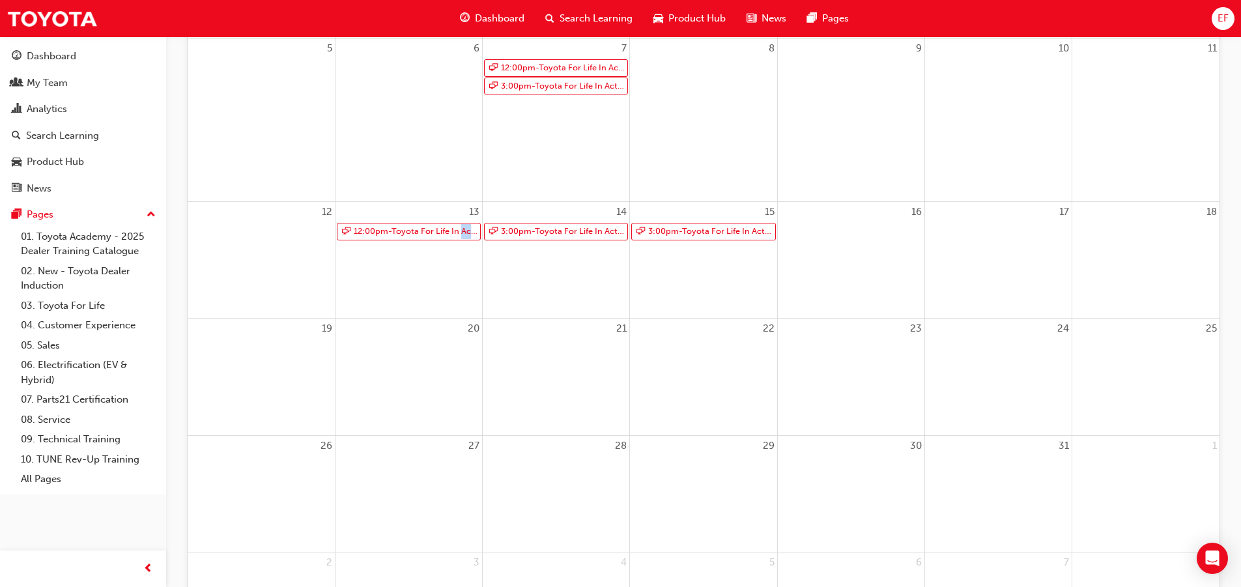
scroll to position [152, 0]
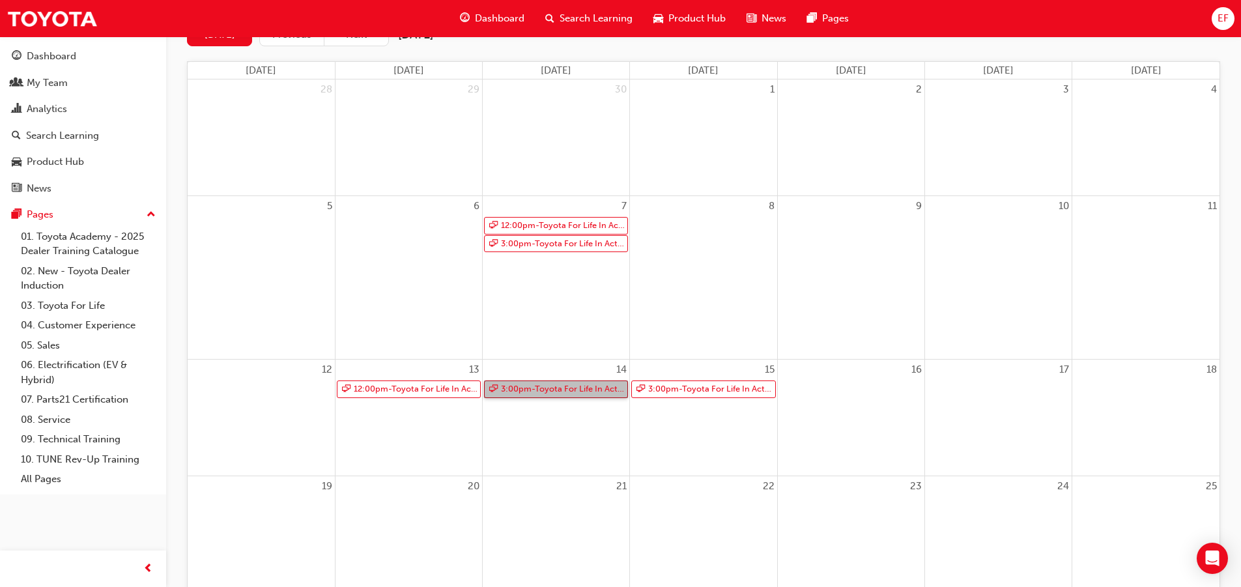
click at [571, 389] on link "3:00pm - Toyota For Life In Action - Virtual Classroom" at bounding box center [556, 389] width 144 height 18
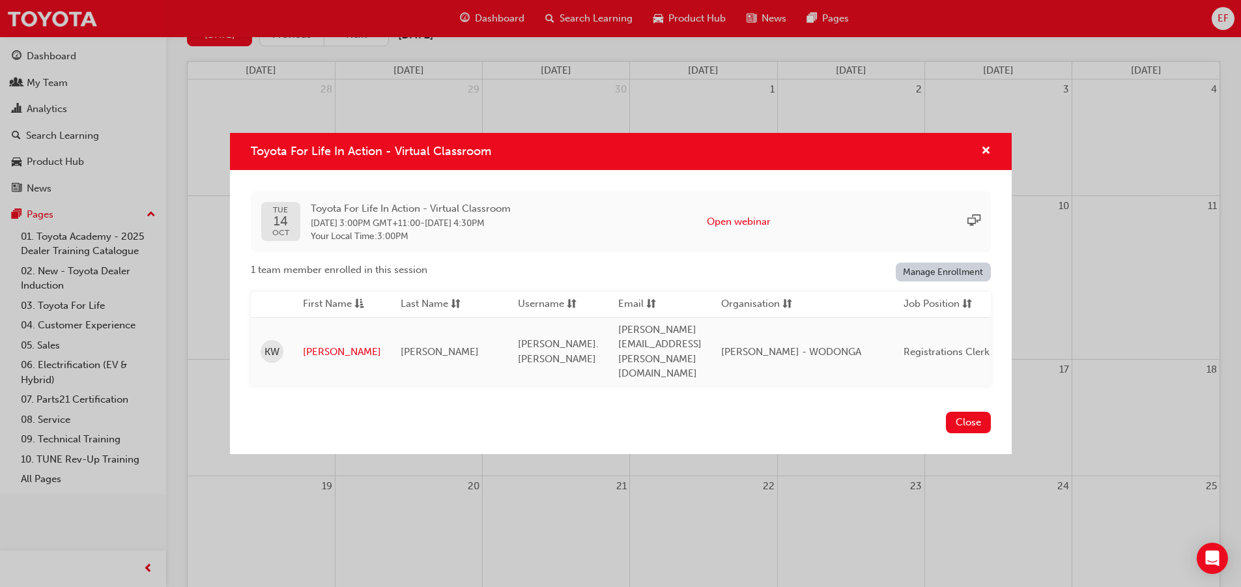
click at [778, 406] on div "Close" at bounding box center [621, 430] width 782 height 48
click at [731, 502] on div "Toyota For Life In Action - Virtual Classroom [DATE] Toyota For Life In Action …" at bounding box center [620, 293] width 1241 height 587
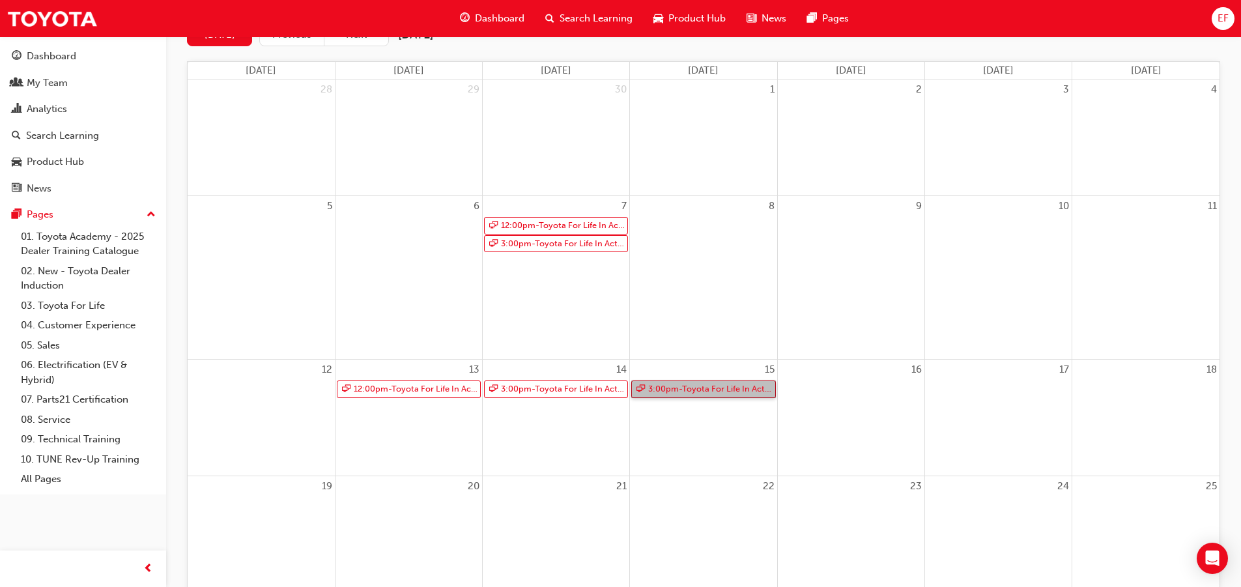
click at [724, 393] on link "3:00pm - Toyota For Life In Action - Virtual Classroom" at bounding box center [703, 389] width 144 height 18
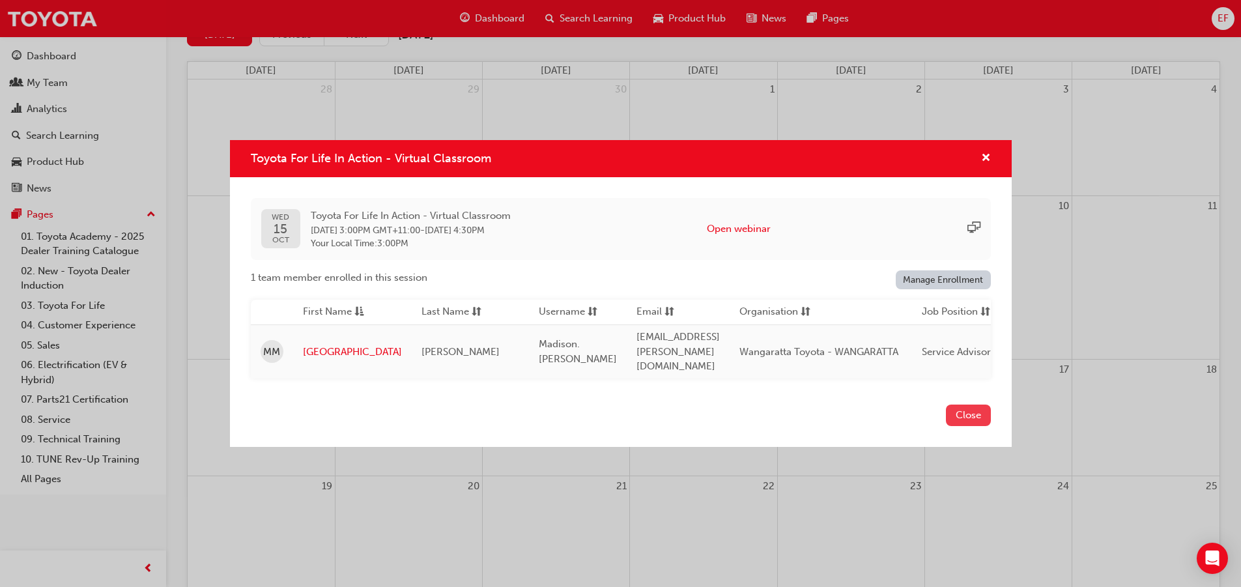
click at [961, 419] on button "Close" at bounding box center [968, 415] width 45 height 21
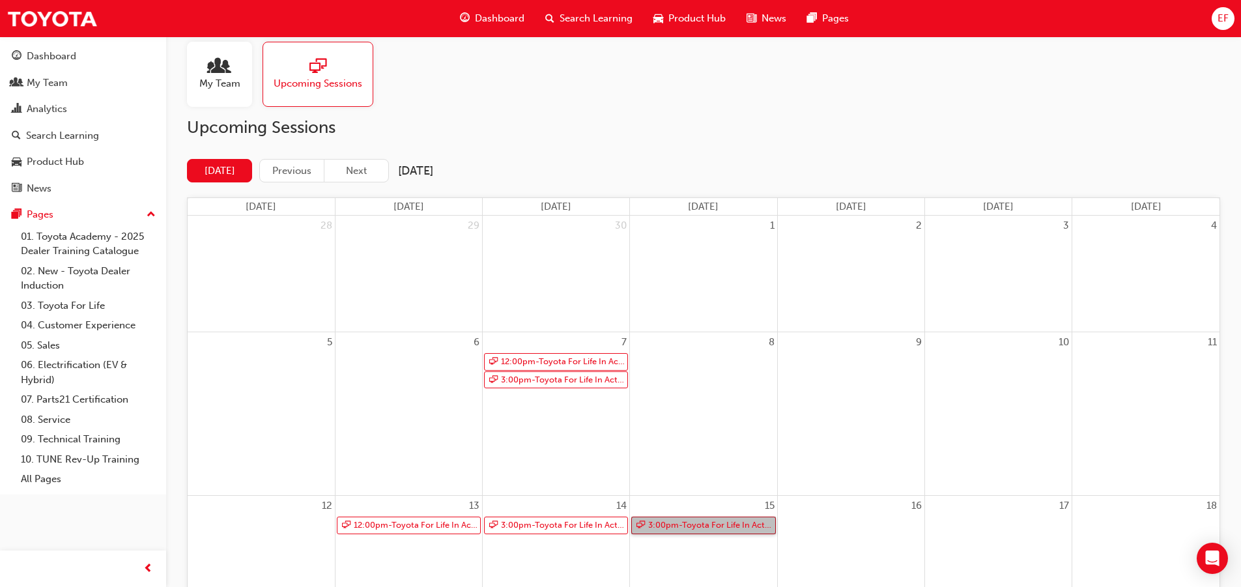
scroll to position [0, 0]
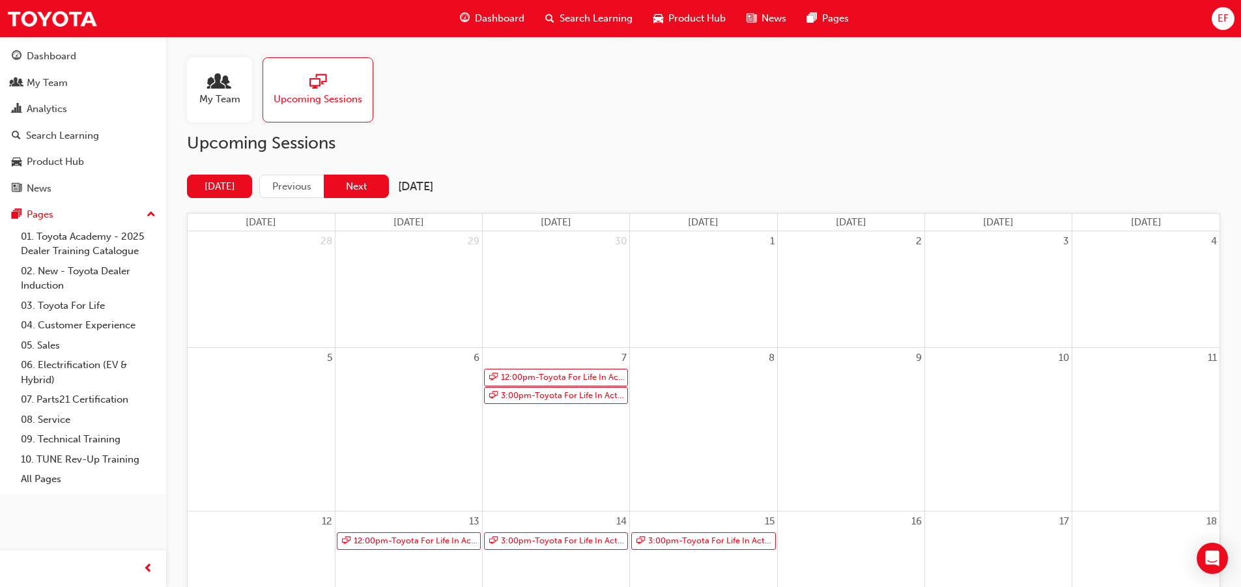
click at [356, 178] on button "Next" at bounding box center [356, 187] width 65 height 24
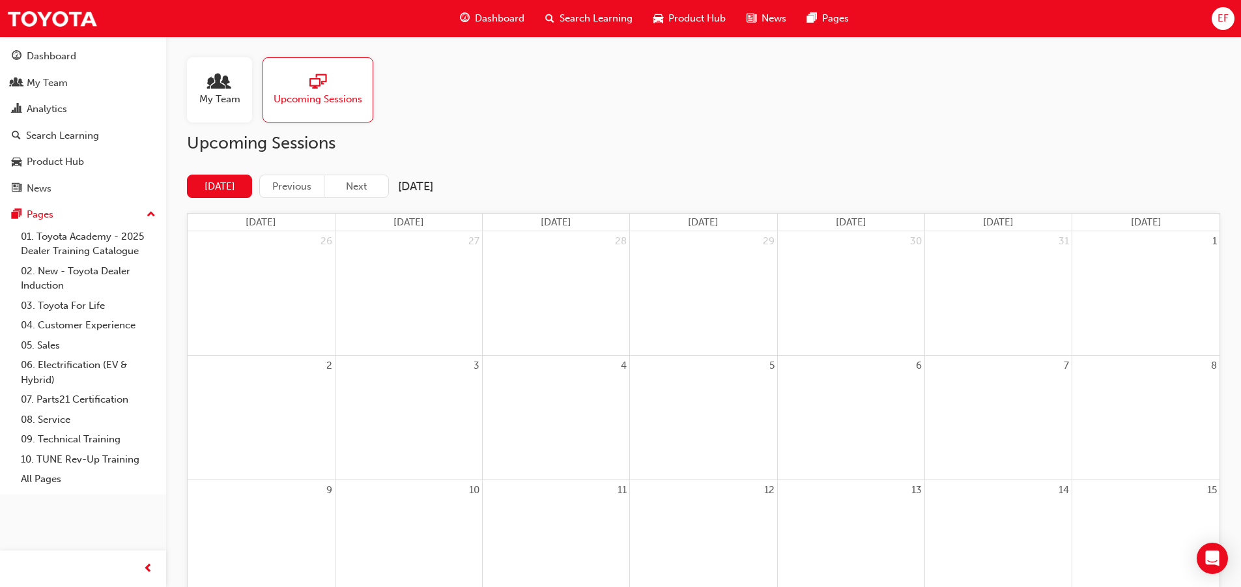
click at [208, 78] on div at bounding box center [219, 83] width 41 height 18
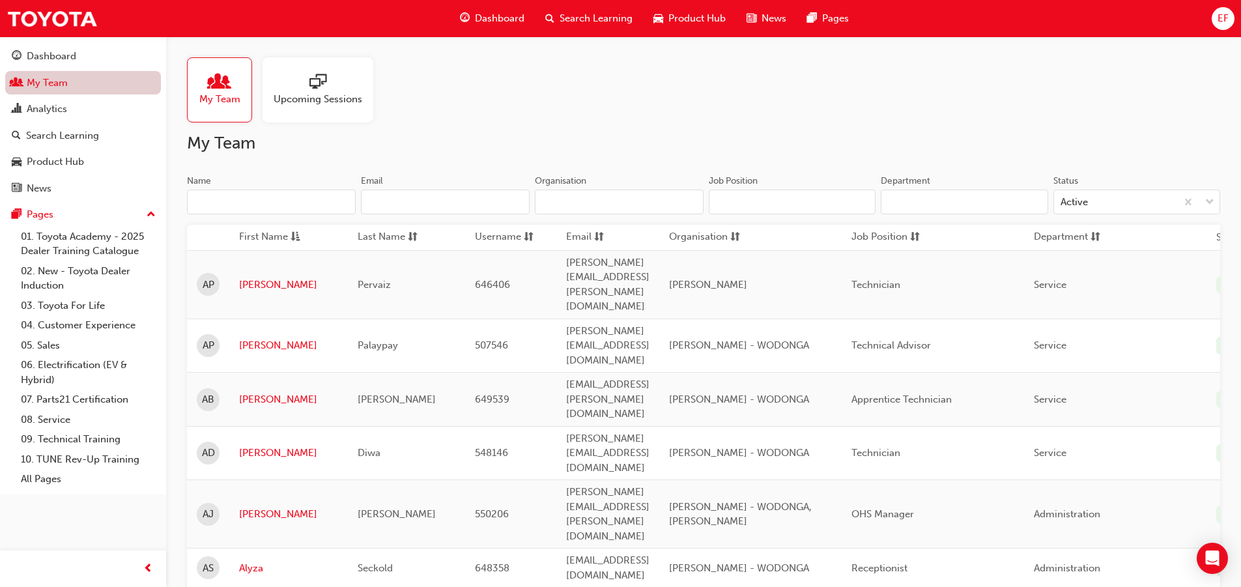
click at [62, 87] on link "My Team" at bounding box center [83, 83] width 156 height 24
click at [246, 210] on input "Name" at bounding box center [271, 202] width 169 height 25
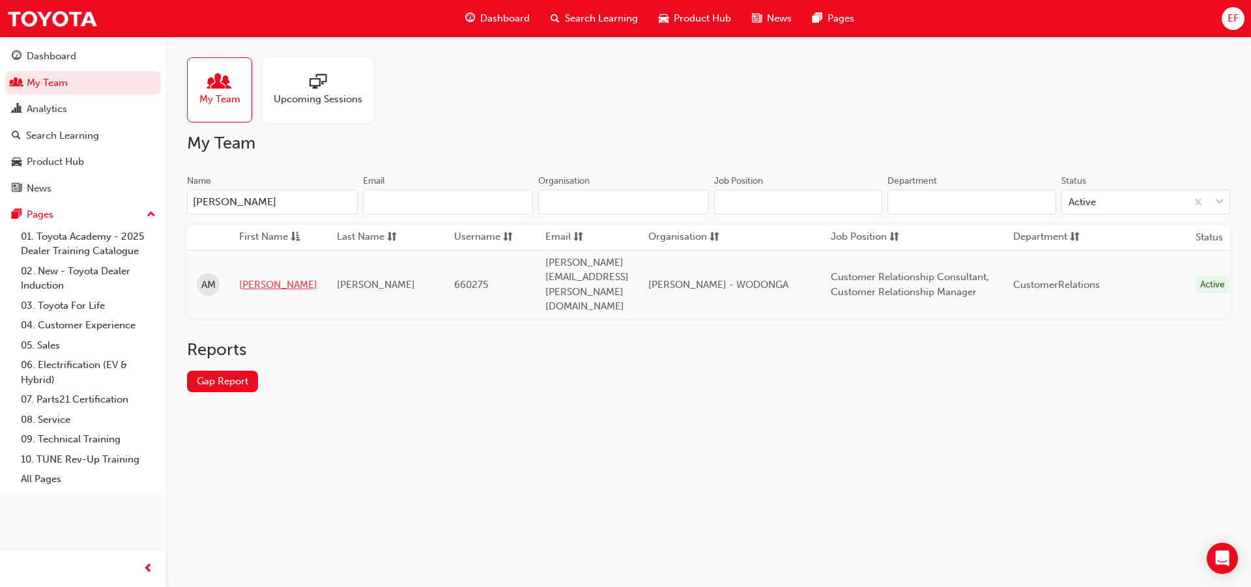
type input "[PERSON_NAME]"
click at [251, 277] on link "[PERSON_NAME]" at bounding box center [278, 284] width 78 height 15
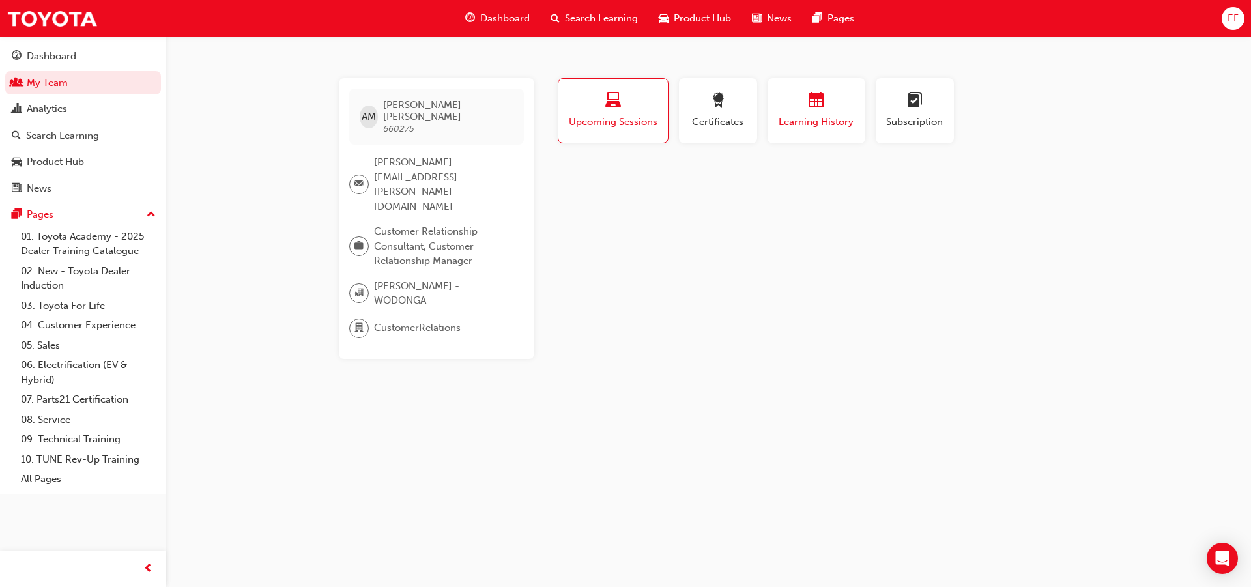
click at [795, 101] on div "button" at bounding box center [816, 102] width 78 height 20
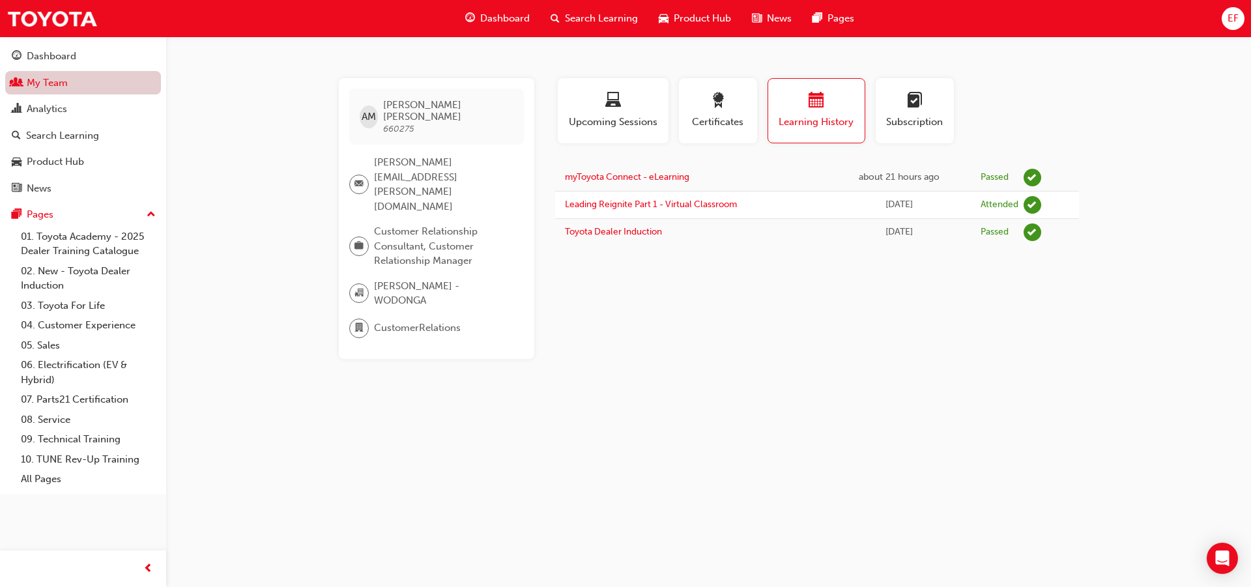
click at [78, 81] on link "My Team" at bounding box center [83, 83] width 156 height 24
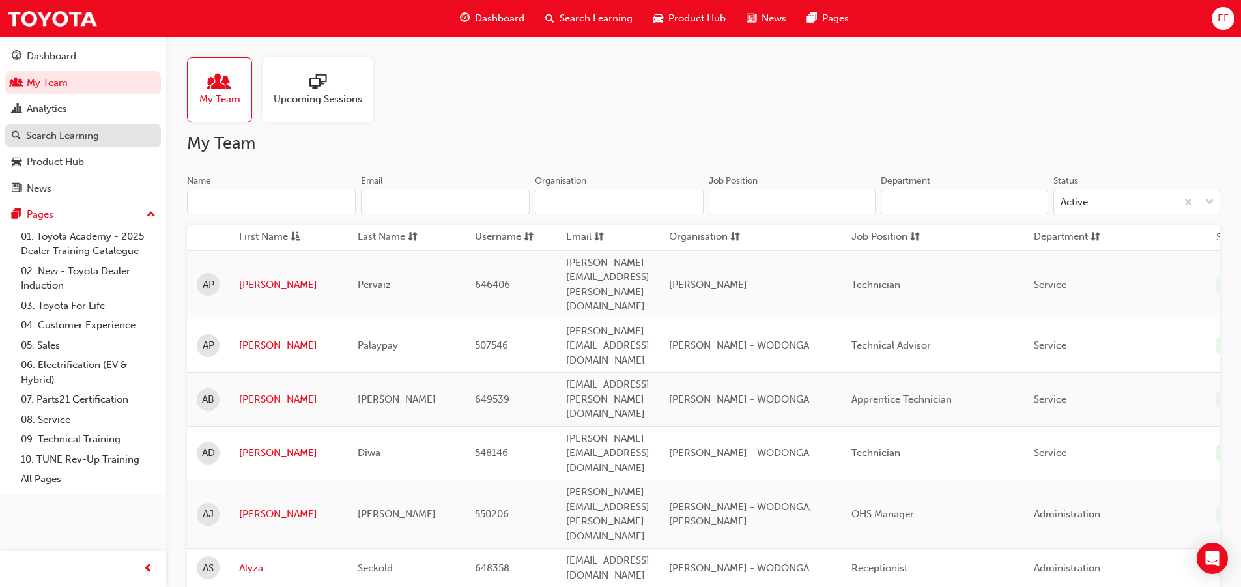
click at [102, 140] on div "Search Learning" at bounding box center [83, 136] width 143 height 16
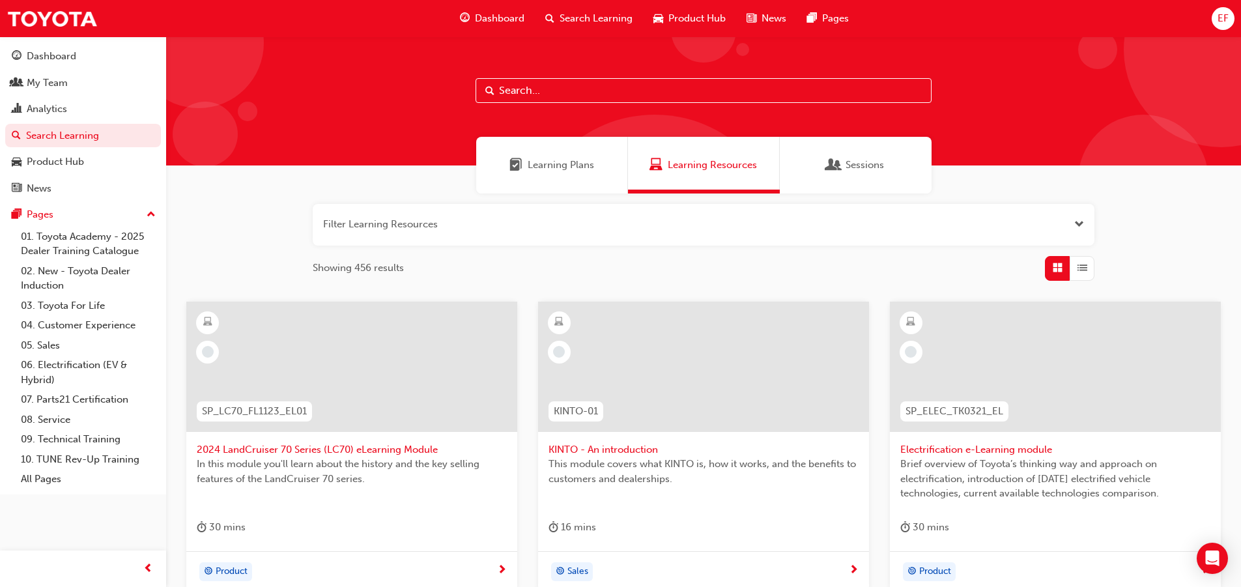
click at [556, 94] on input "text" at bounding box center [704, 90] width 456 height 25
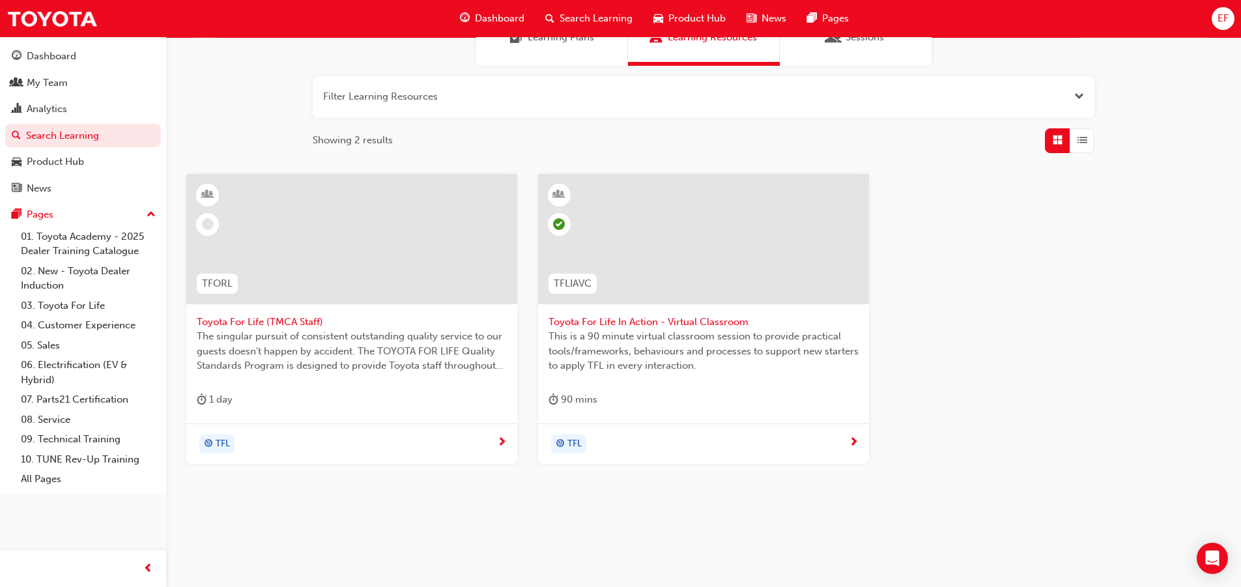
scroll to position [131, 0]
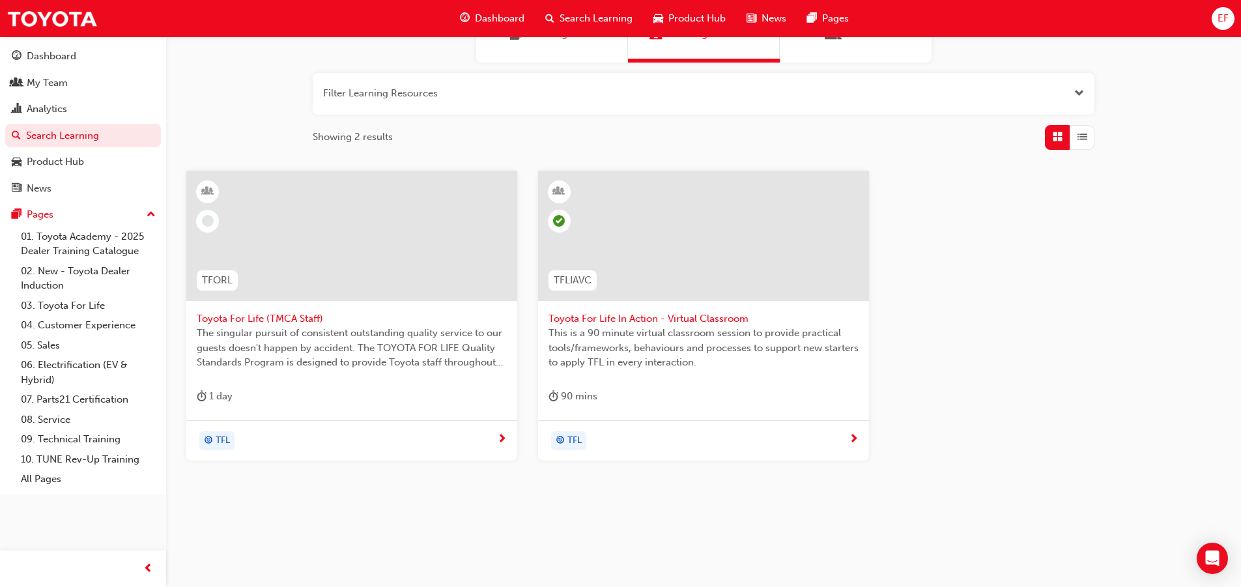
type input "toyota for life"
click at [640, 315] on span "Toyota For Life In Action - Virtual Classroom" at bounding box center [703, 318] width 310 height 15
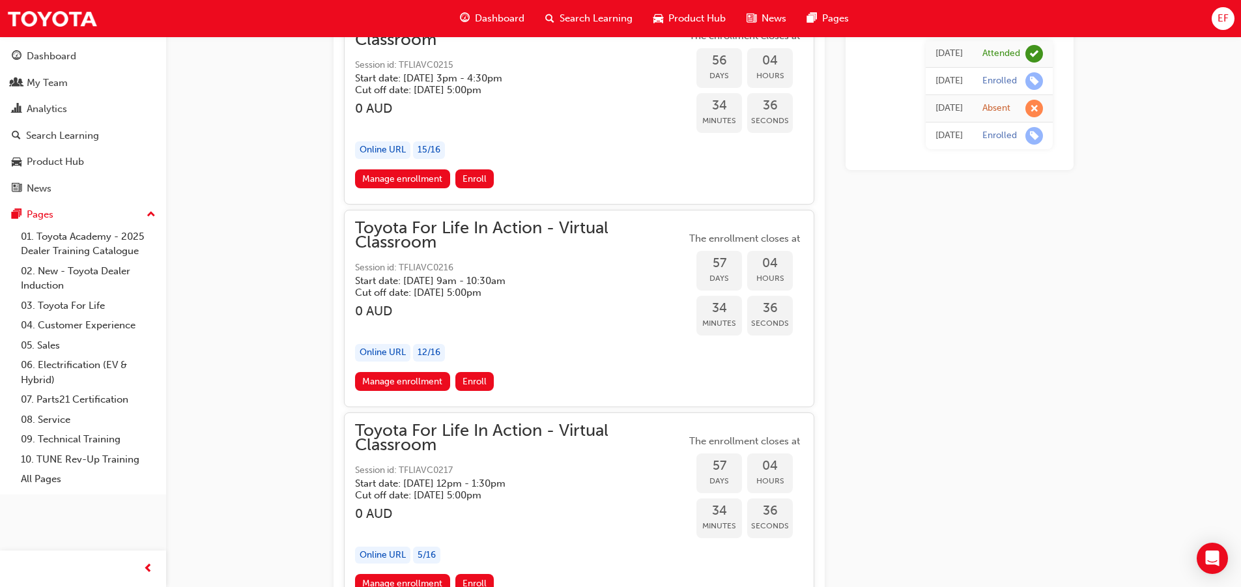
scroll to position [15341, 0]
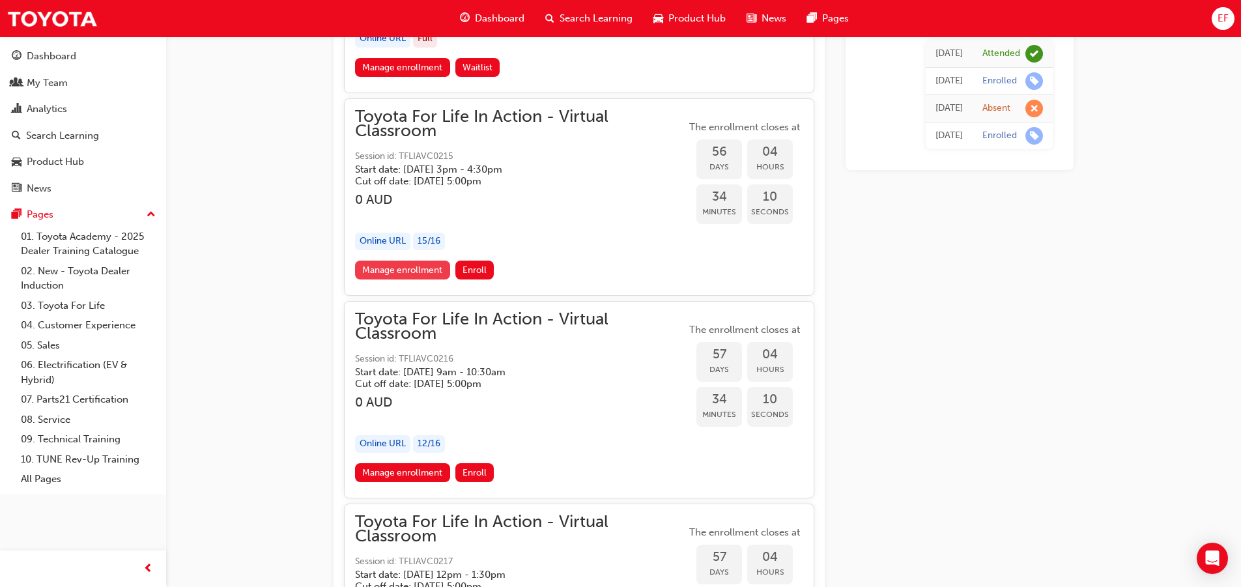
click at [417, 271] on link "Manage enrollment" at bounding box center [402, 270] width 95 height 19
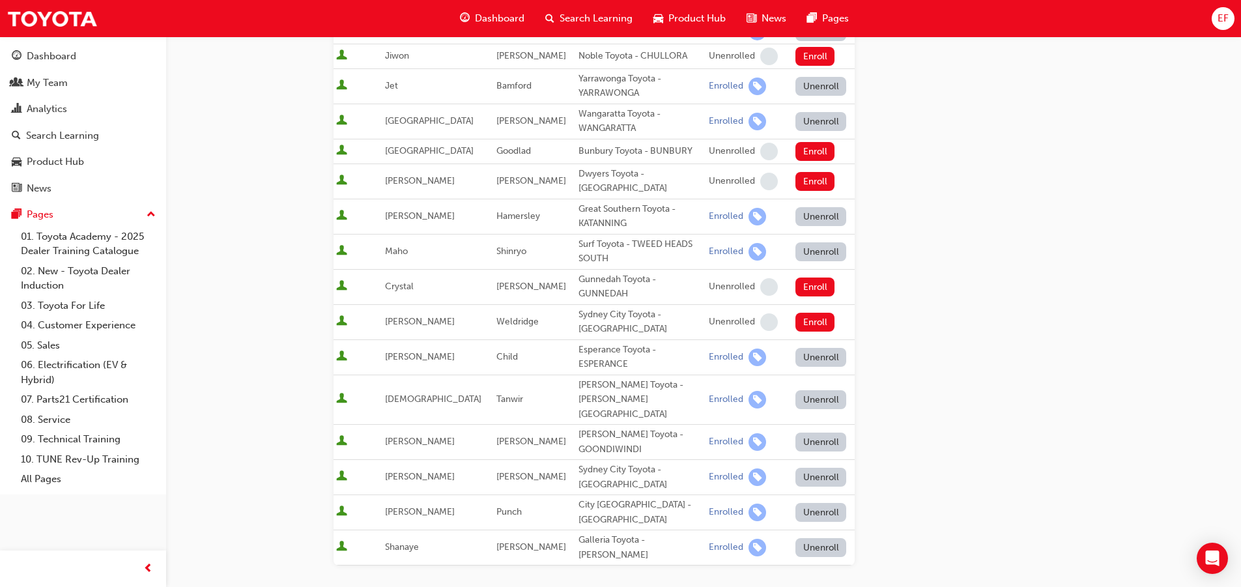
scroll to position [479, 0]
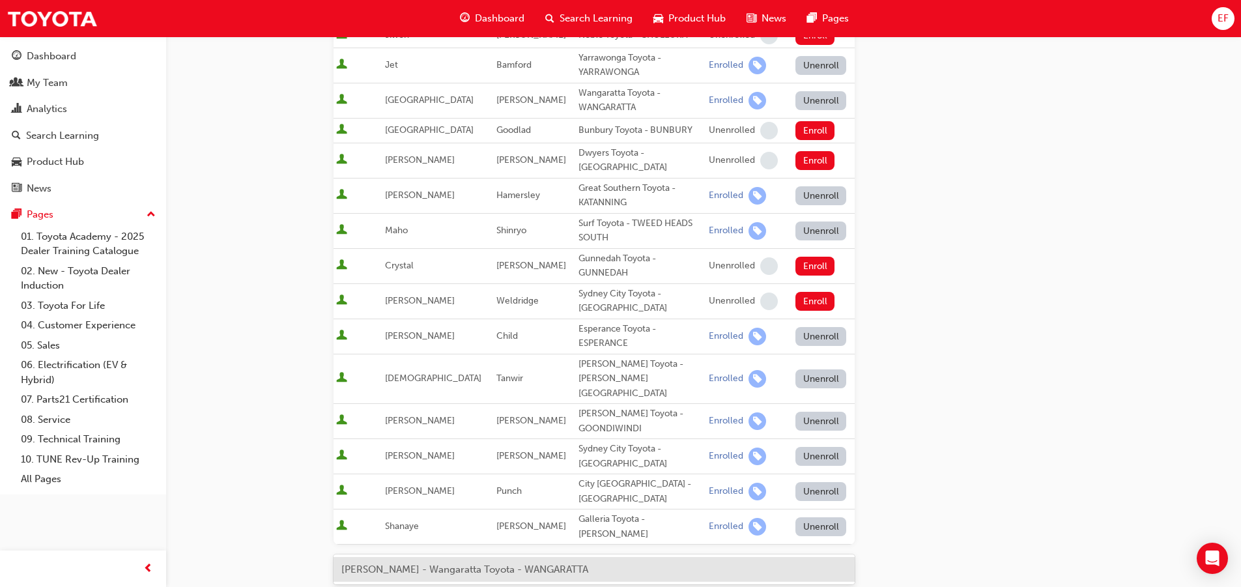
type input "[PERSON_NAME]"
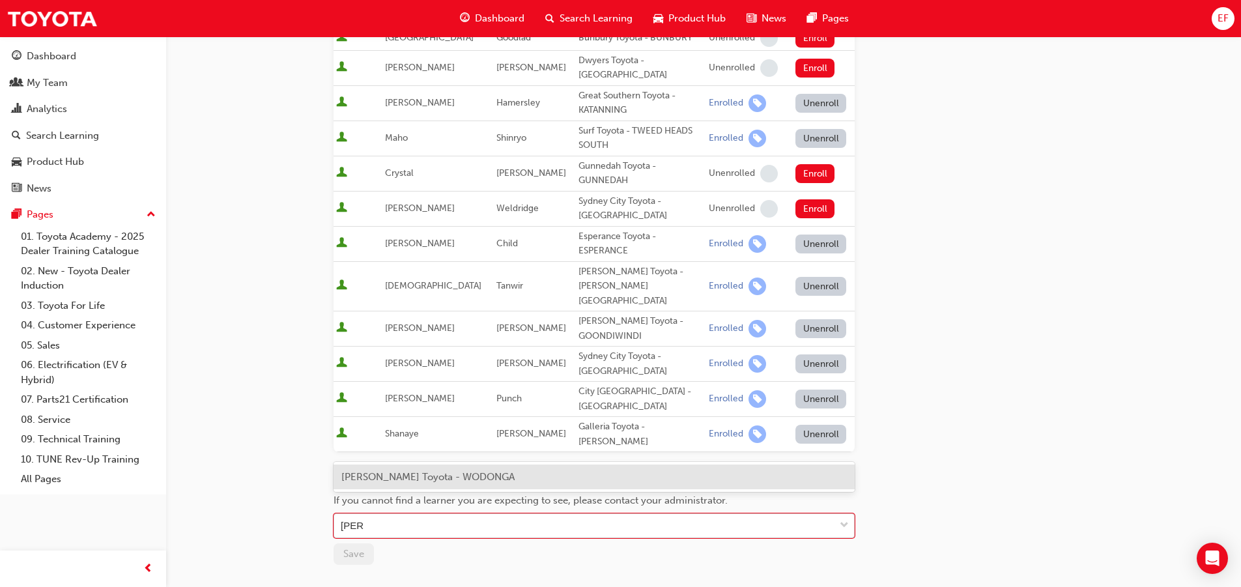
scroll to position [597, 0]
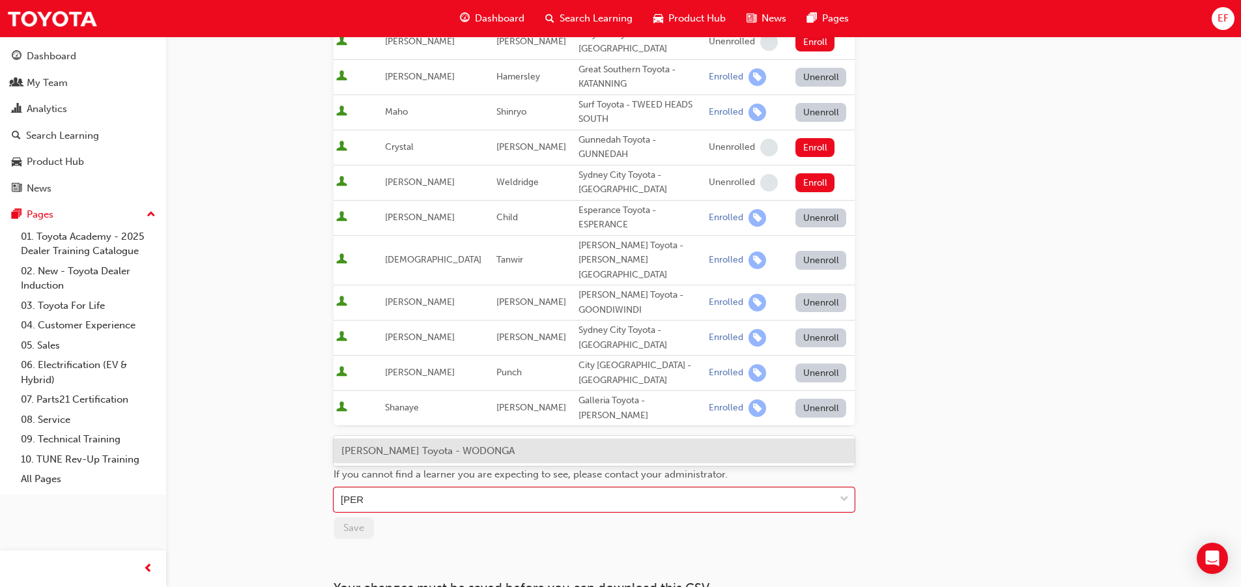
click at [418, 459] on div "[PERSON_NAME] Toyota - WODONGA" at bounding box center [594, 450] width 521 height 25
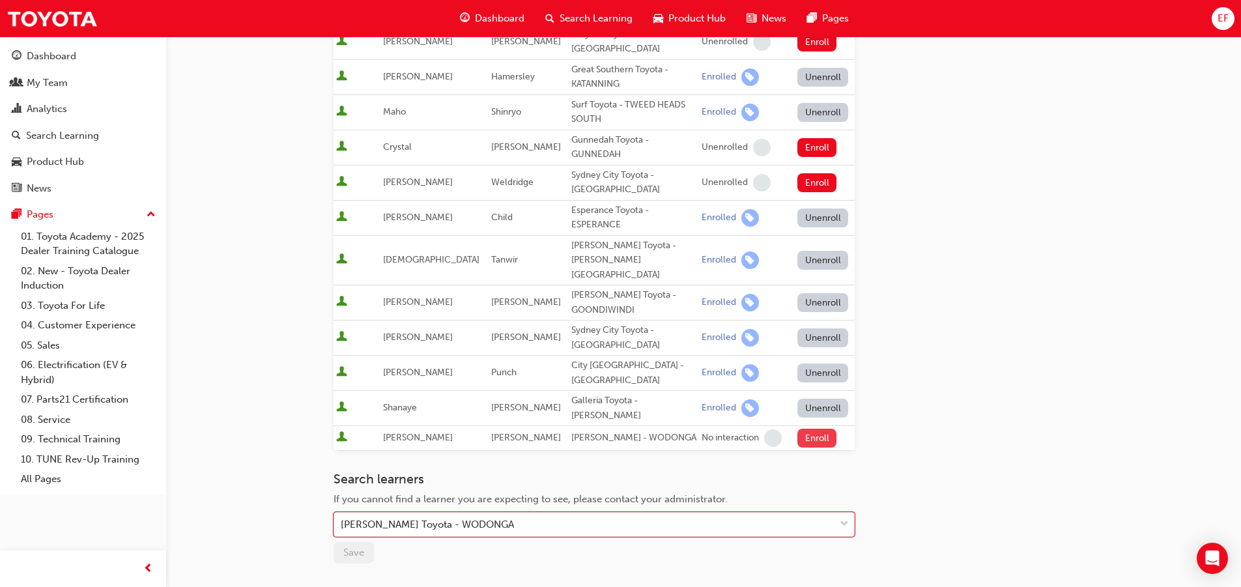
click at [797, 429] on button "Enroll" at bounding box center [816, 438] width 39 height 19
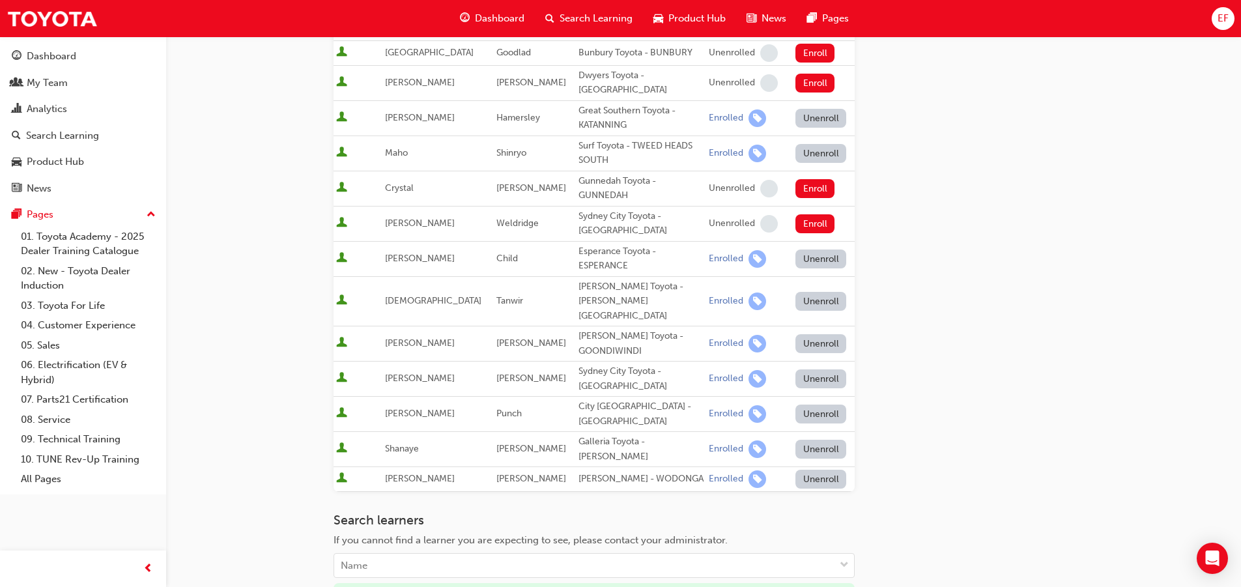
scroll to position [560, 0]
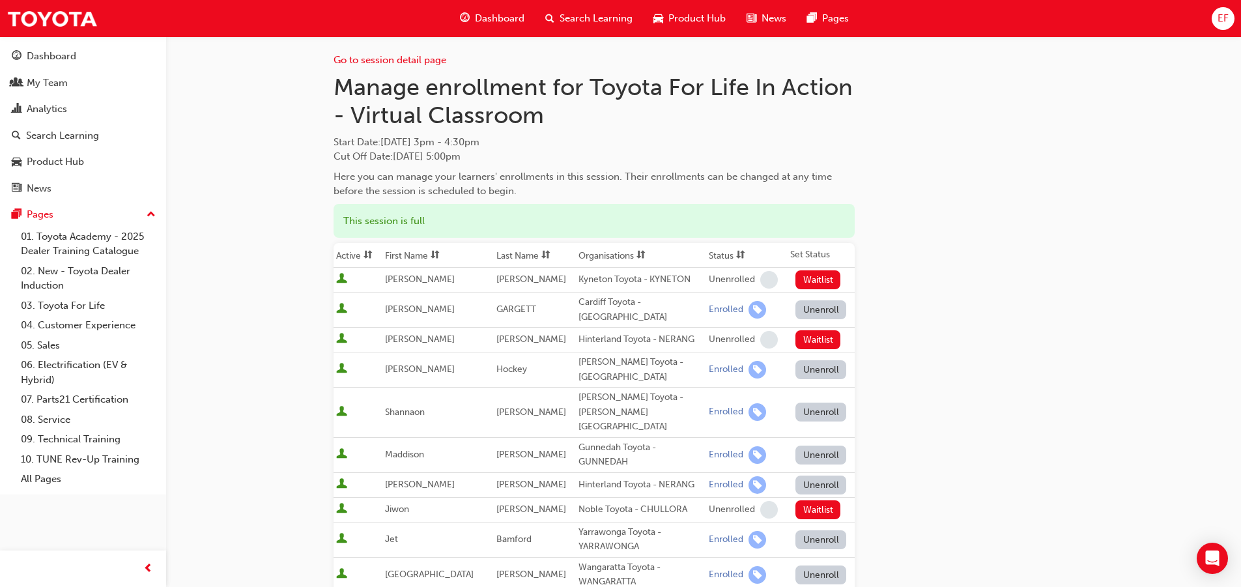
scroll to position [0, 0]
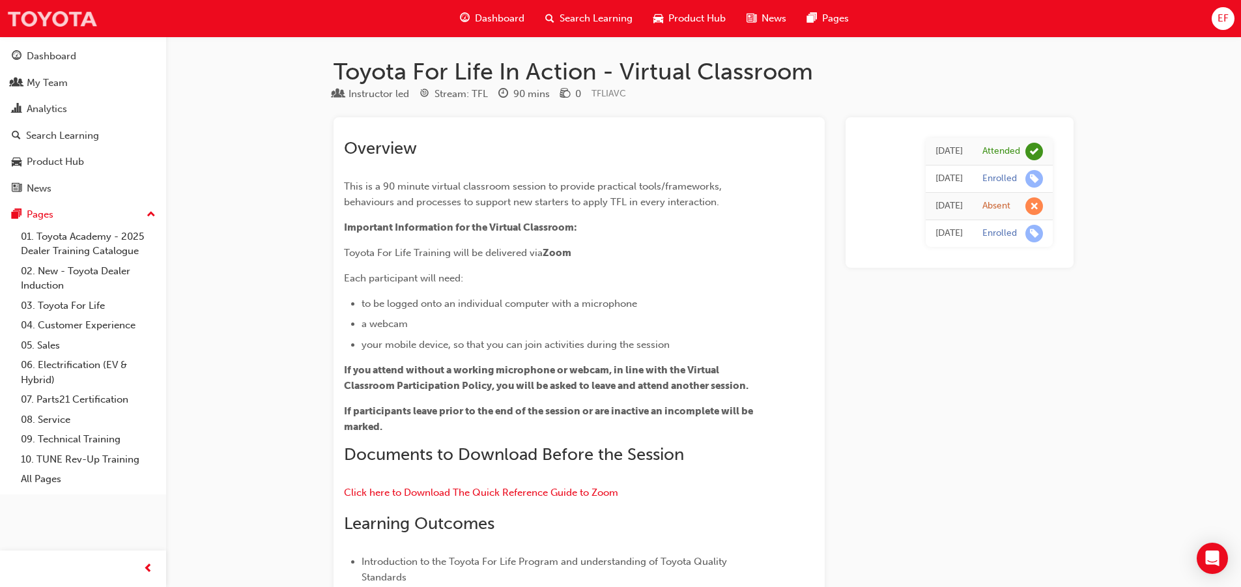
scroll to position [15341, 0]
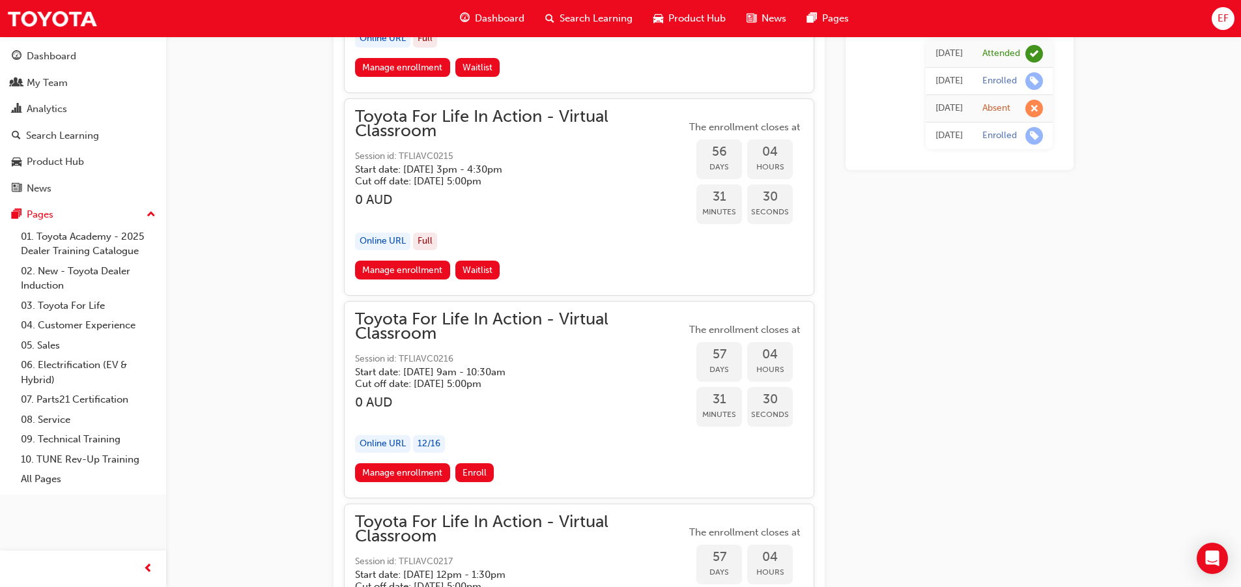
click at [78, 135] on div "Search Learning" at bounding box center [62, 135] width 73 height 15
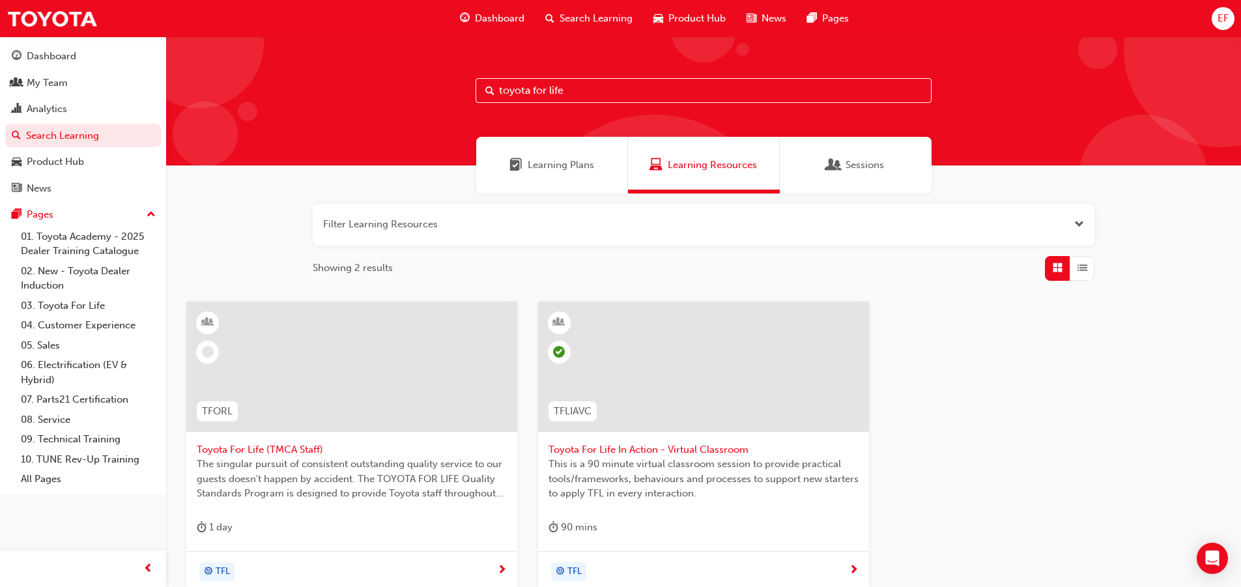
drag, startPoint x: 573, startPoint y: 87, endPoint x: 419, endPoint y: 87, distance: 153.7
click at [419, 87] on div "toyota for life" at bounding box center [703, 100] width 1075 height 129
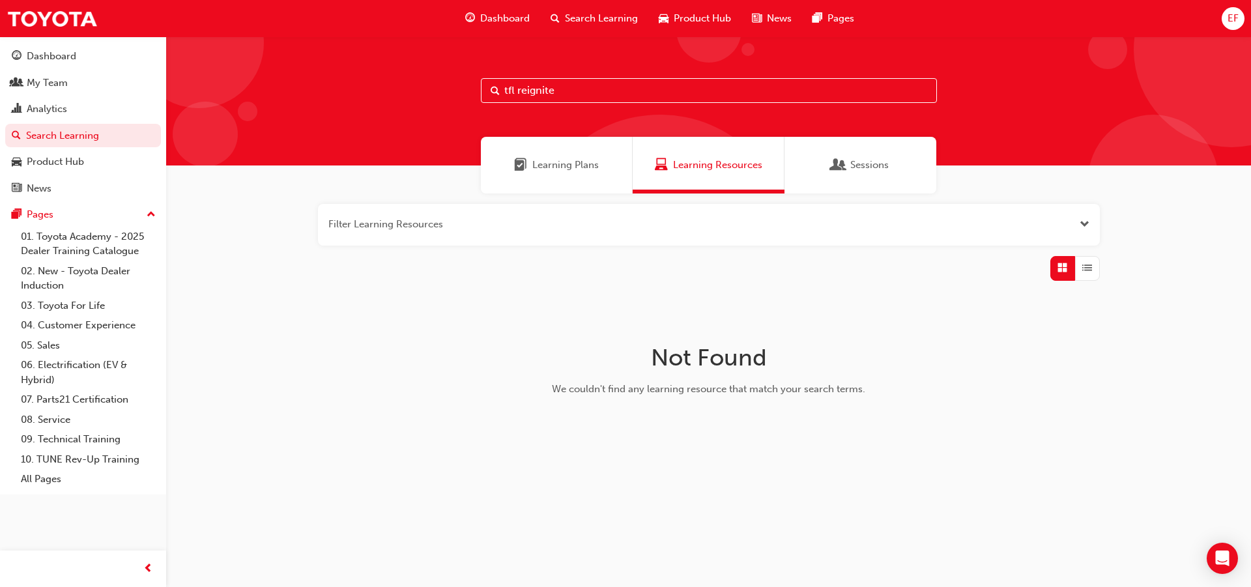
drag, startPoint x: 517, startPoint y: 92, endPoint x: 270, endPoint y: 209, distance: 273.3
click at [270, 209] on div "tfl reignite Learning Plans Learning Resources Sessions Filter Learning Resourc…" at bounding box center [708, 268] width 1085 height 464
type input "reignite"
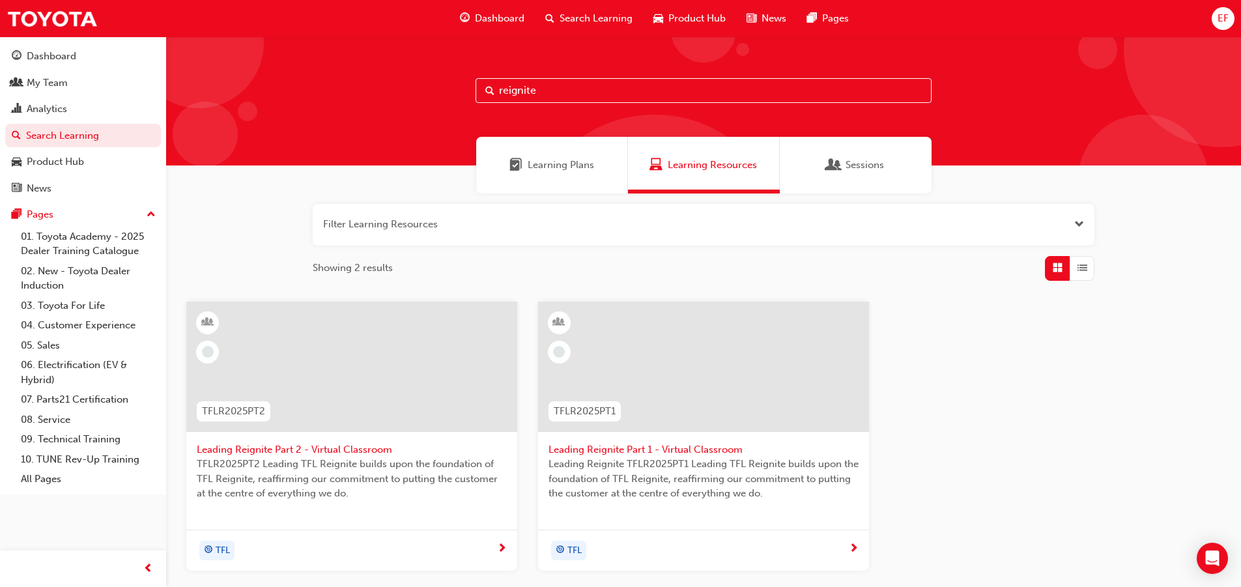
click at [317, 452] on span "Leading Reignite Part 2 - Virtual Classroom" at bounding box center [352, 449] width 310 height 15
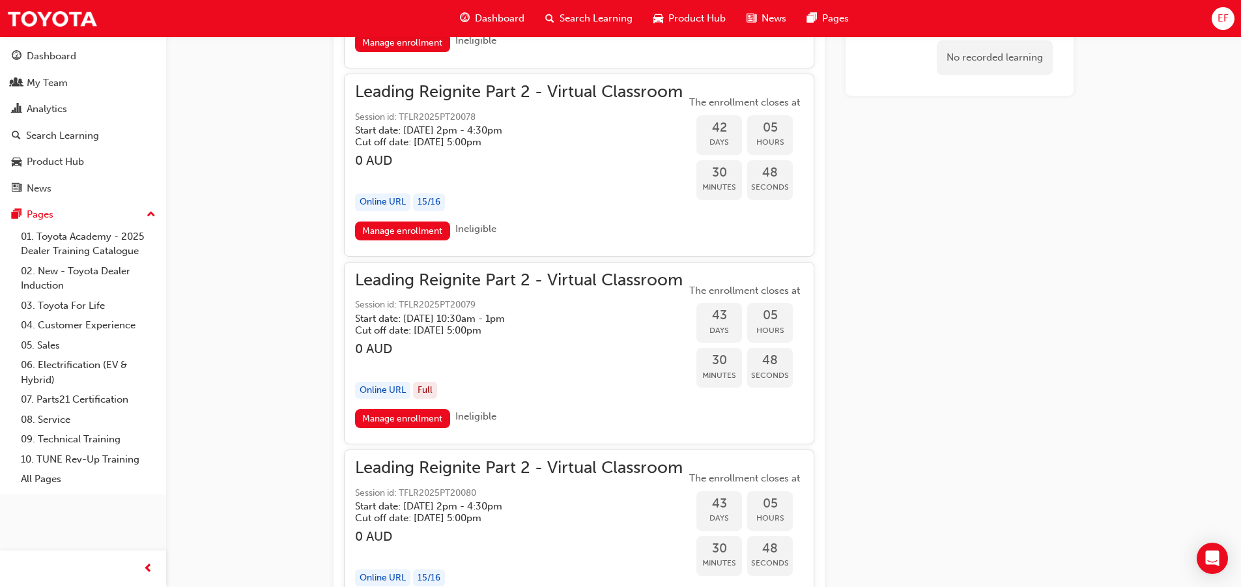
scroll to position [8276, 0]
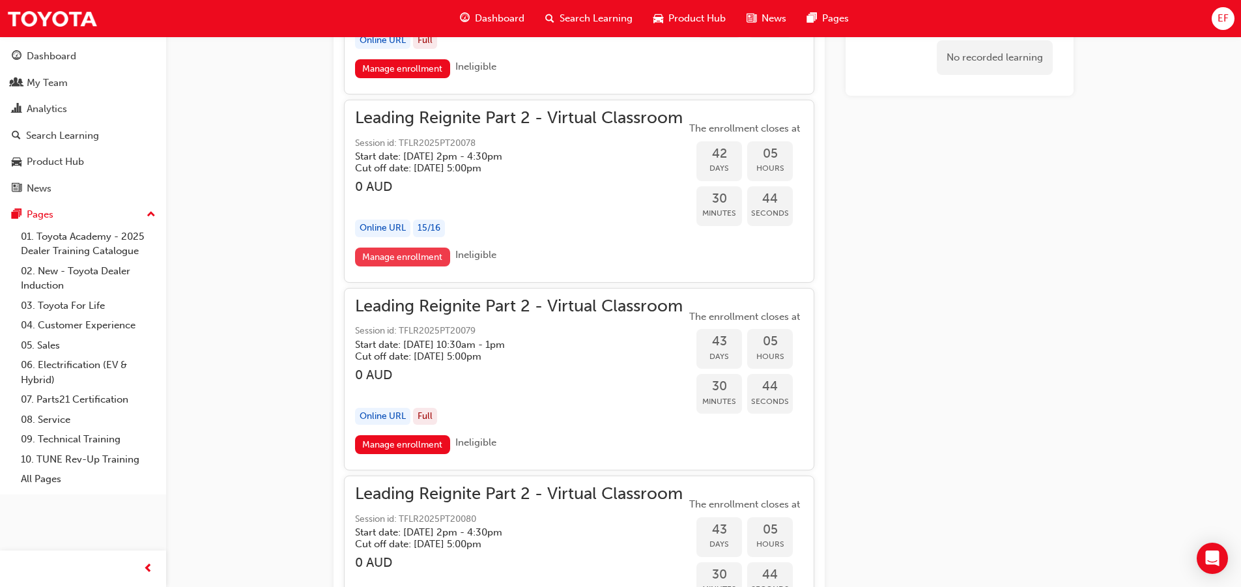
click at [391, 258] on link "Manage enrollment" at bounding box center [402, 257] width 95 height 19
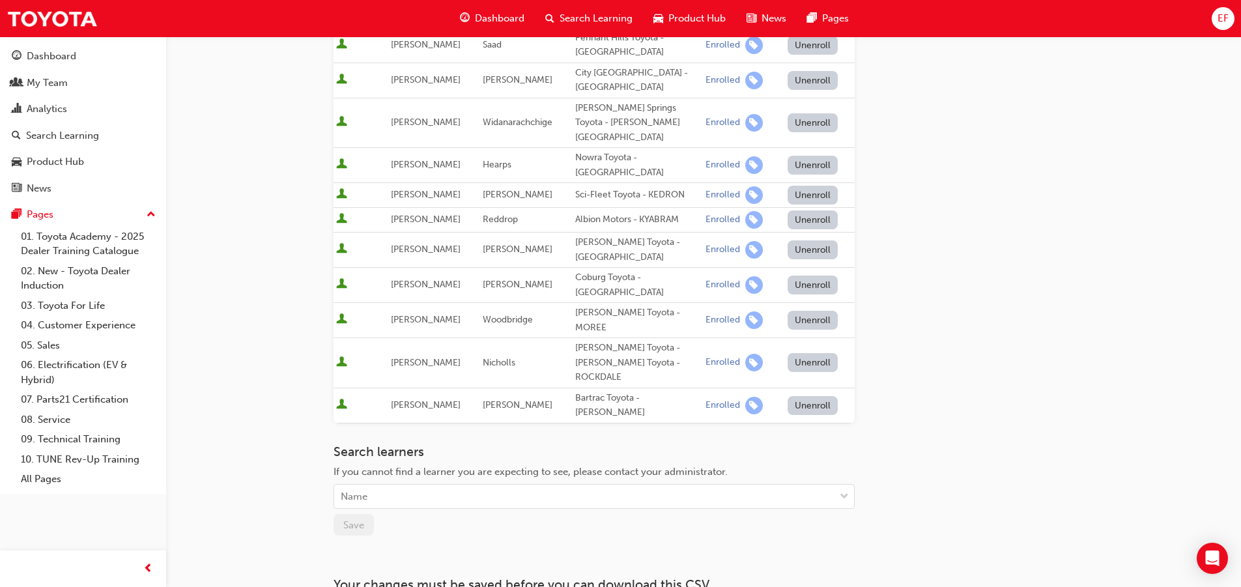
scroll to position [404, 0]
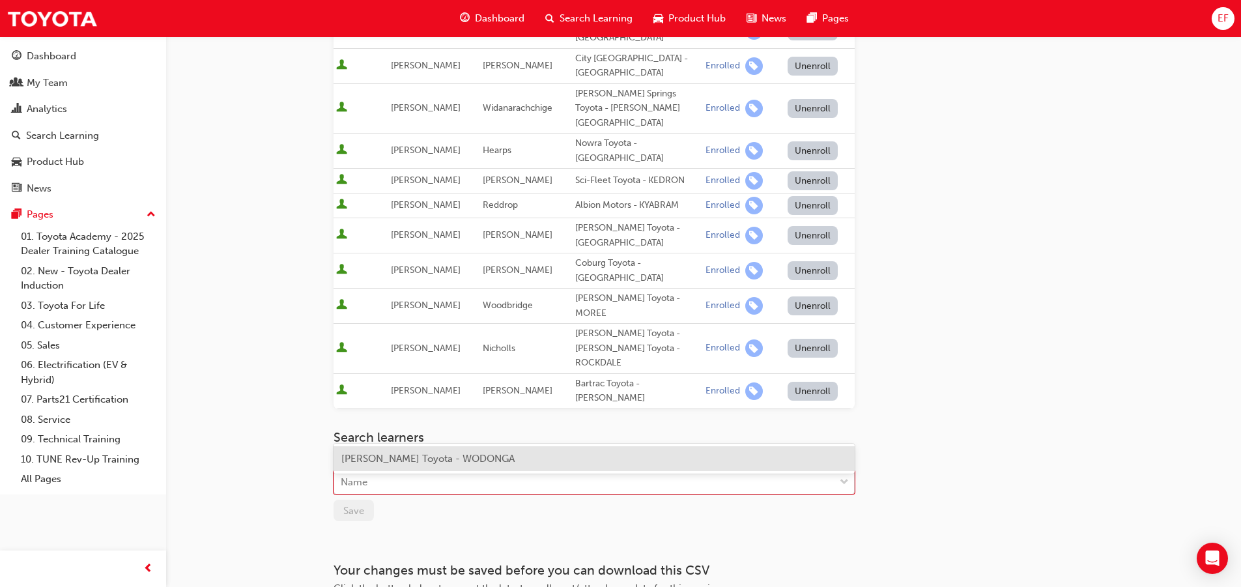
click at [363, 475] on div "Name" at bounding box center [354, 482] width 27 height 15
type input "[PERSON_NAME]"
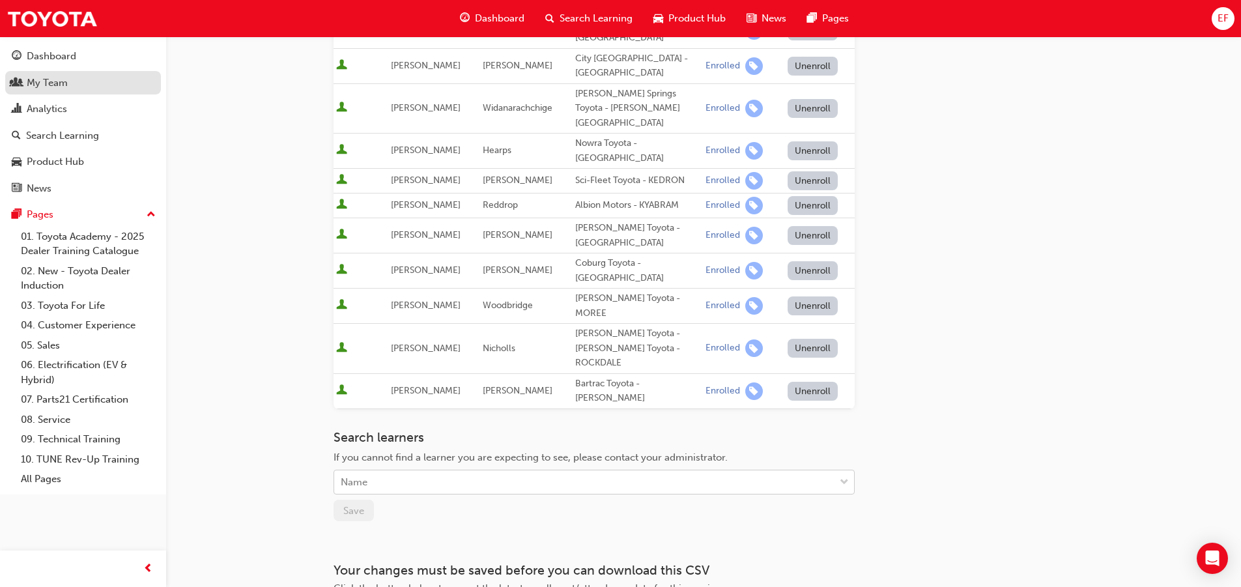
click at [84, 81] on div "My Team" at bounding box center [83, 83] width 143 height 16
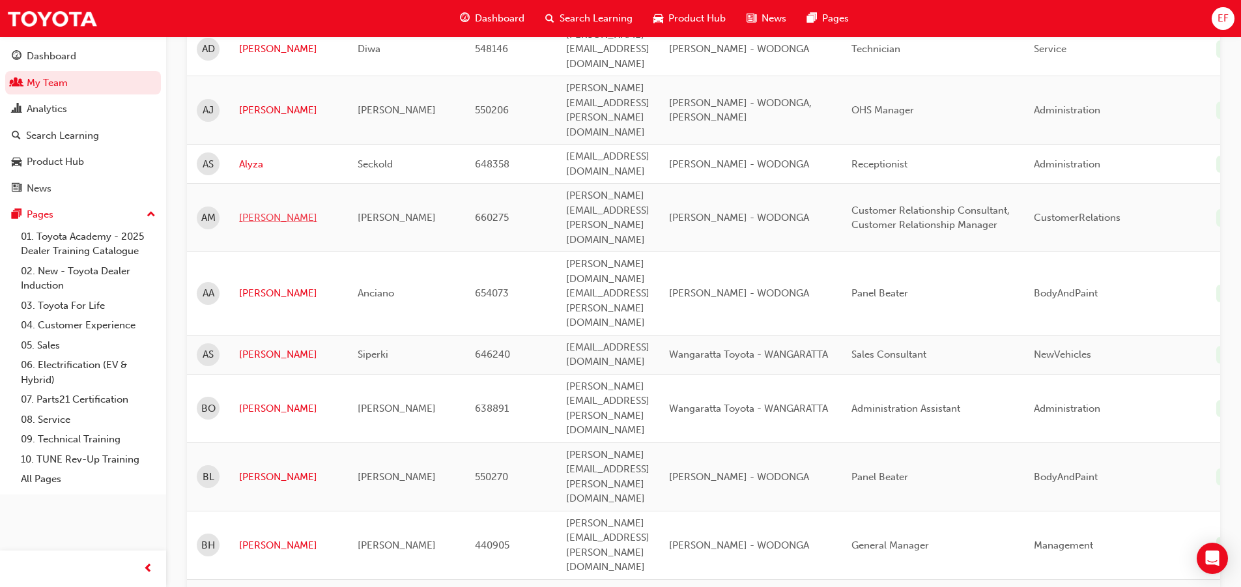
click at [244, 210] on link "[PERSON_NAME]" at bounding box center [288, 217] width 99 height 15
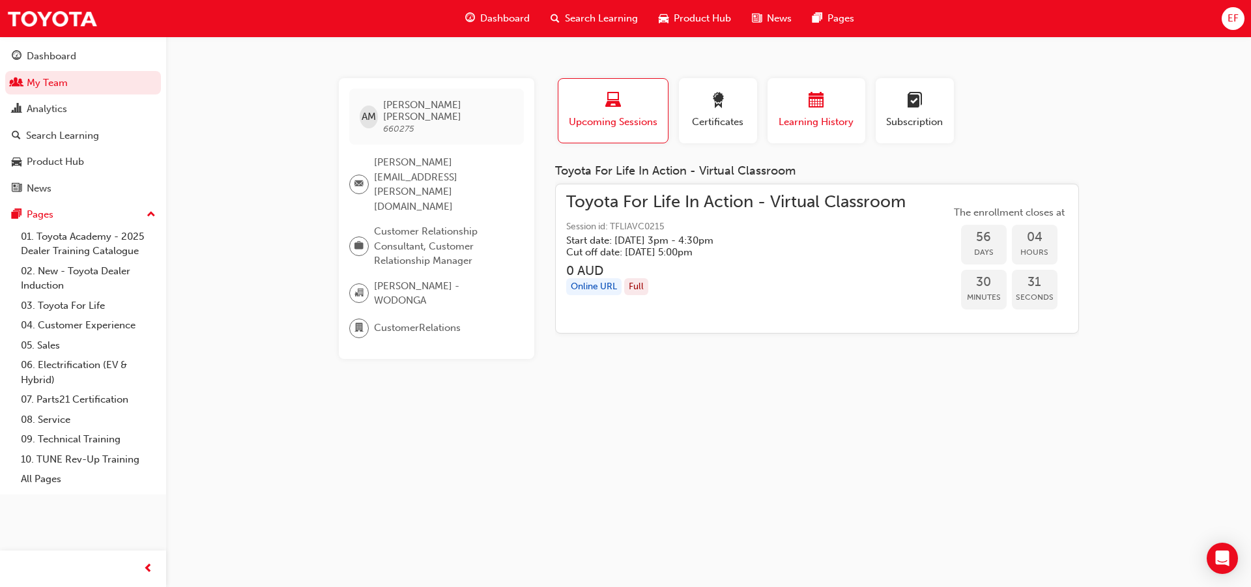
click at [810, 121] on span "Learning History" at bounding box center [816, 122] width 78 height 15
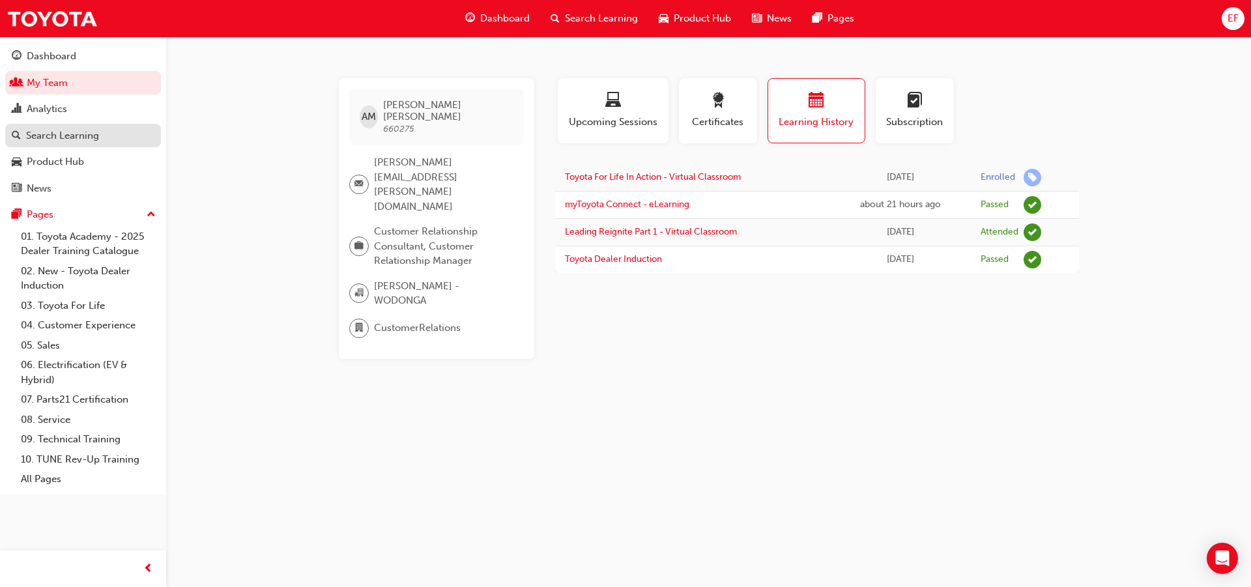
click at [102, 134] on div "Search Learning" at bounding box center [83, 136] width 143 height 16
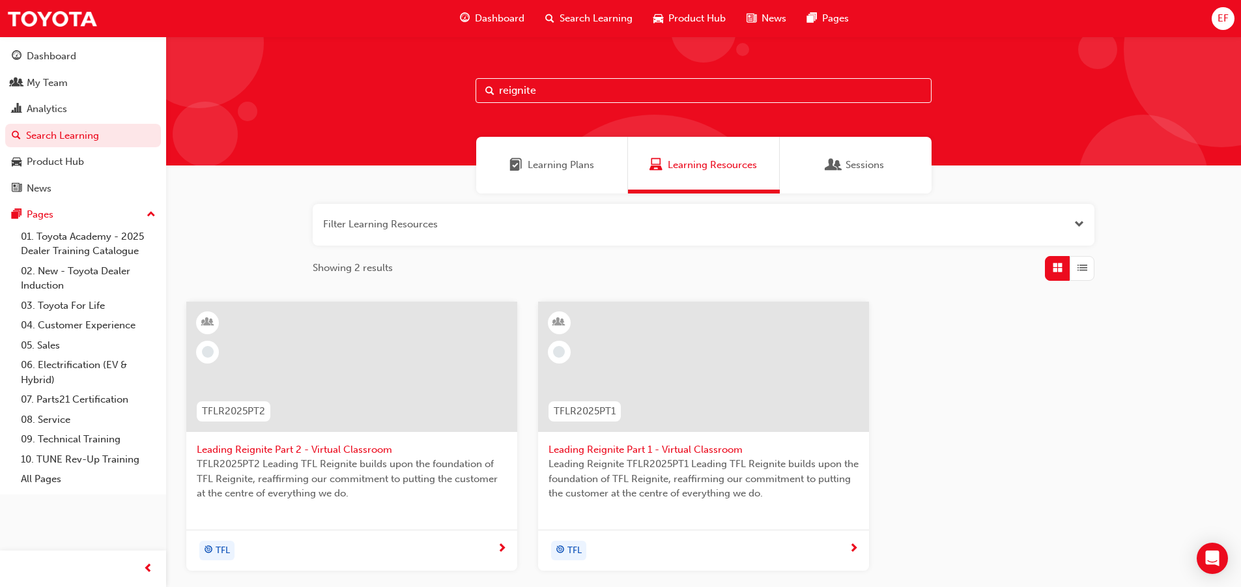
click at [328, 454] on span "Leading Reignite Part 2 - Virtual Classroom" at bounding box center [352, 449] width 310 height 15
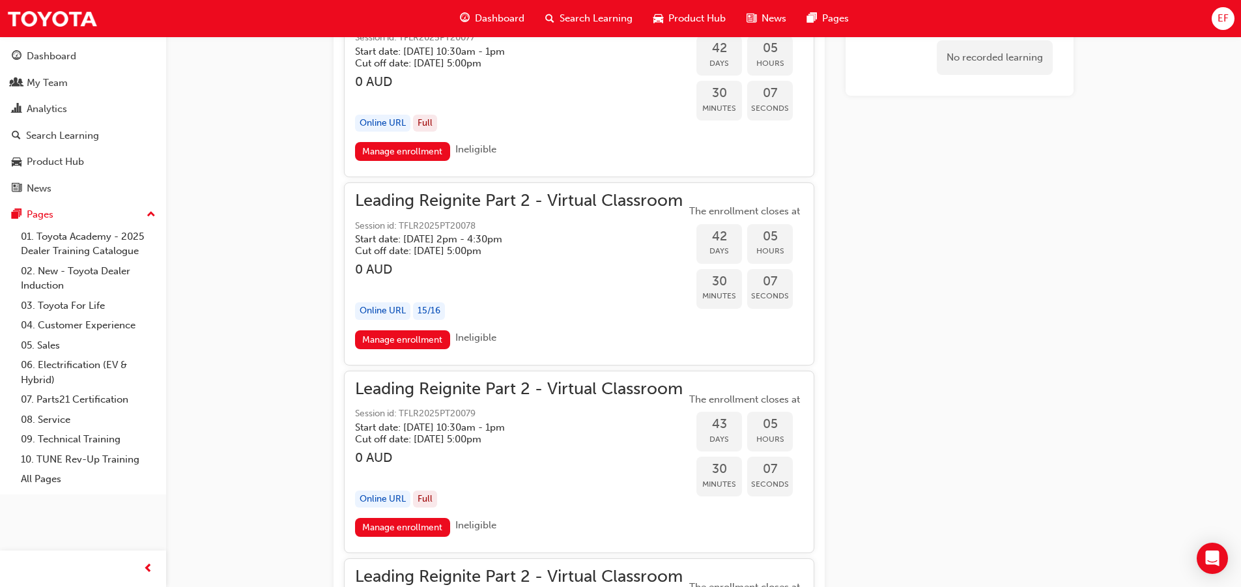
scroll to position [8218, 0]
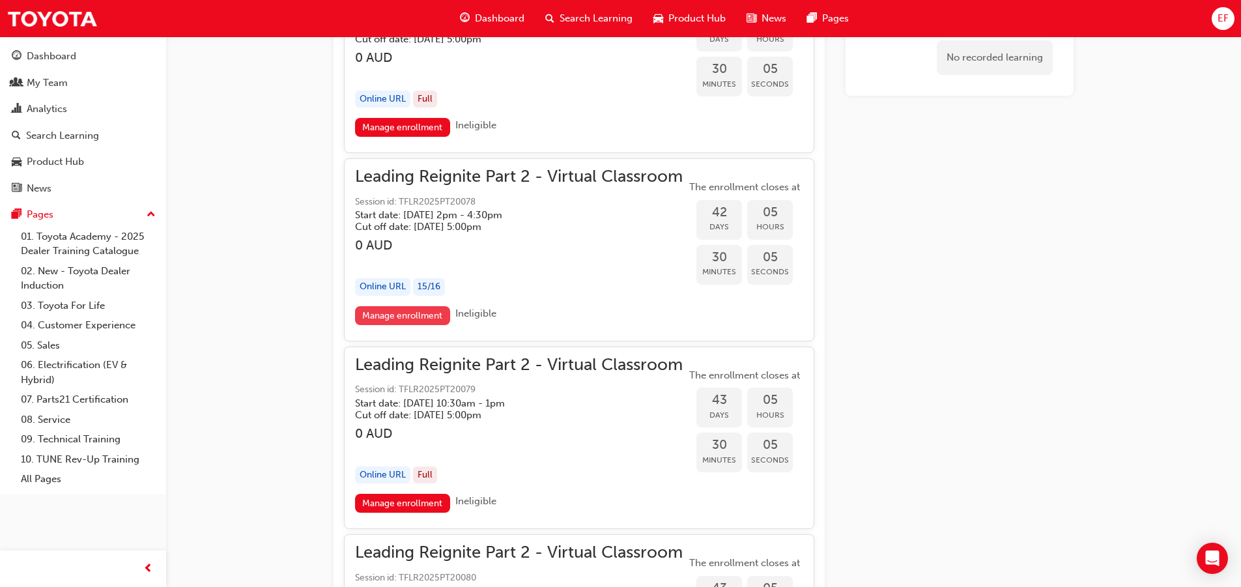
click at [412, 308] on link "Manage enrollment" at bounding box center [402, 315] width 95 height 19
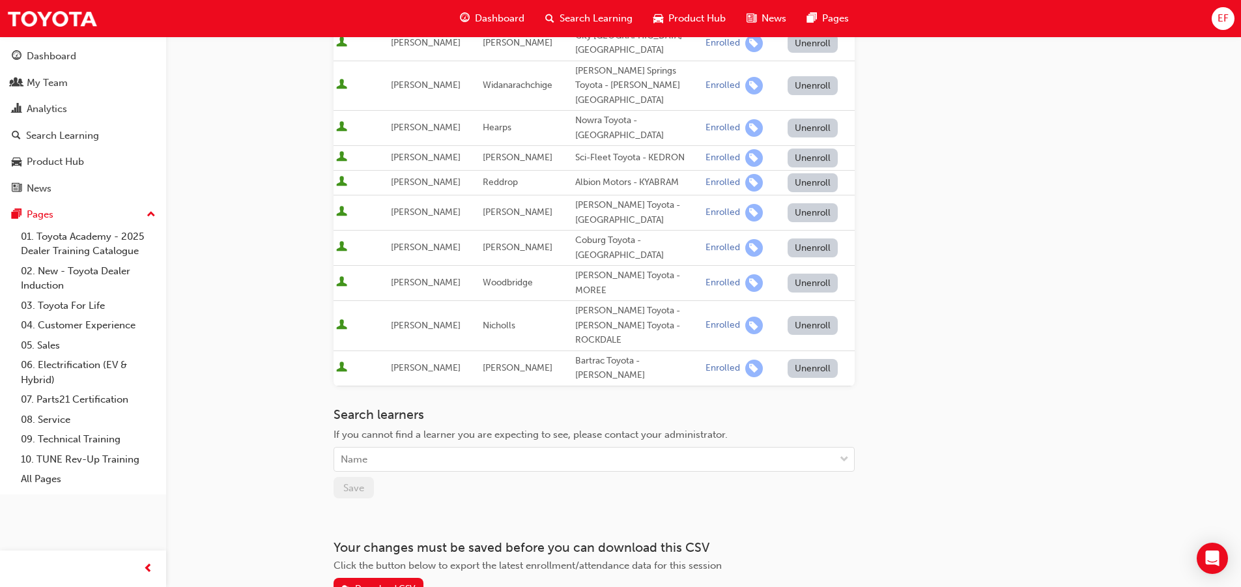
scroll to position [457, 0]
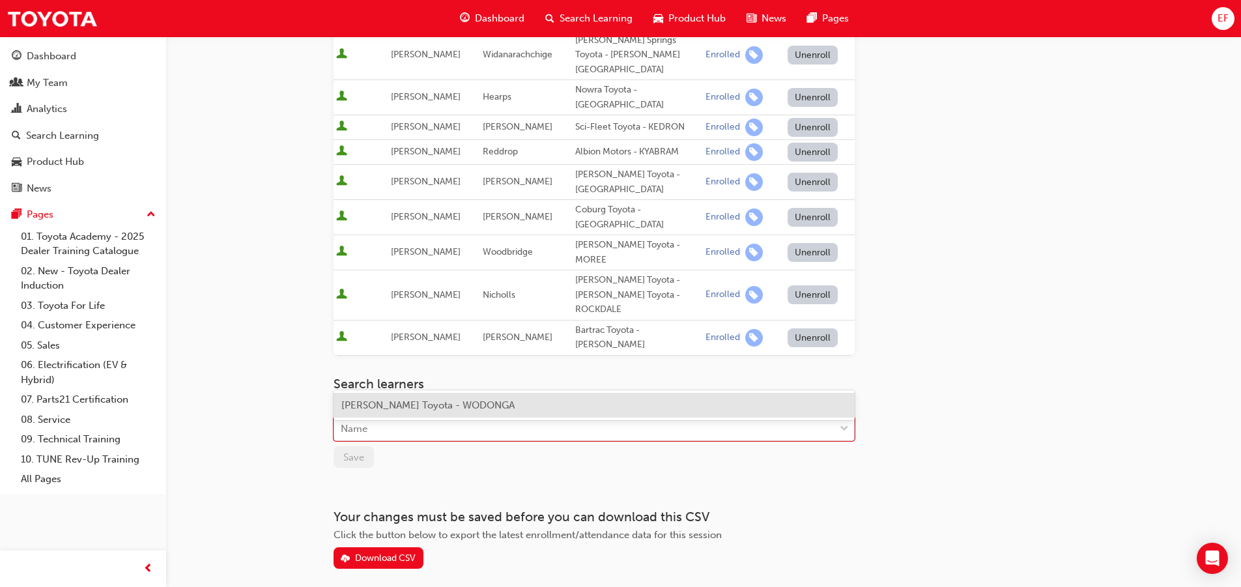
click at [382, 418] on div "Name" at bounding box center [584, 429] width 500 height 23
click at [375, 405] on span "[PERSON_NAME] Toyota - WODONGA" at bounding box center [427, 405] width 173 height 12
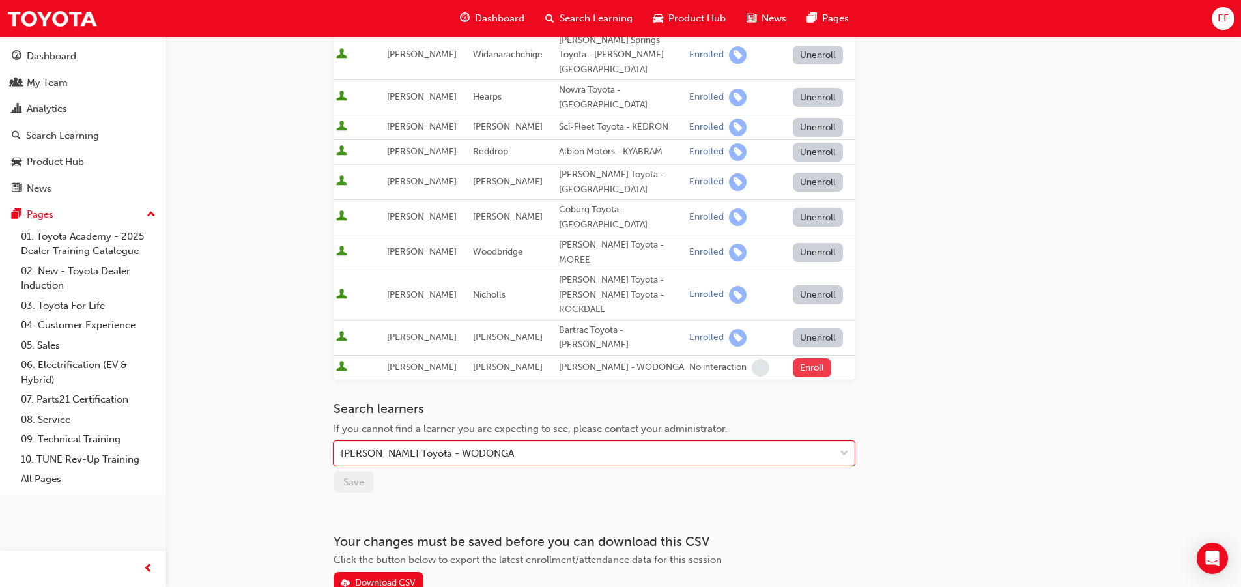
click at [816, 358] on button "Enroll" at bounding box center [812, 367] width 39 height 19
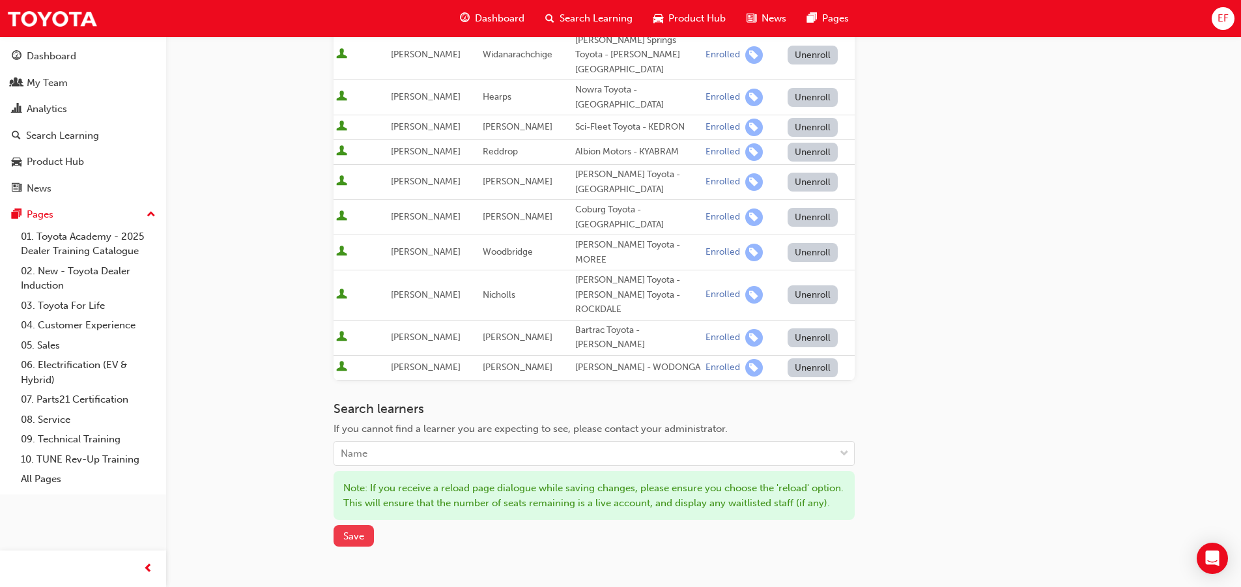
click at [348, 530] on span "Save" at bounding box center [353, 536] width 21 height 12
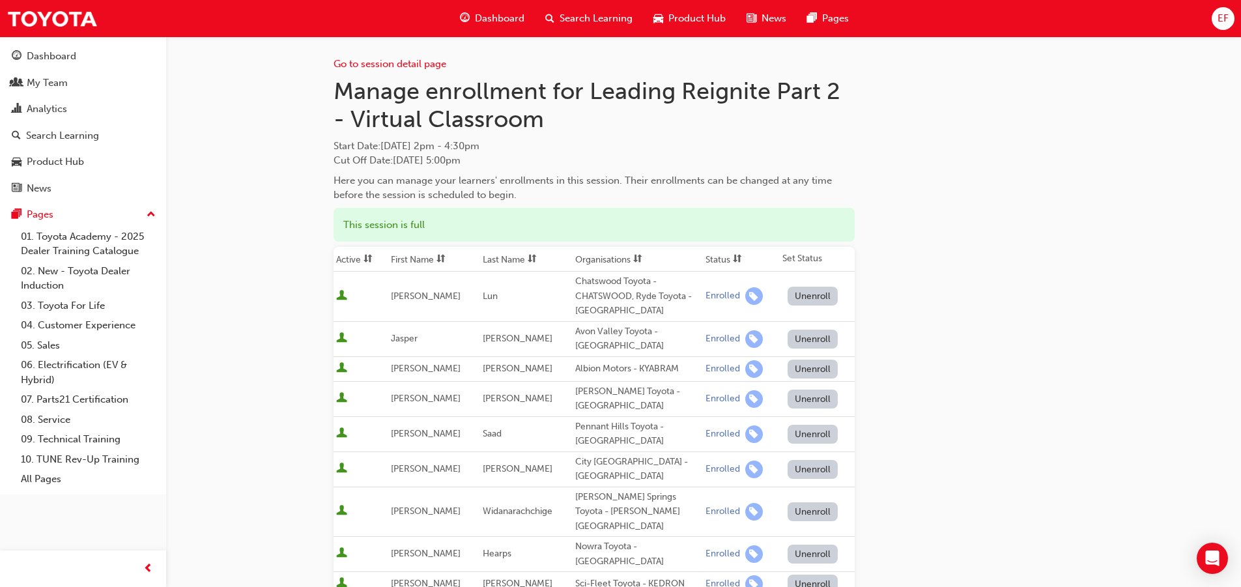
scroll to position [0, 0]
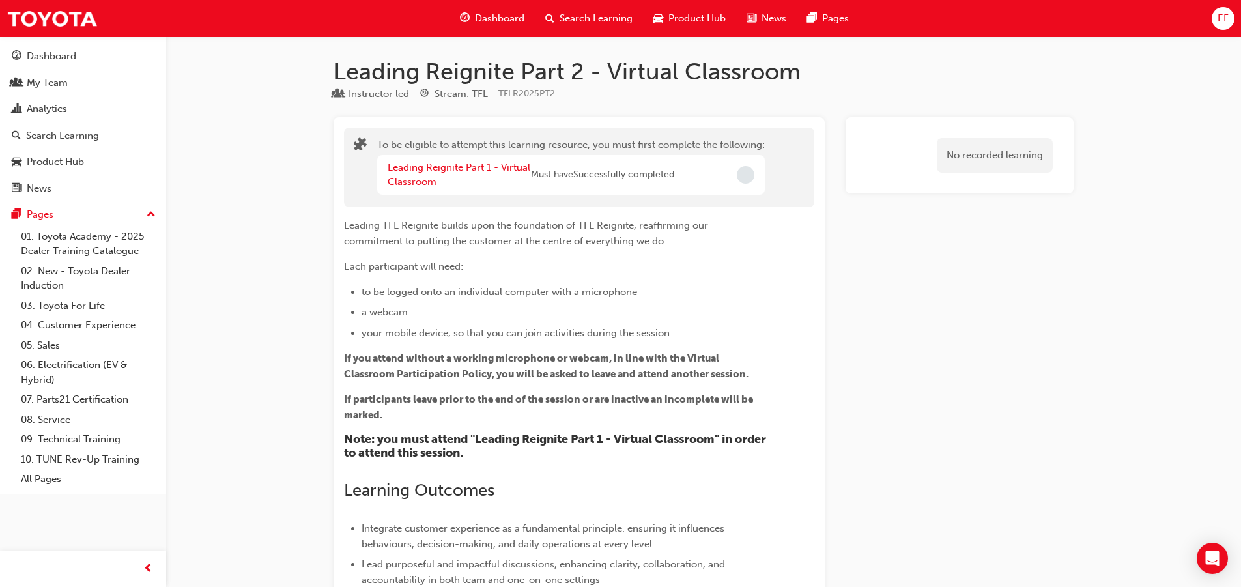
scroll to position [8218, 0]
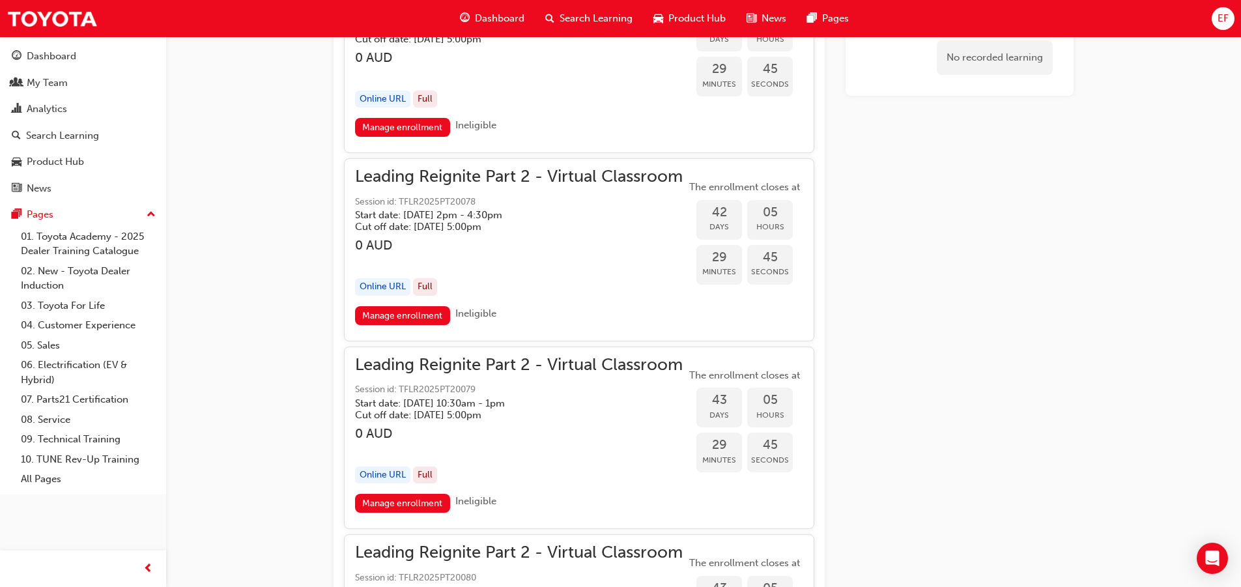
click at [442, 184] on span "Leading Reignite Part 2 - Virtual Classroom" at bounding box center [519, 176] width 328 height 15
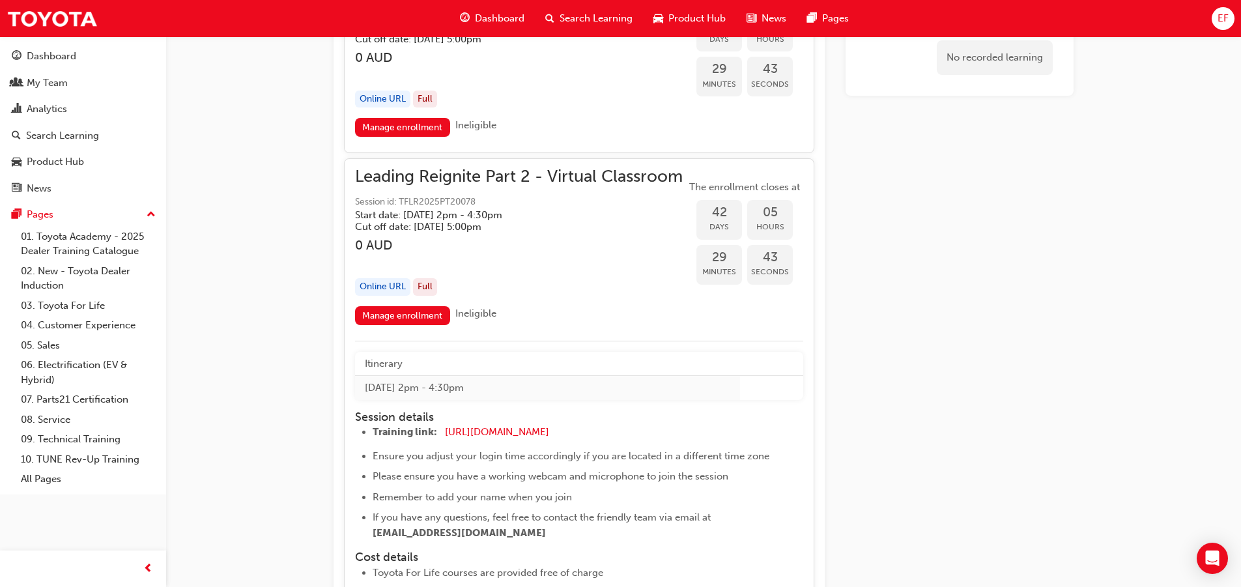
click at [392, 325] on div "Manage enrollment Ineligible" at bounding box center [579, 318] width 448 height 24
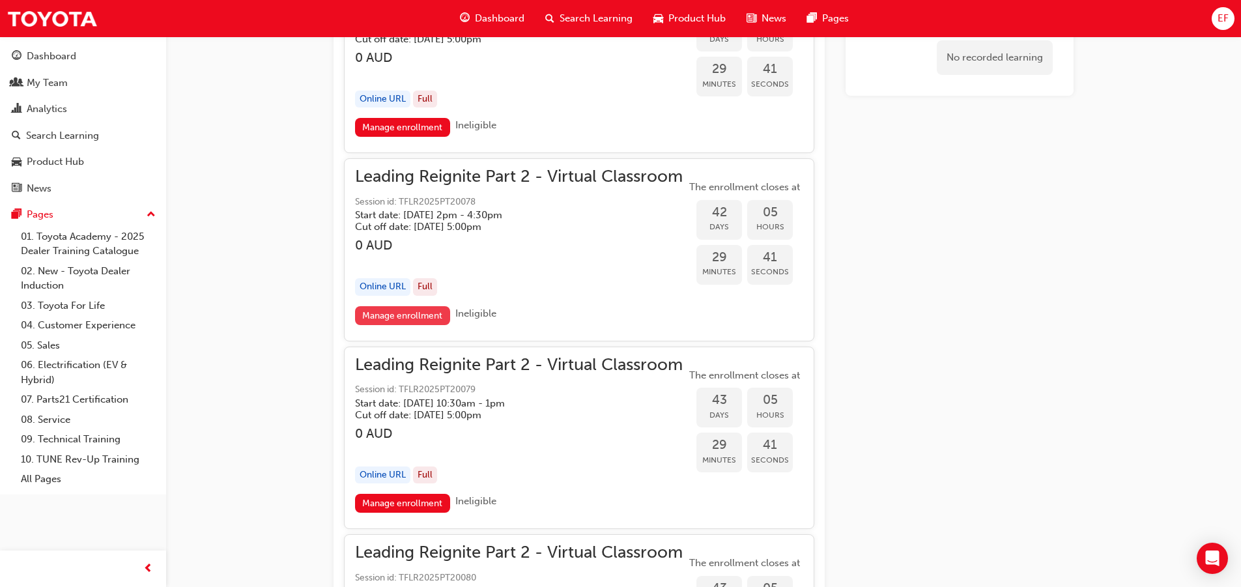
click at [397, 314] on link "Manage enrollment" at bounding box center [402, 315] width 95 height 19
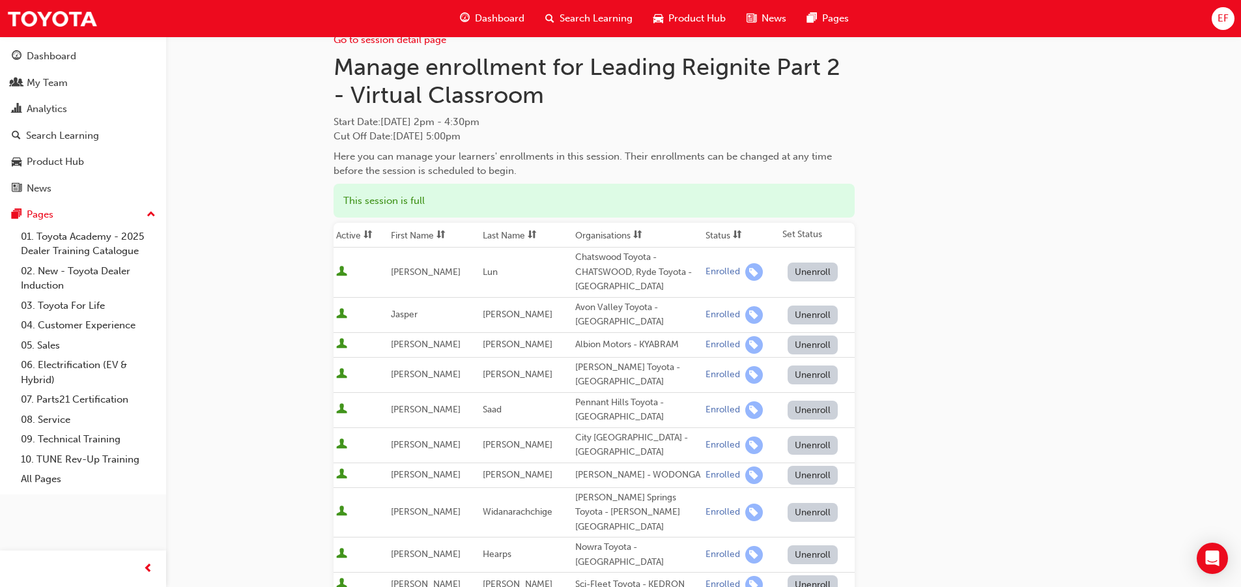
scroll to position [36, 0]
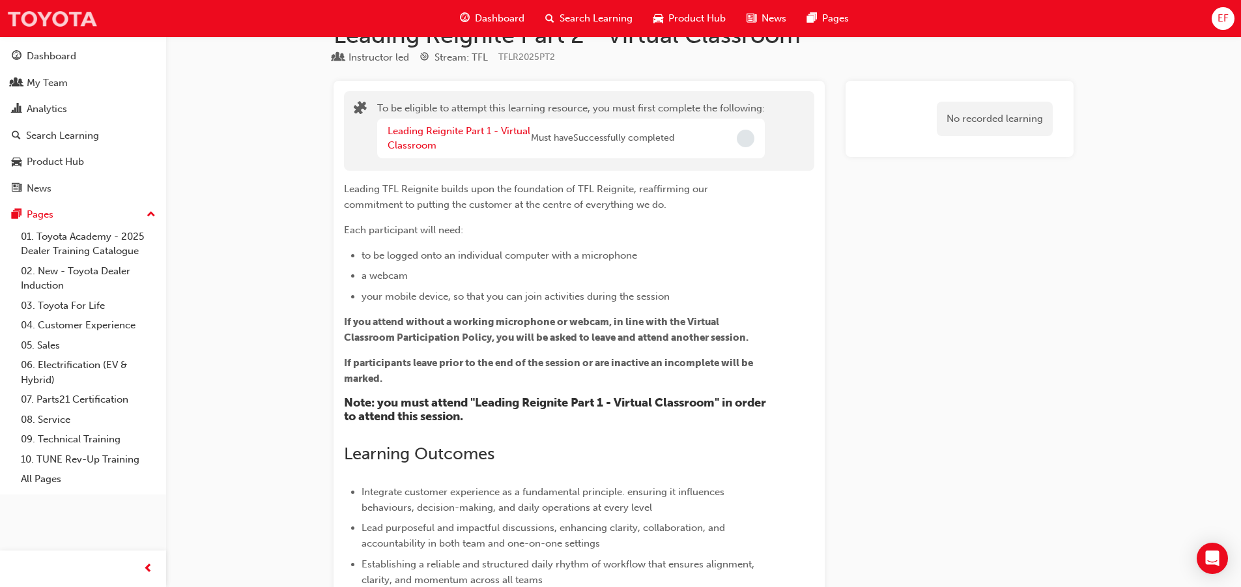
scroll to position [8218, 0]
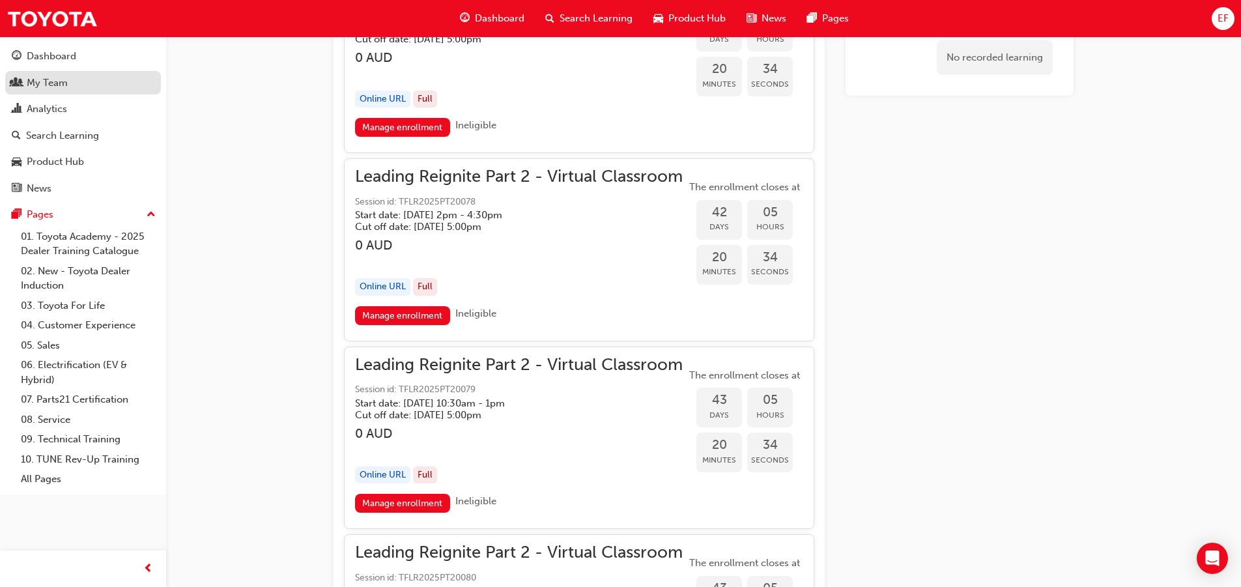
click at [59, 91] on link "My Team" at bounding box center [83, 83] width 156 height 24
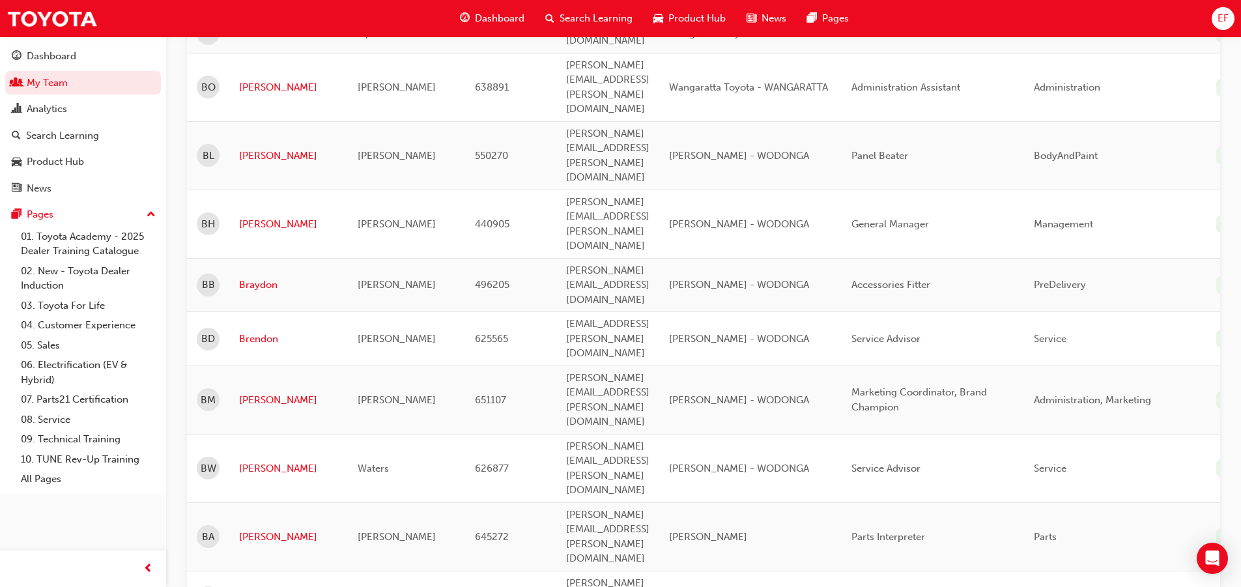
scroll to position [406, 0]
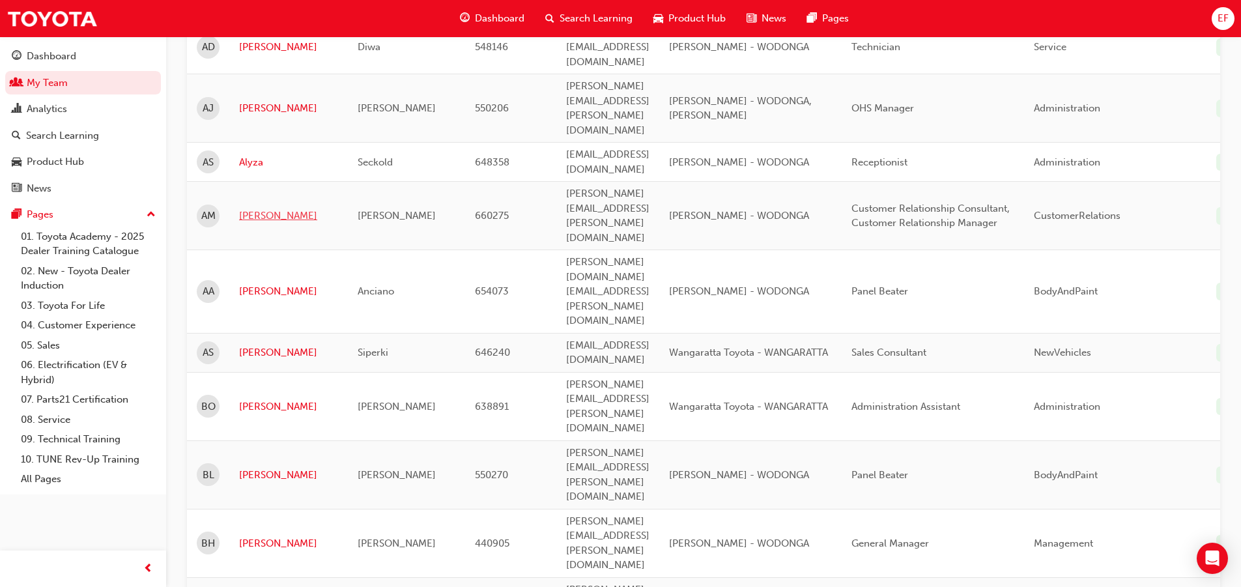
click at [252, 208] on link "[PERSON_NAME]" at bounding box center [288, 215] width 99 height 15
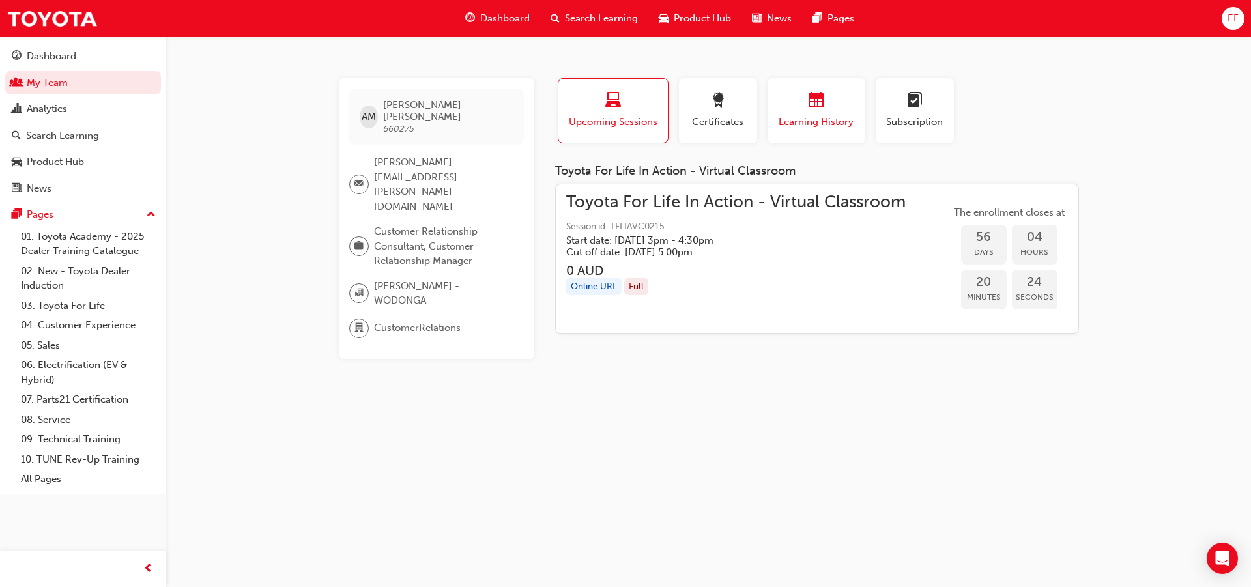
click at [803, 125] on span "Learning History" at bounding box center [816, 122] width 78 height 15
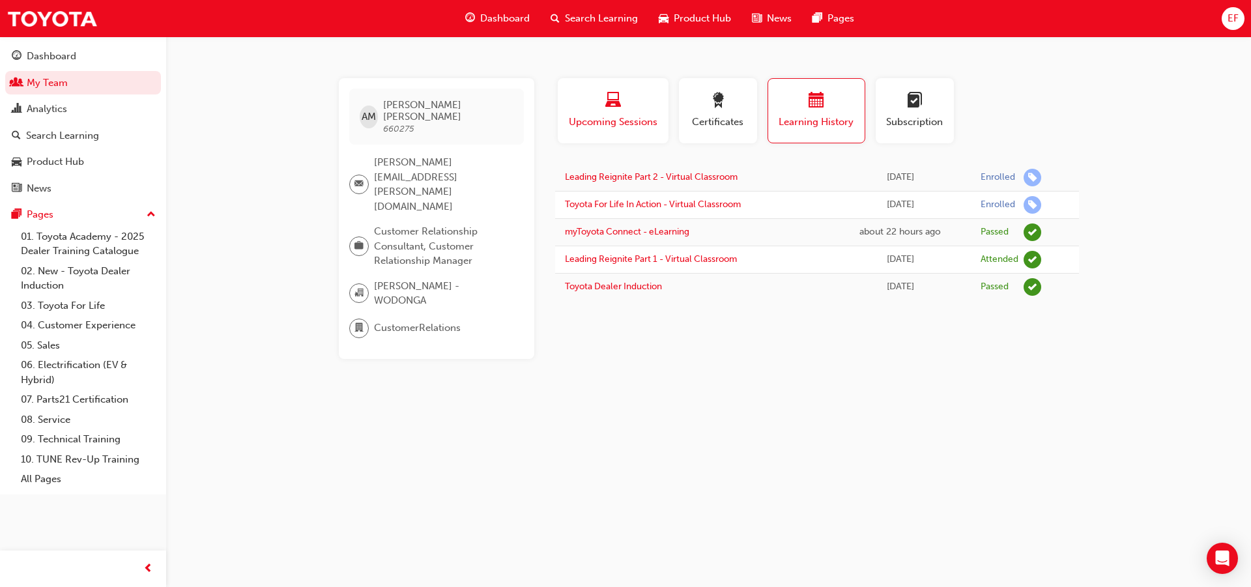
click at [612, 114] on div "Upcoming Sessions" at bounding box center [612, 110] width 91 height 37
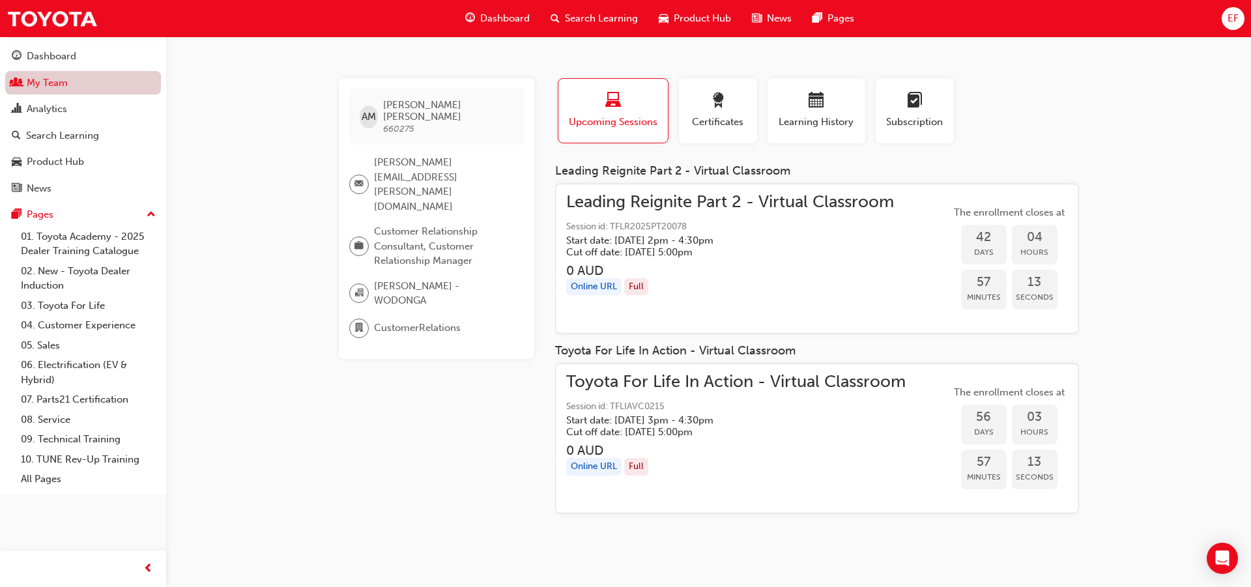
click at [94, 73] on link "My Team" at bounding box center [83, 83] width 156 height 24
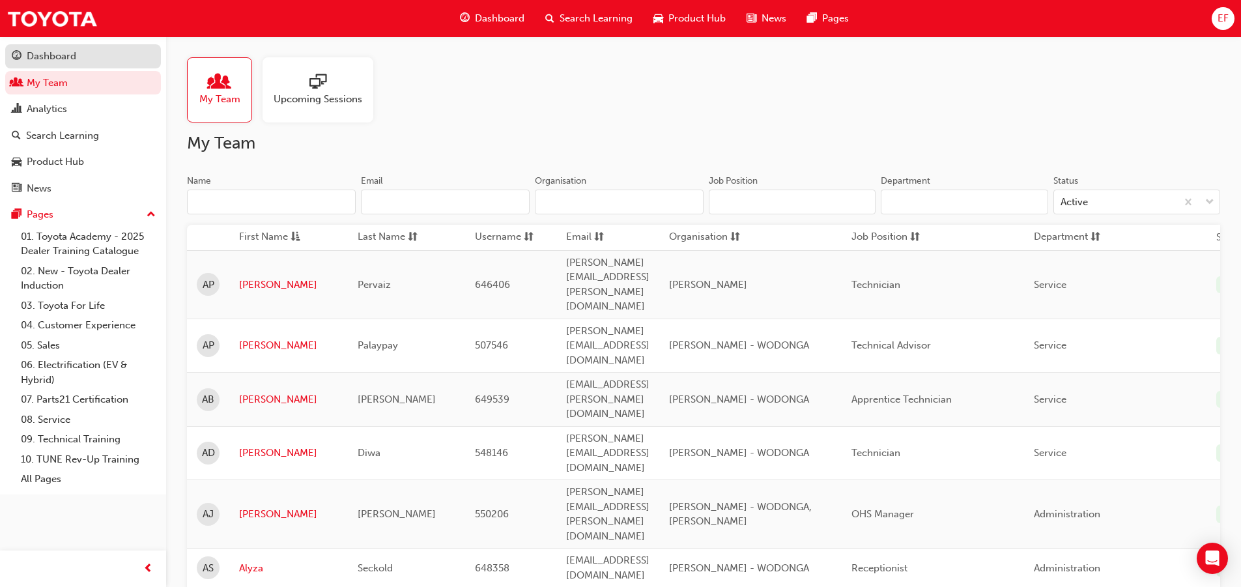
click at [104, 57] on div "Dashboard" at bounding box center [83, 56] width 143 height 16
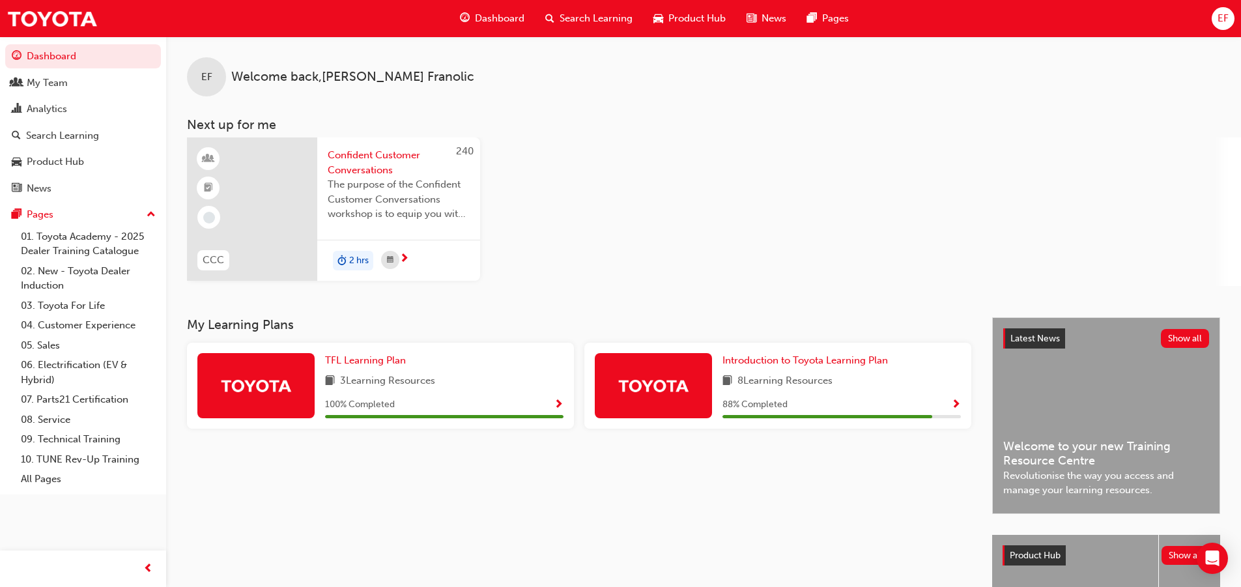
click at [616, 79] on div "EF Welcome back , [PERSON_NAME]" at bounding box center [703, 66] width 1075 height 60
click at [89, 83] on div "My Team" at bounding box center [83, 83] width 143 height 16
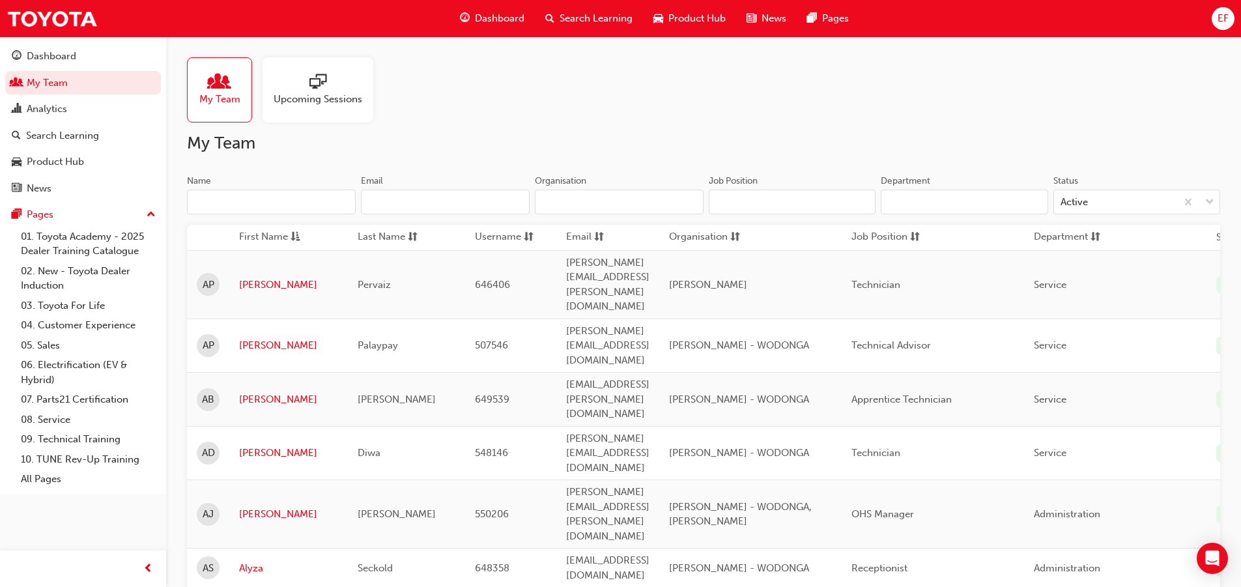
click at [255, 202] on input "Name" at bounding box center [271, 202] width 169 height 25
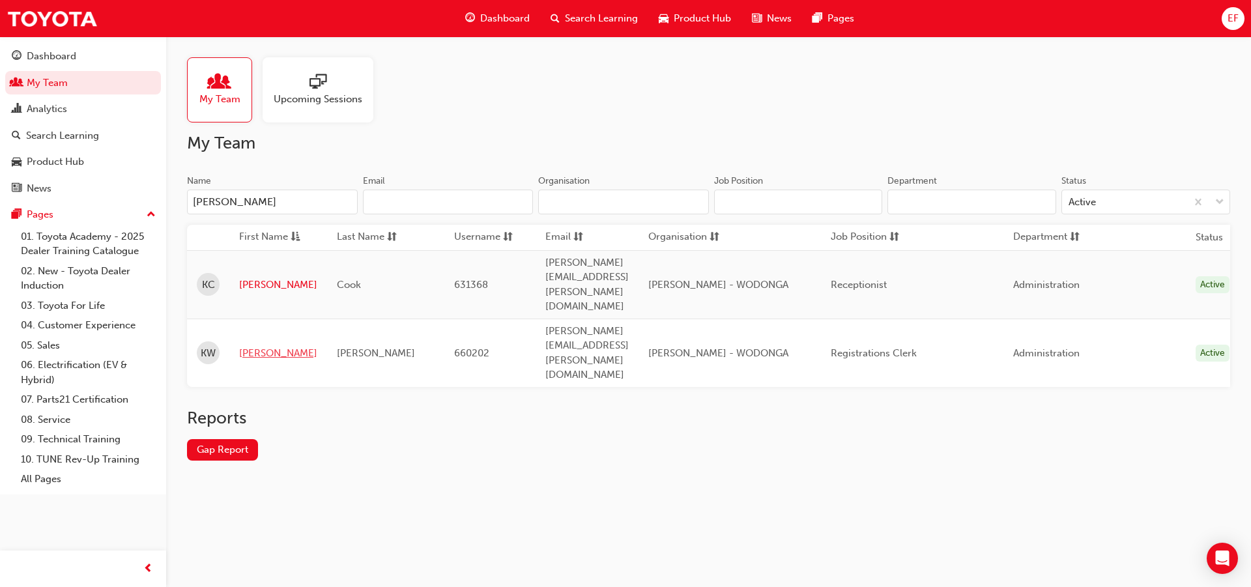
type input "[PERSON_NAME]"
click at [249, 346] on link "[PERSON_NAME]" at bounding box center [278, 353] width 78 height 15
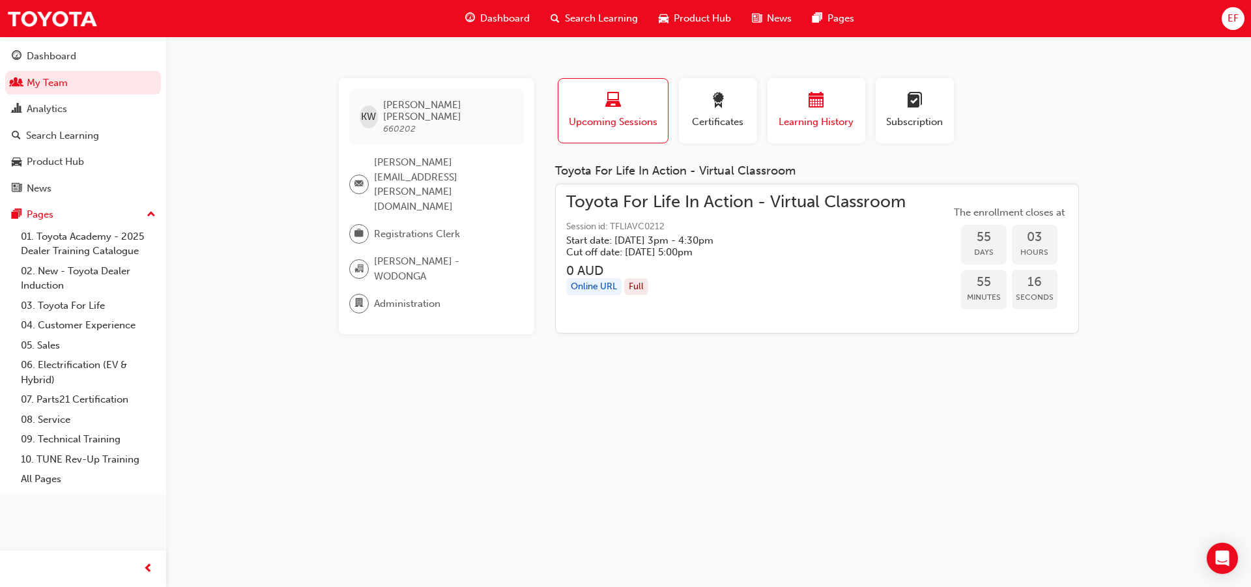
click at [831, 110] on div "button" at bounding box center [816, 102] width 78 height 20
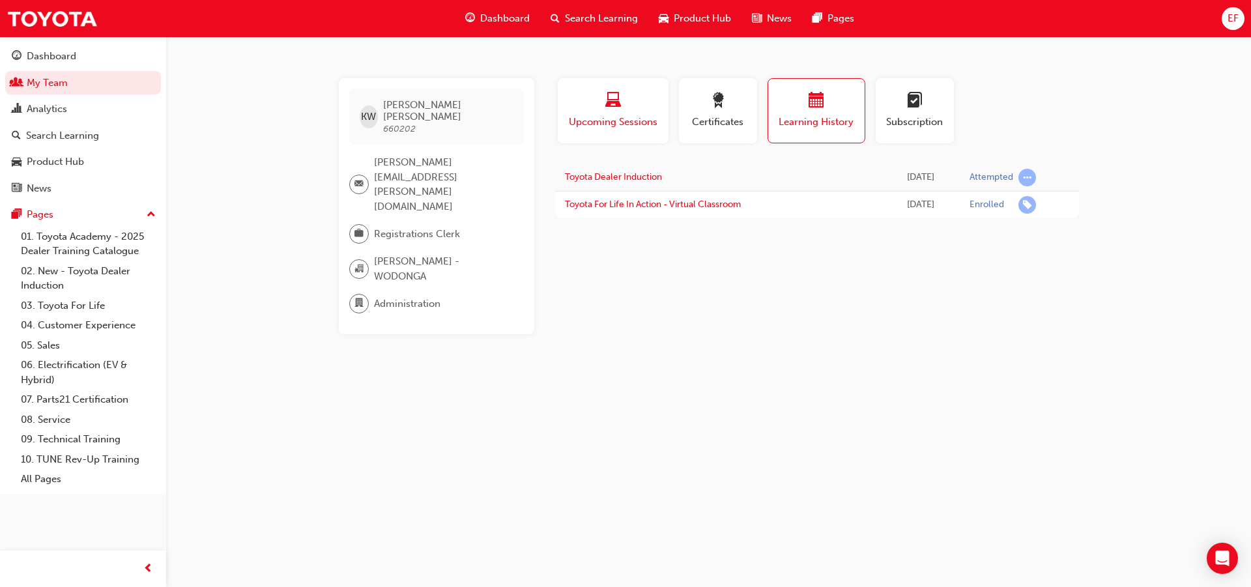
click at [630, 122] on span "Upcoming Sessions" at bounding box center [612, 122] width 91 height 15
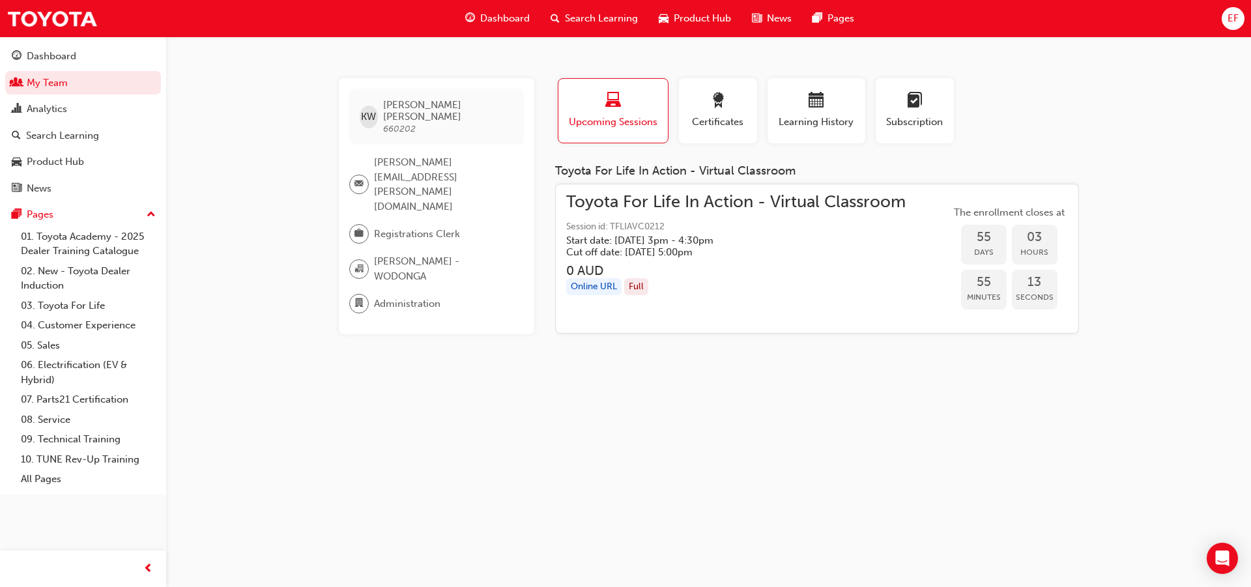
click at [488, 405] on div "KW [PERSON_NAME] 660202 [PERSON_NAME][EMAIL_ADDRESS][PERSON_NAME][DOMAIN_NAME] …" at bounding box center [625, 293] width 1251 height 587
